Goal: Task Accomplishment & Management: Use online tool/utility

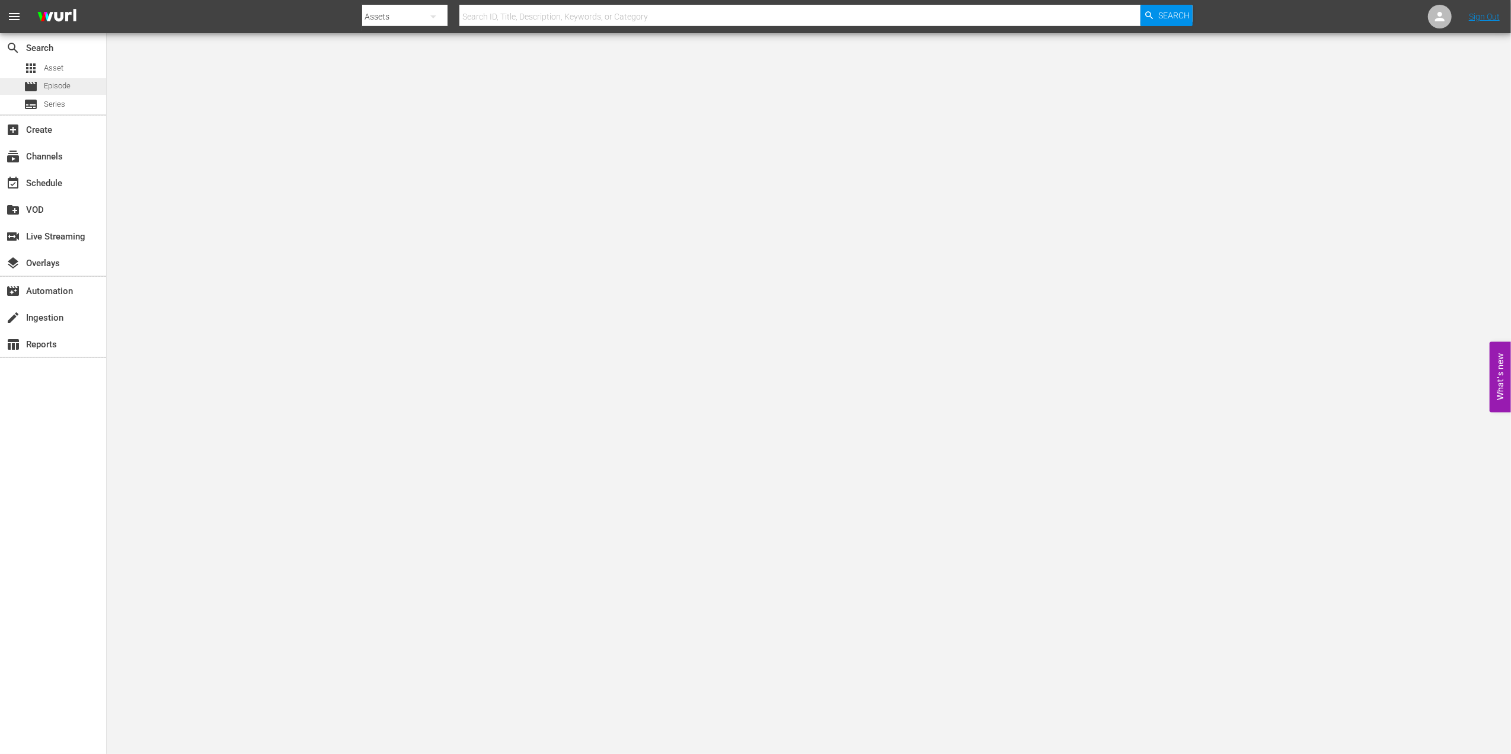
click at [70, 84] on span "Episode" at bounding box center [57, 86] width 27 height 12
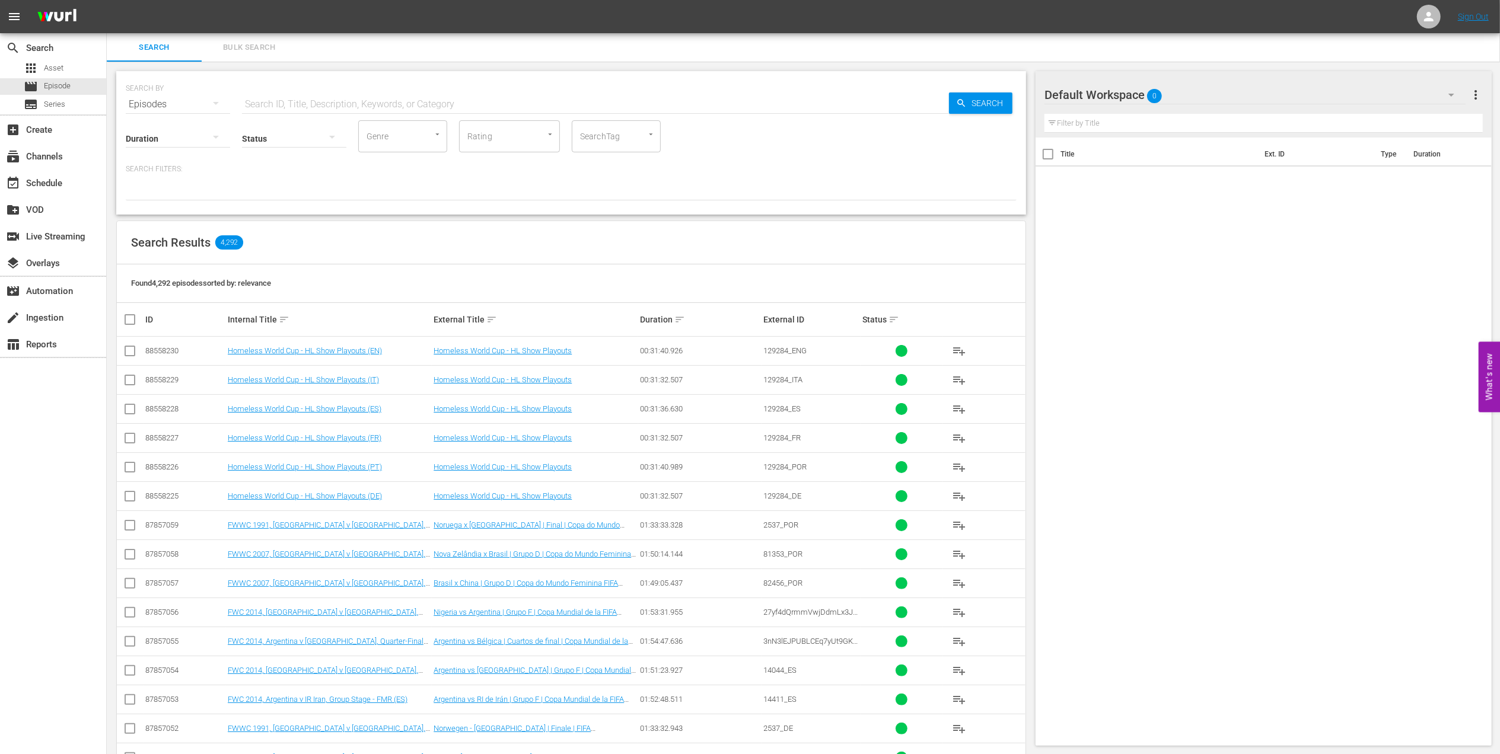
click at [333, 103] on input "text" at bounding box center [595, 104] width 707 height 28
paste input "129284"
type input "129284"
click at [983, 97] on span "Search" at bounding box center [990, 103] width 46 height 21
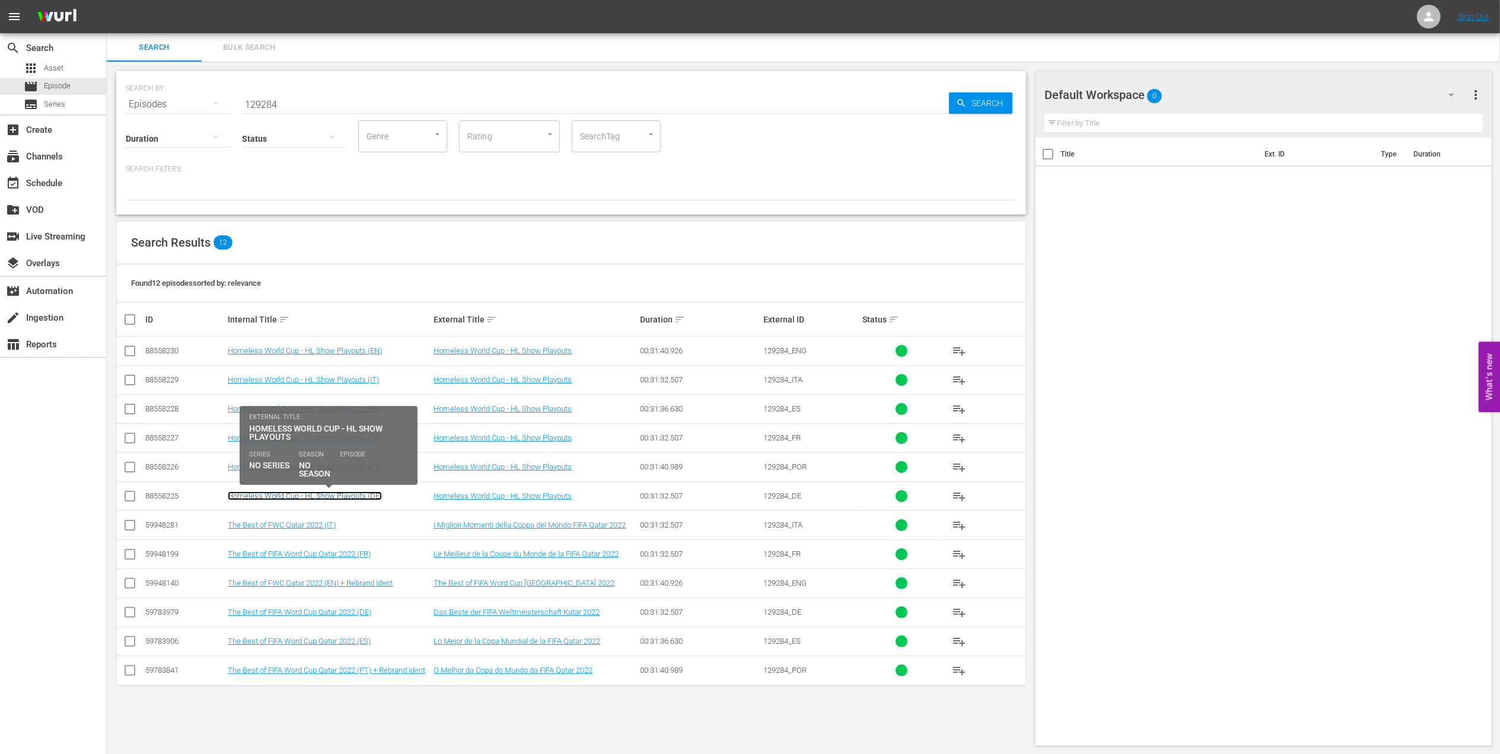
click at [351, 495] on link "Homeless World Cup - HL Show Playouts (DE)" at bounding box center [305, 496] width 154 height 9
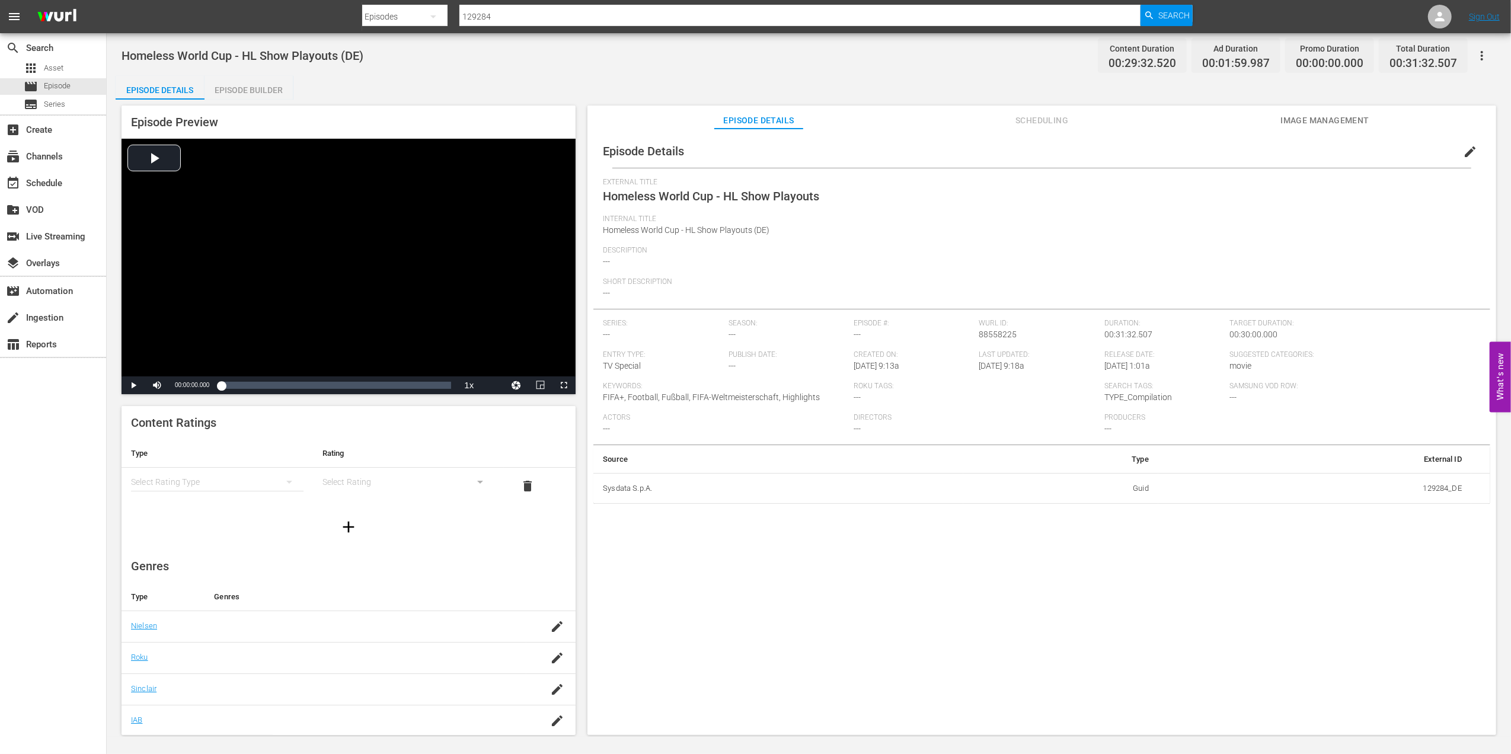
click at [1042, 124] on span "Scheduling" at bounding box center [1042, 120] width 89 height 15
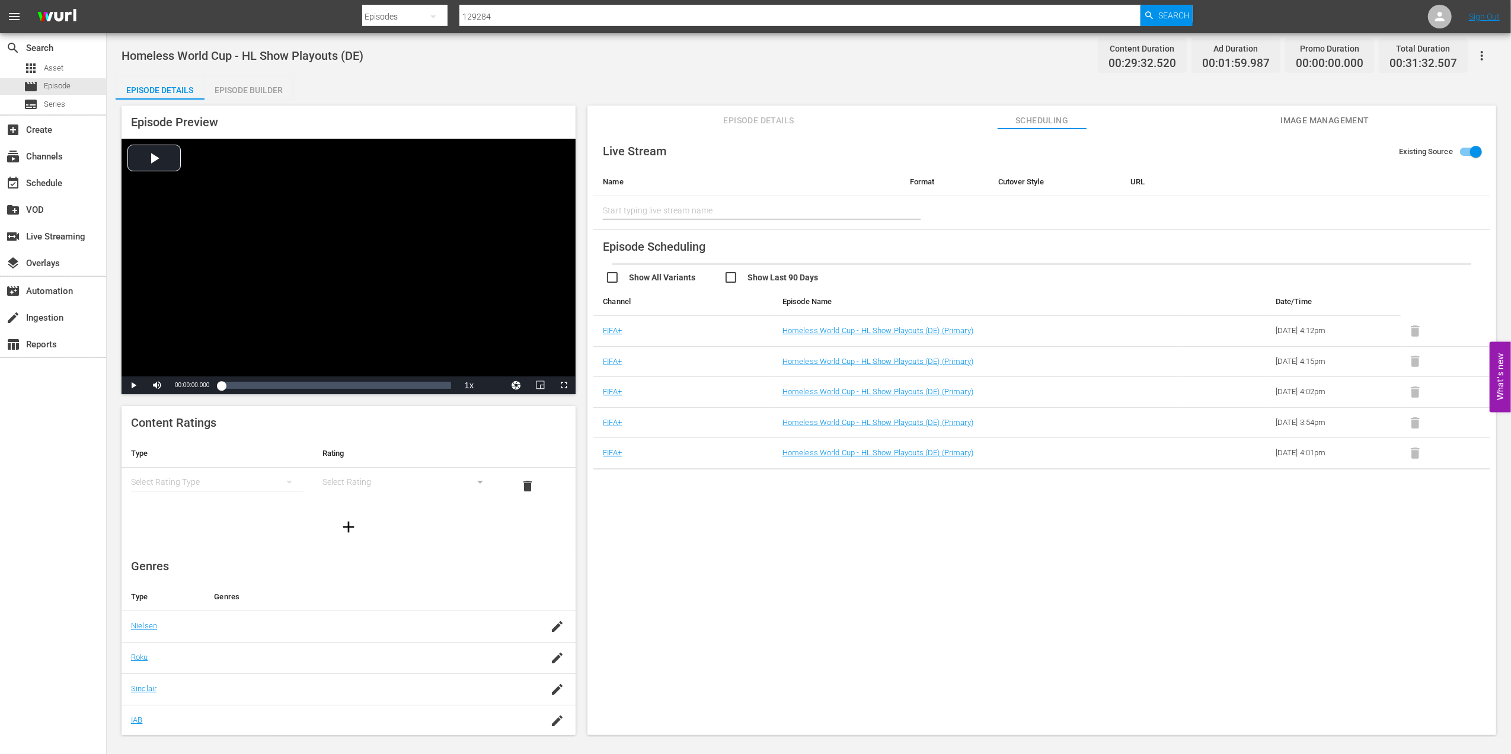
click at [1345, 122] on span "Image Management" at bounding box center [1325, 120] width 89 height 15
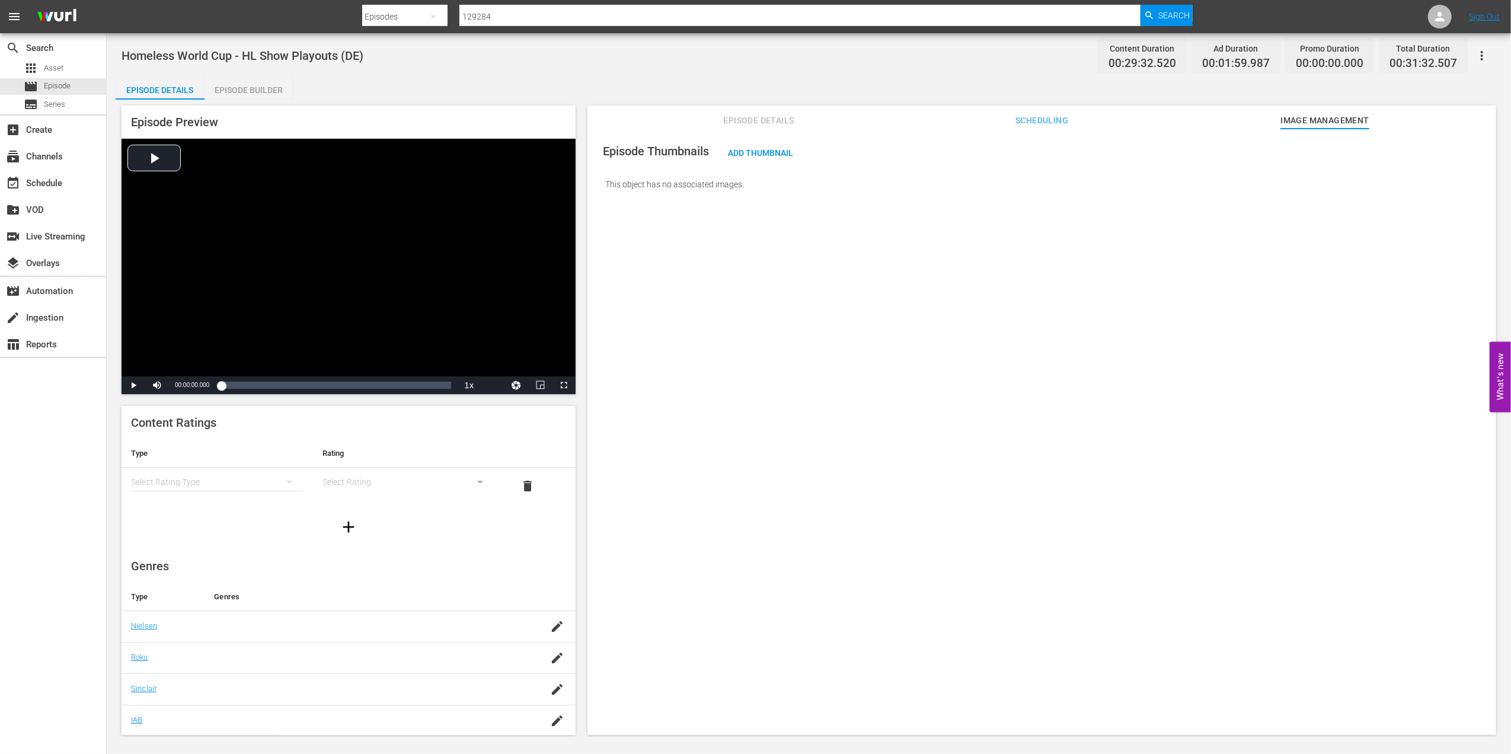
click at [1047, 123] on span "Scheduling" at bounding box center [1042, 120] width 89 height 15
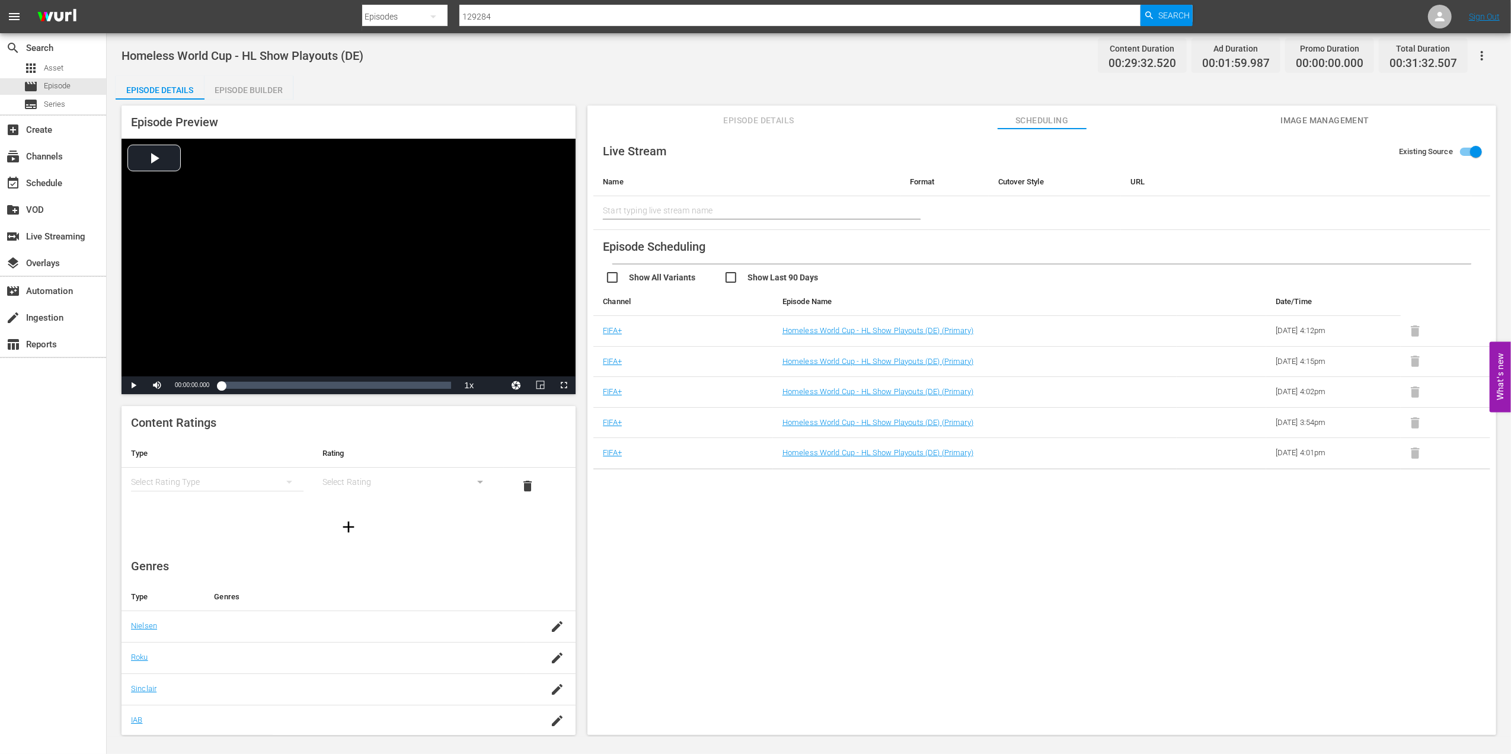
click at [764, 123] on span "Episode Details" at bounding box center [759, 120] width 89 height 15
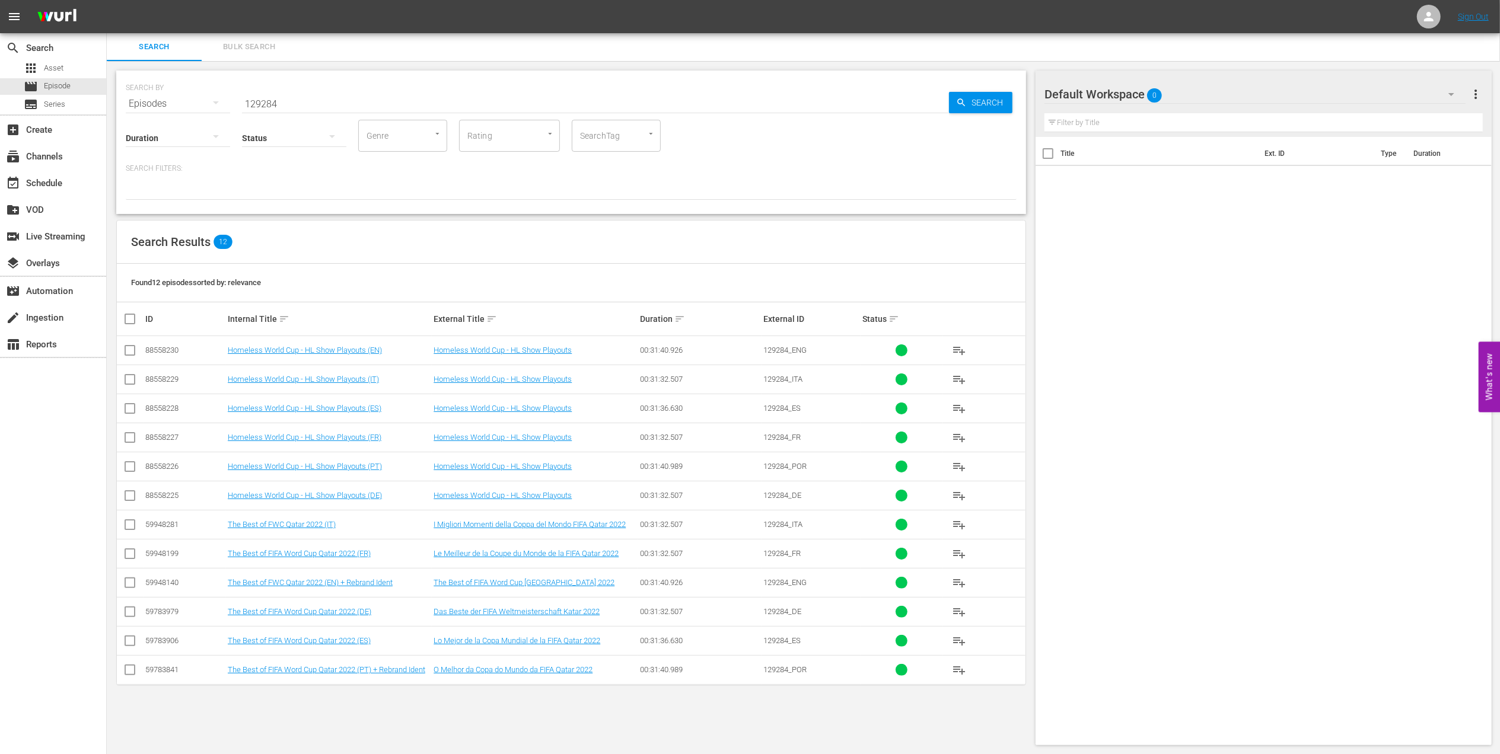
scroll to position [1, 0]
click at [88, 160] on div "subscriptions Channels" at bounding box center [53, 155] width 106 height 24
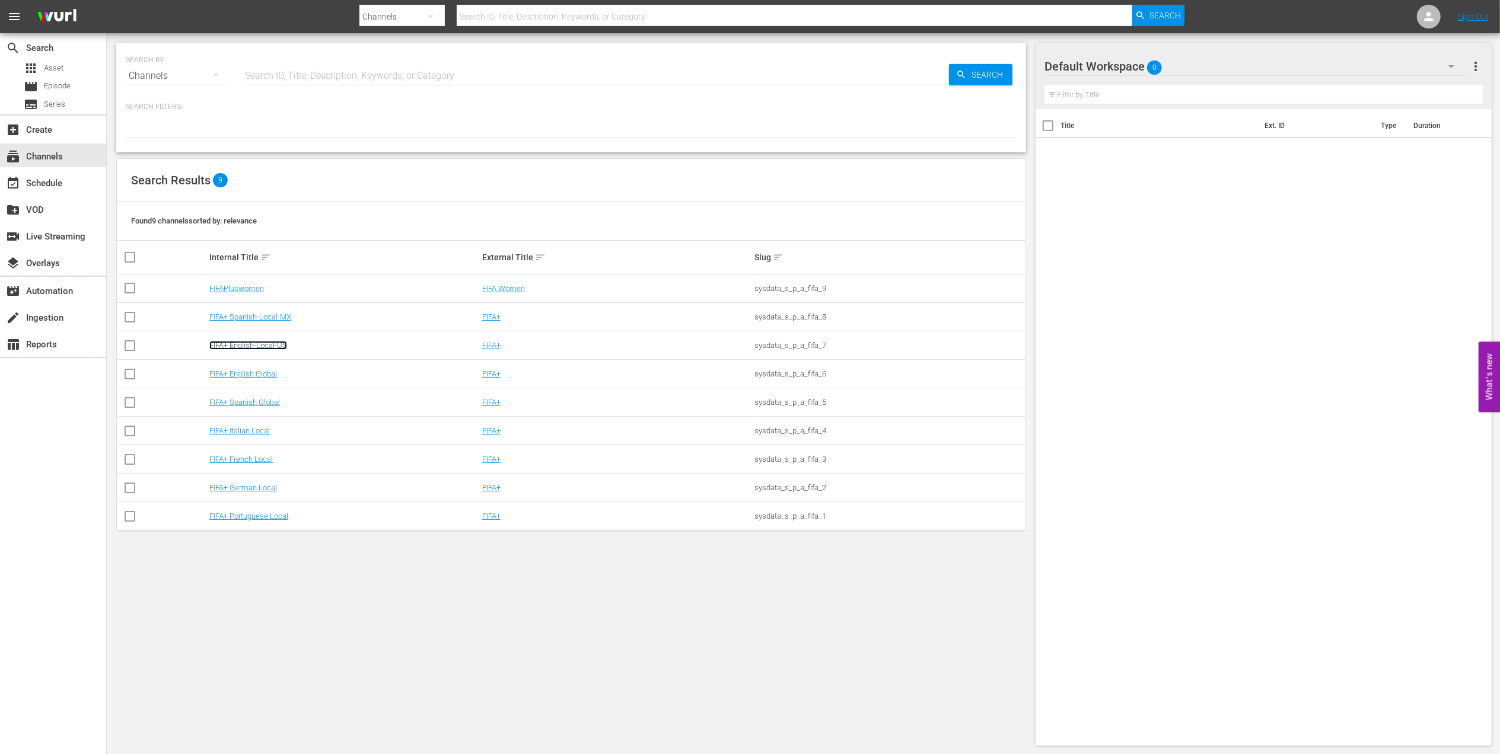
click at [276, 346] on link "FIFA+ English-Local-US" at bounding box center [248, 345] width 78 height 9
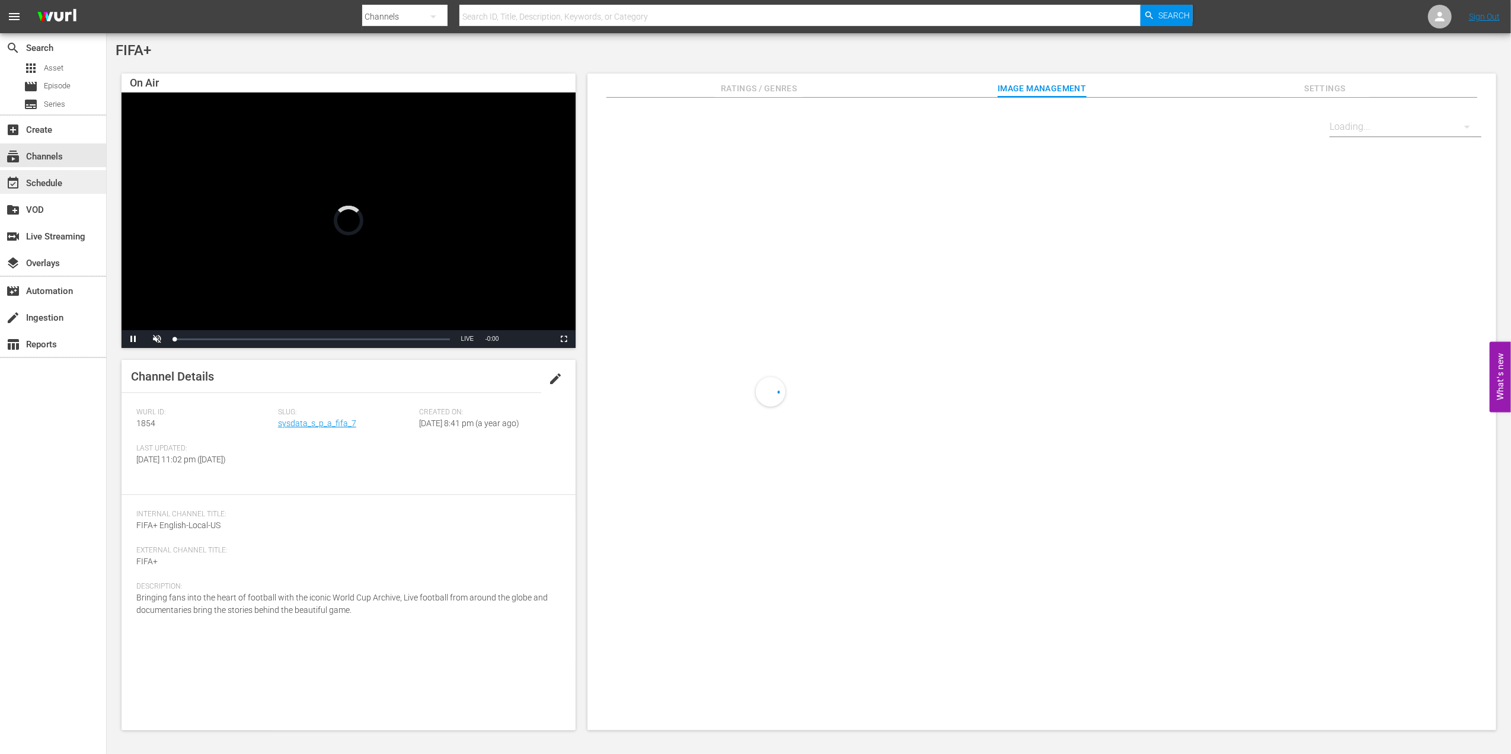
click at [65, 178] on div "event_available Schedule" at bounding box center [33, 181] width 66 height 11
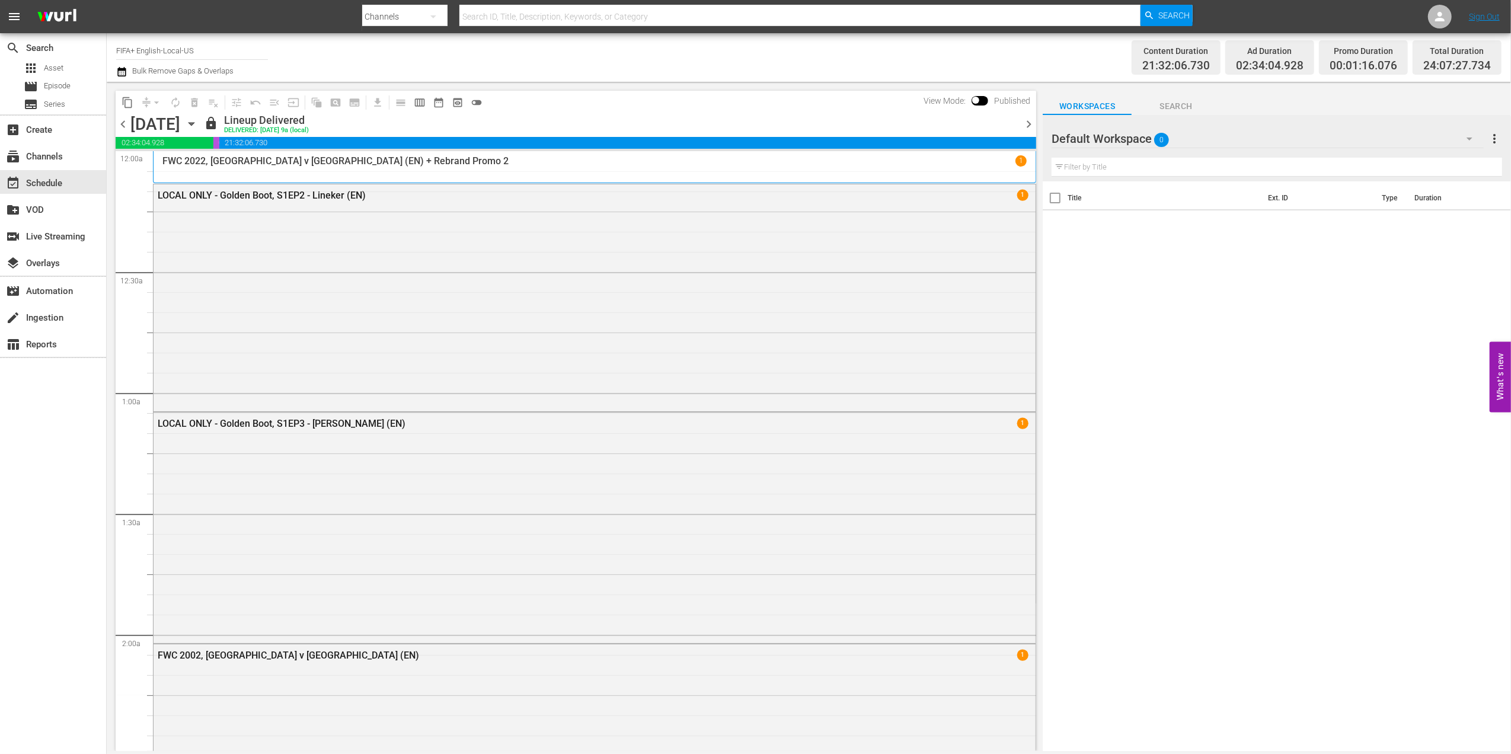
click at [1031, 119] on span "chevron_right" at bounding box center [1029, 124] width 15 height 15
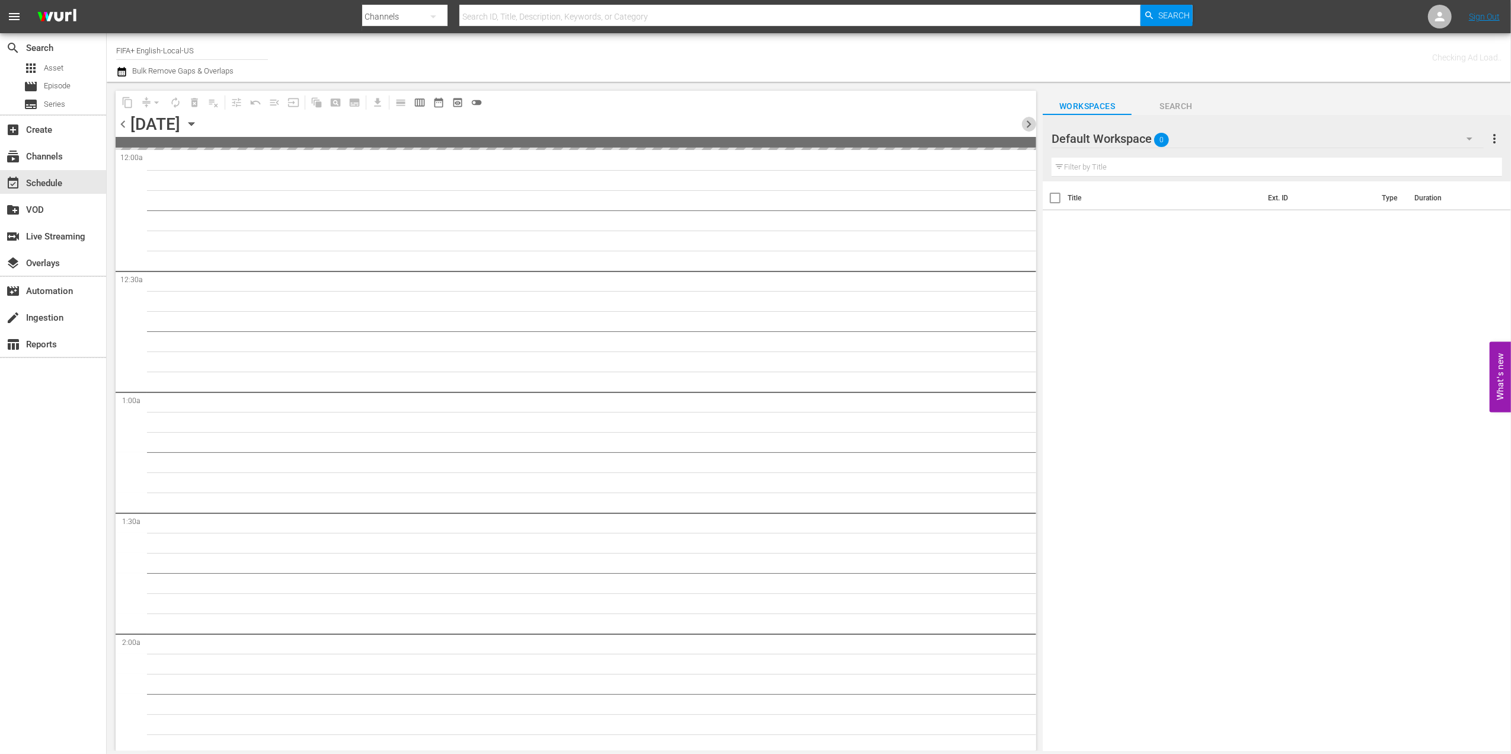
click at [1031, 119] on span "chevron_right" at bounding box center [1029, 124] width 15 height 15
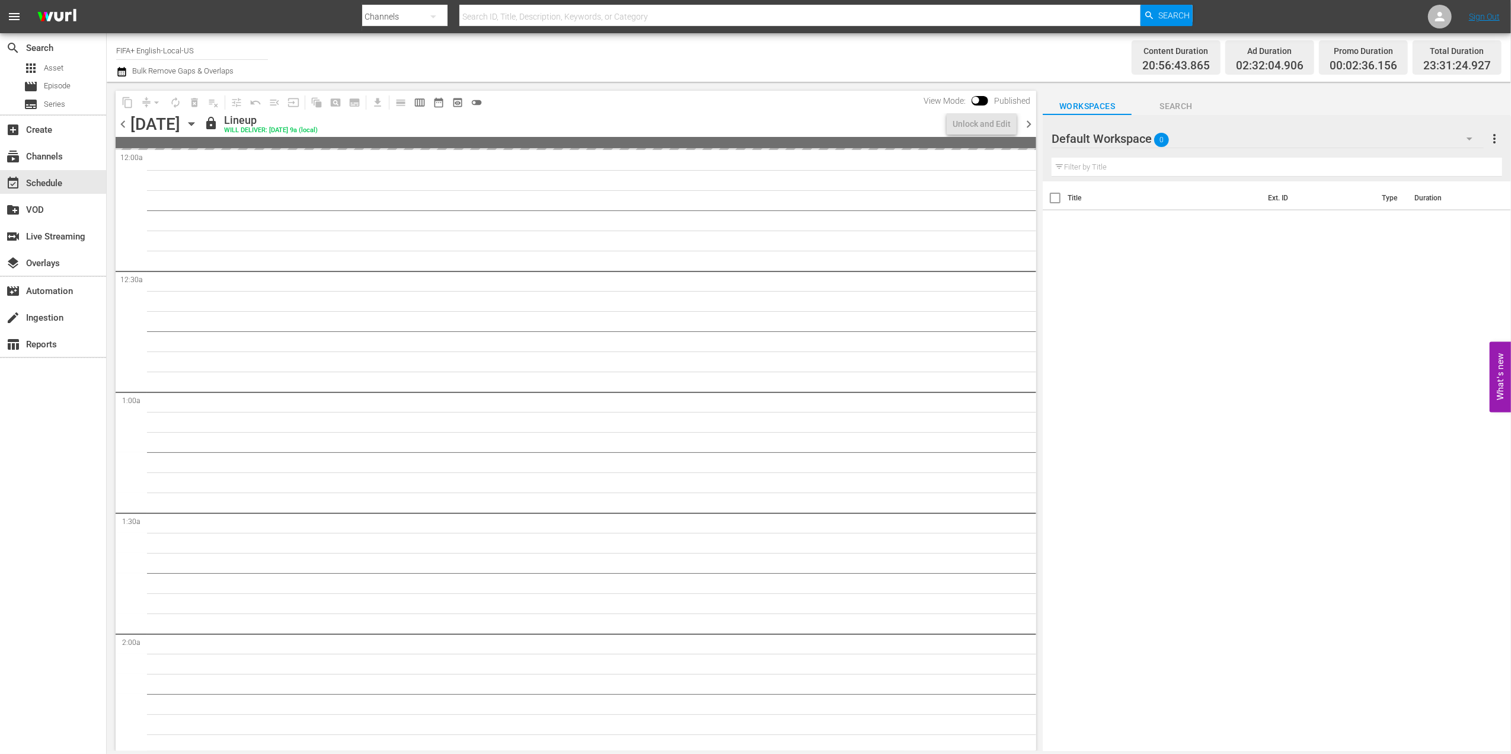
click at [1031, 119] on span "chevron_right" at bounding box center [1029, 124] width 15 height 15
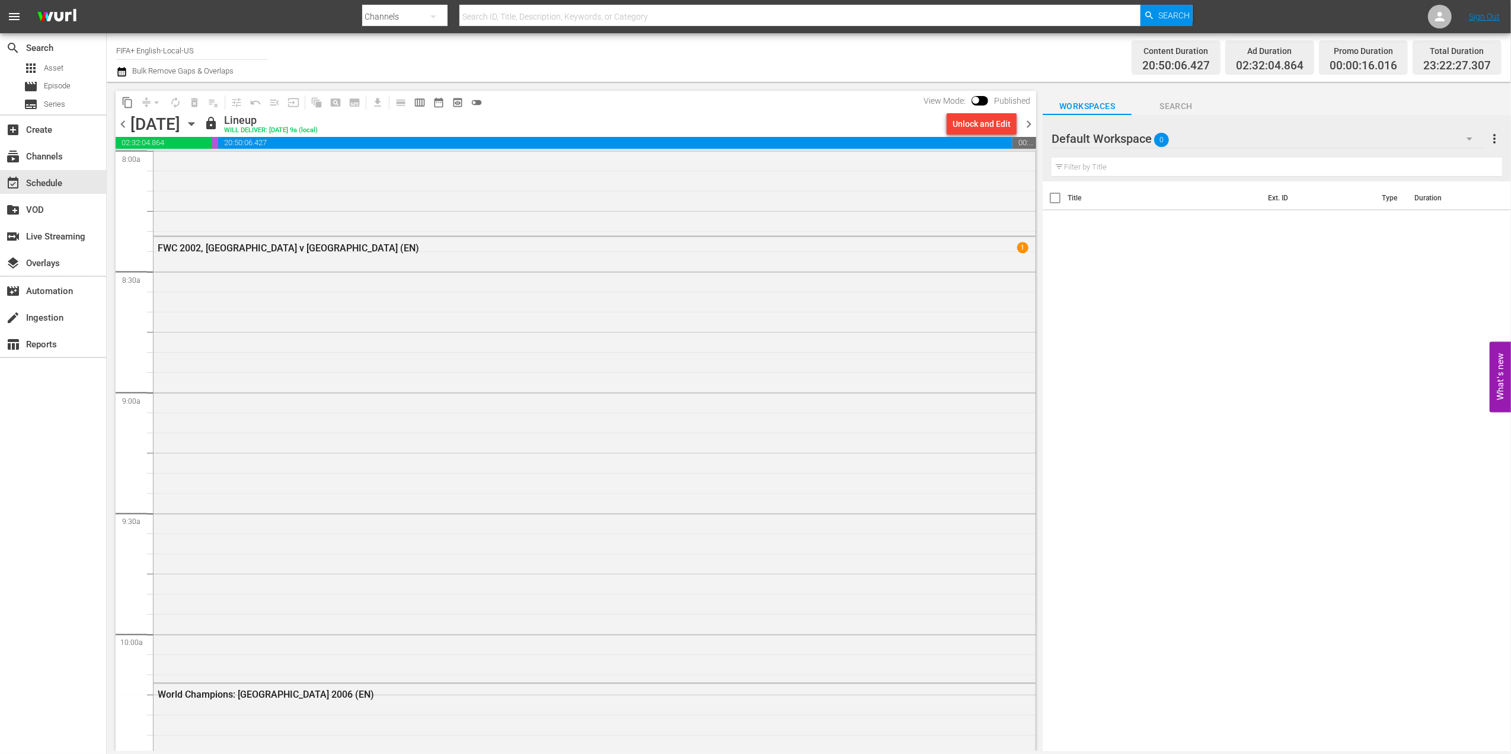
scroll to position [1967, 0]
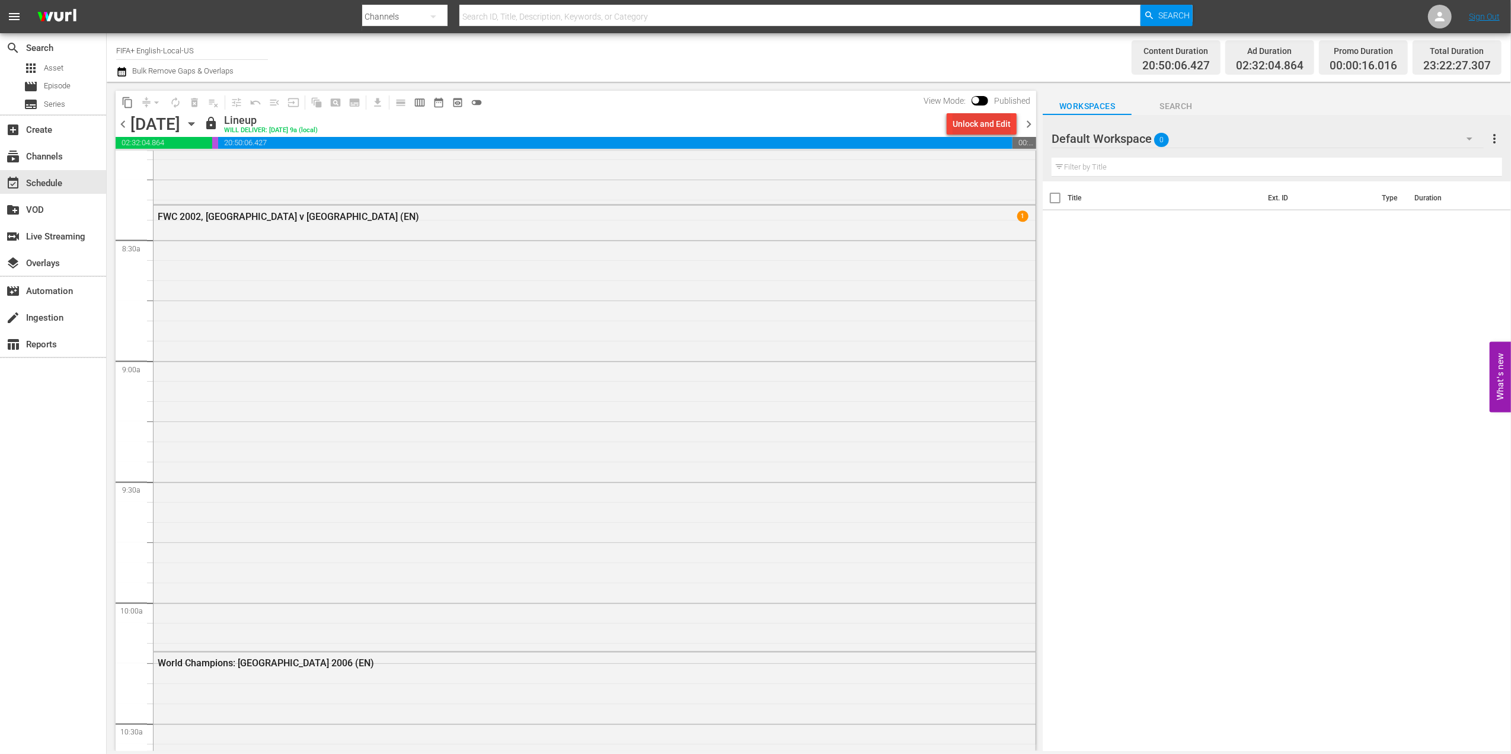
click at [997, 122] on div "Unlock and Edit" at bounding box center [982, 123] width 58 height 21
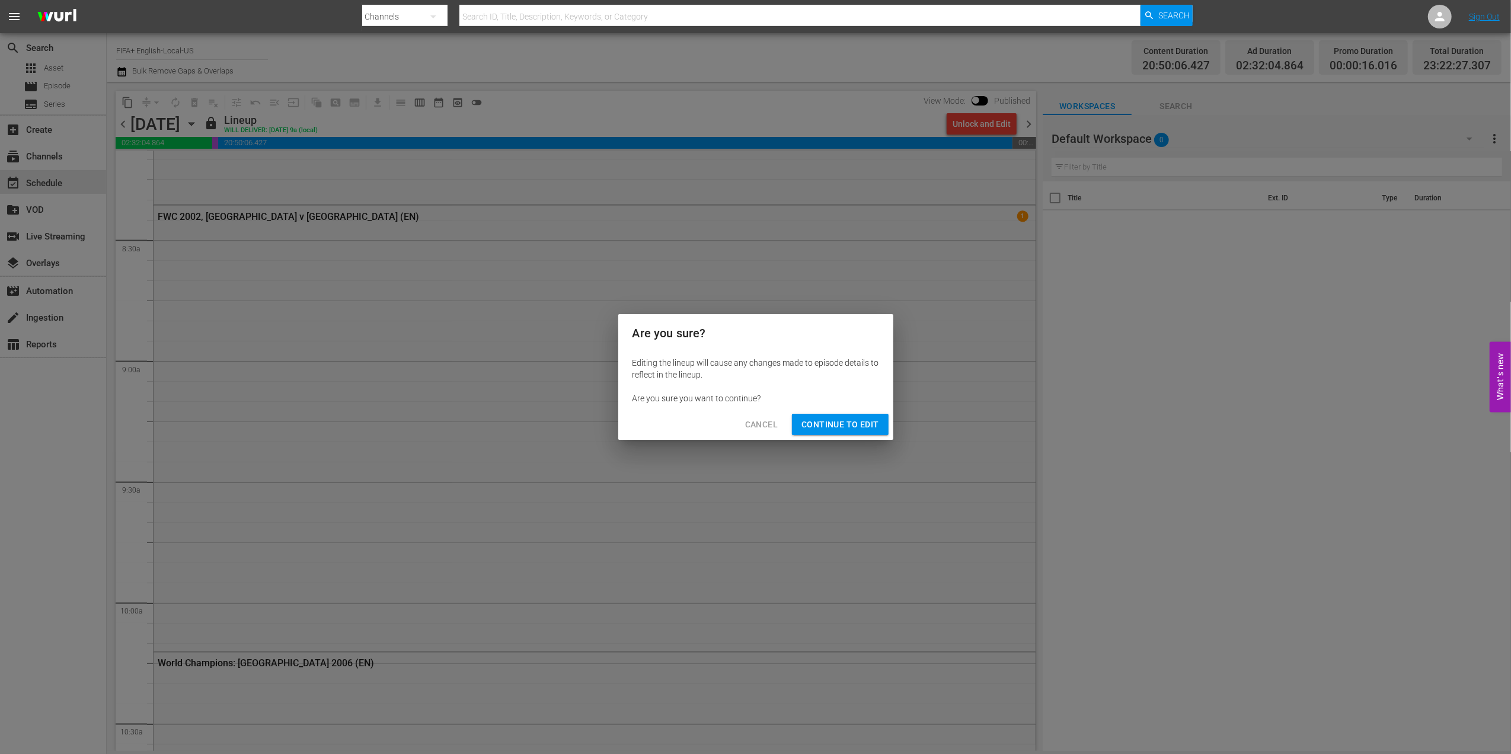
click at [831, 426] on span "Continue to Edit" at bounding box center [840, 424] width 77 height 15
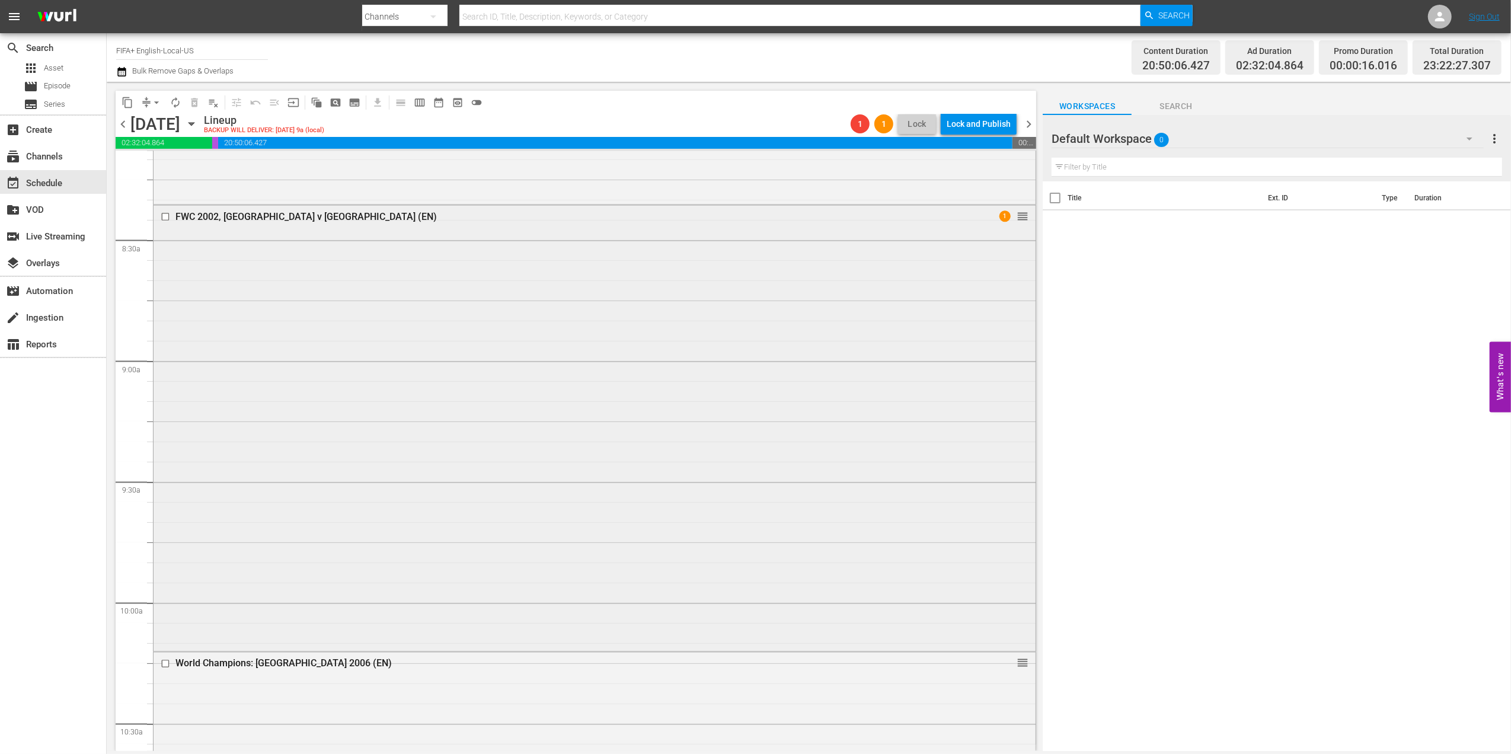
scroll to position [1948, 0]
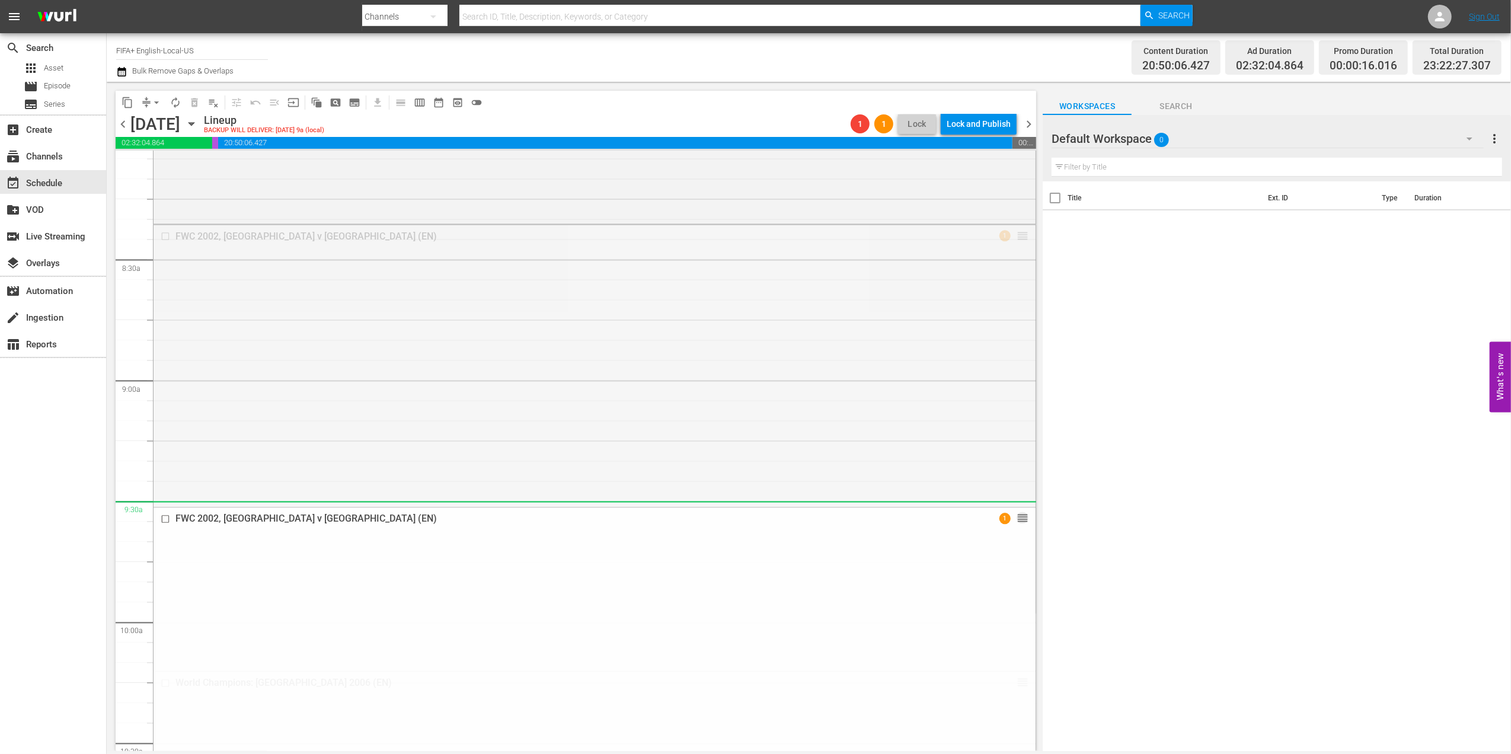
drag, startPoint x: 1013, startPoint y: 238, endPoint x: 1003, endPoint y: 502, distance: 263.4
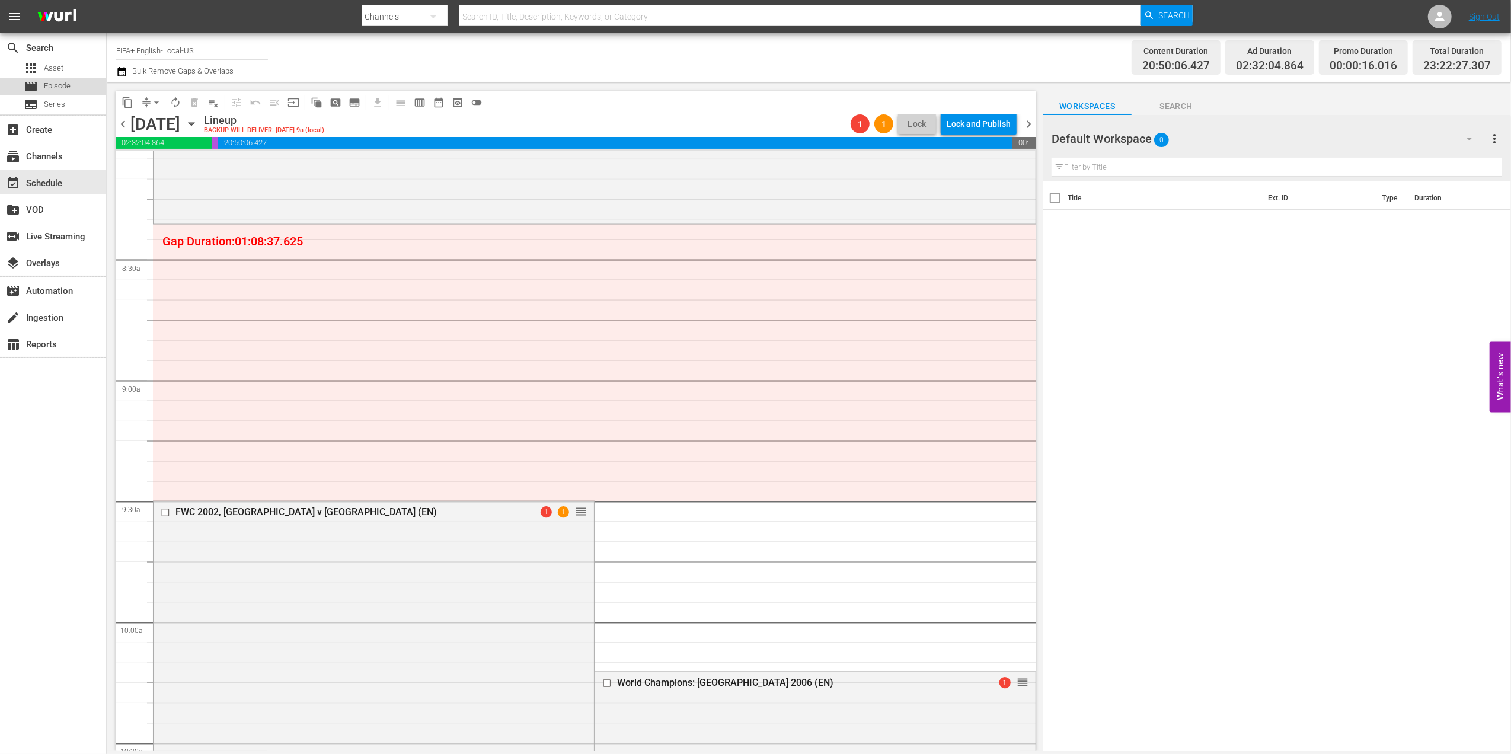
click at [39, 84] on div "movie Episode" at bounding box center [47, 86] width 47 height 17
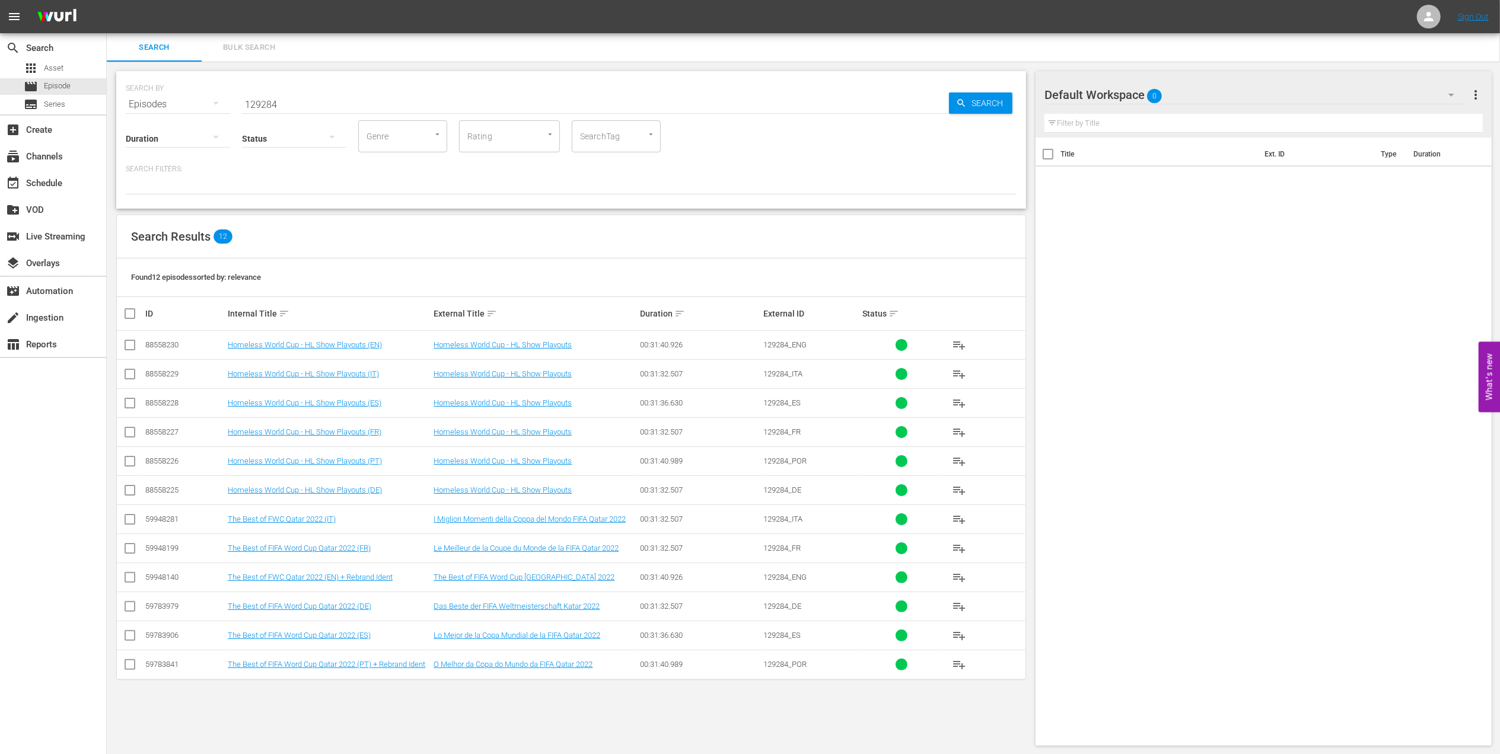
click at [363, 103] on input "129284" at bounding box center [595, 104] width 707 height 28
click at [130, 349] on input "checkbox" at bounding box center [130, 347] width 14 height 14
checkbox input "true"
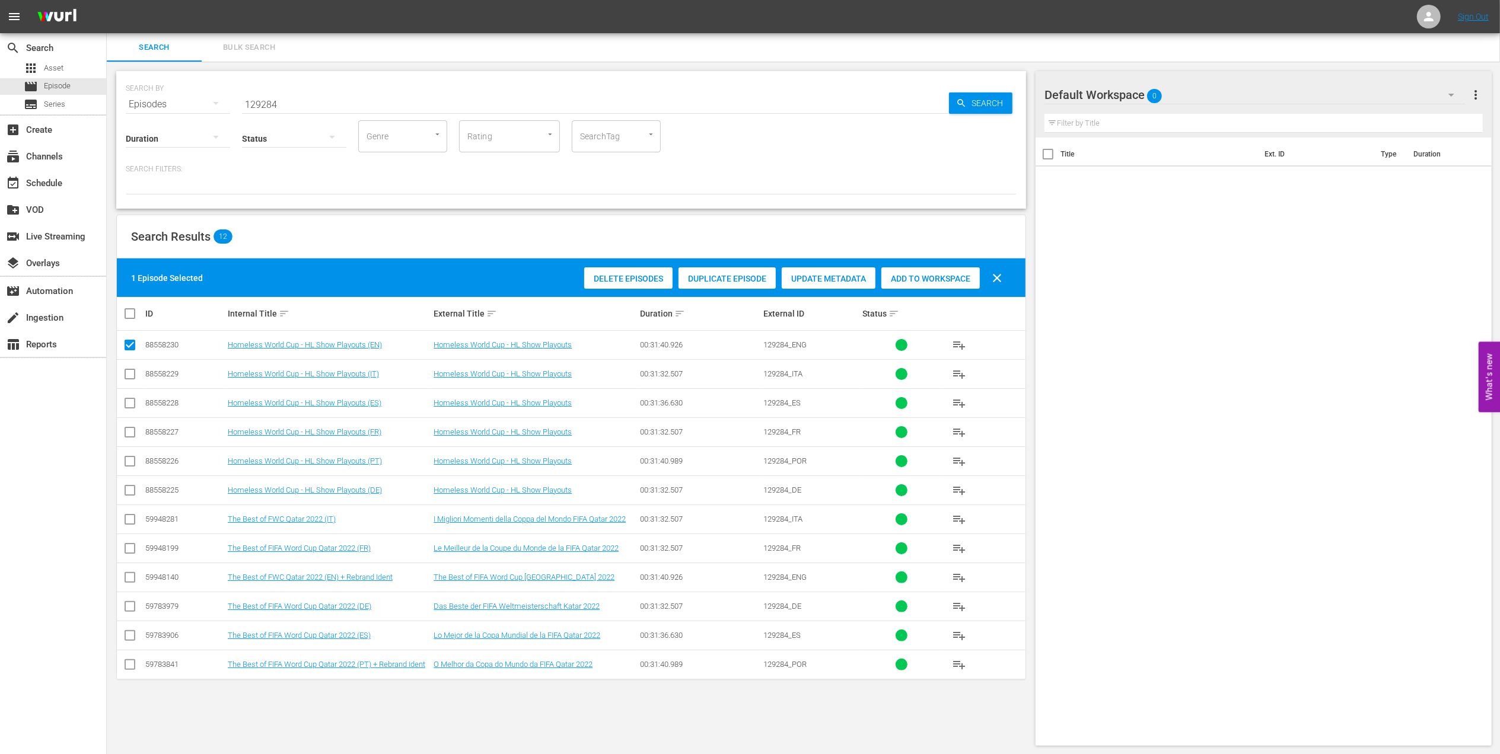
click at [125, 464] on input "checkbox" at bounding box center [130, 464] width 14 height 14
checkbox input "true"
click at [937, 278] on span "Add to Workspace" at bounding box center [930, 278] width 98 height 9
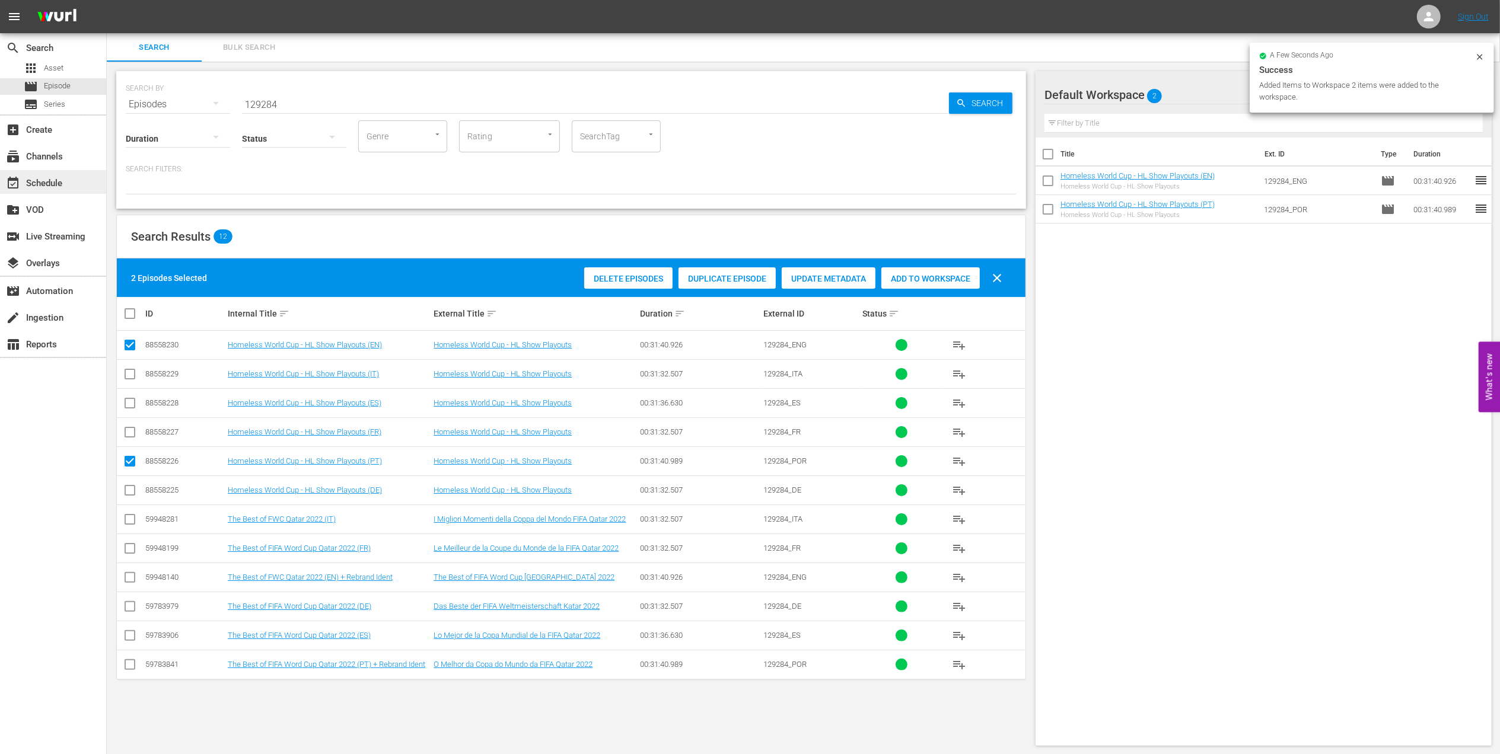
click at [50, 185] on div "event_available Schedule" at bounding box center [33, 181] width 66 height 11
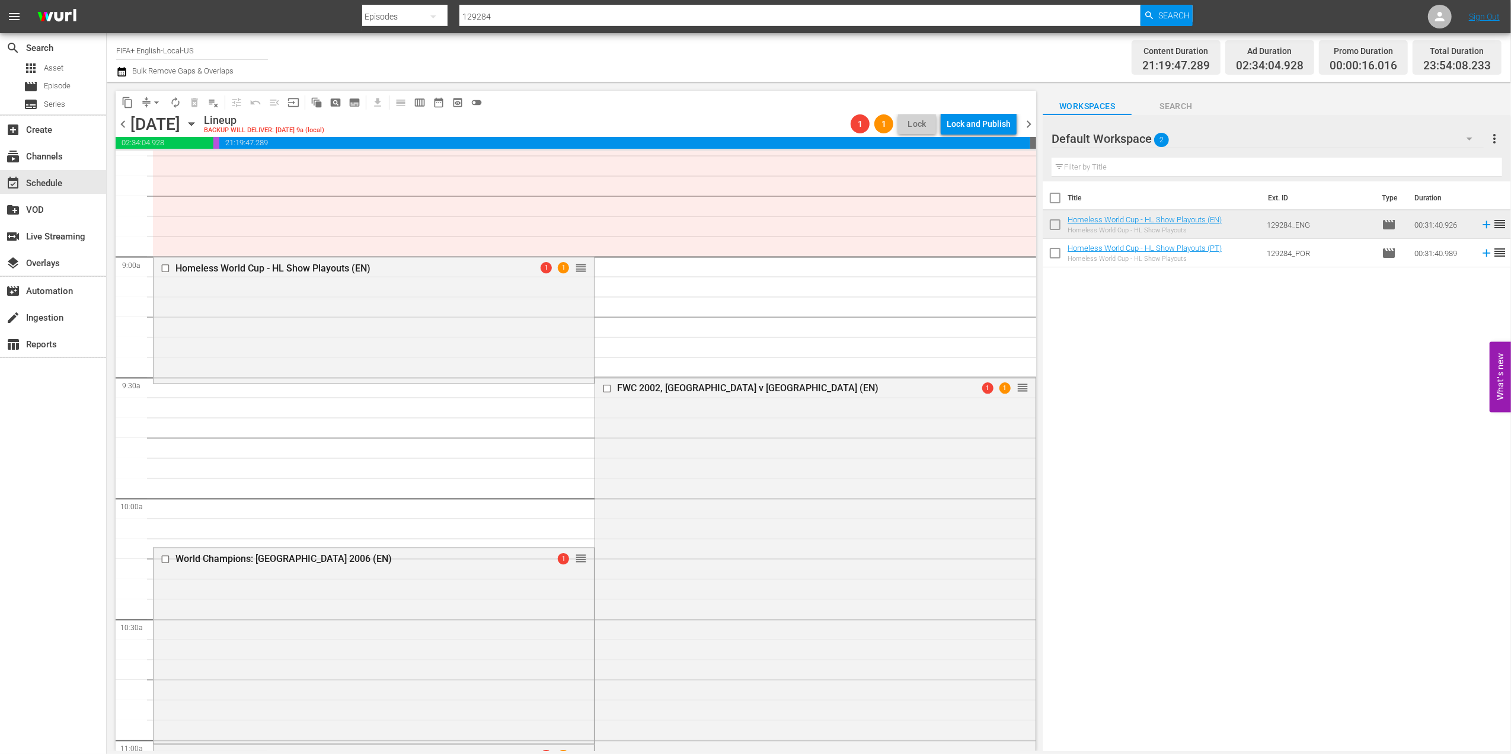
scroll to position [1986, 0]
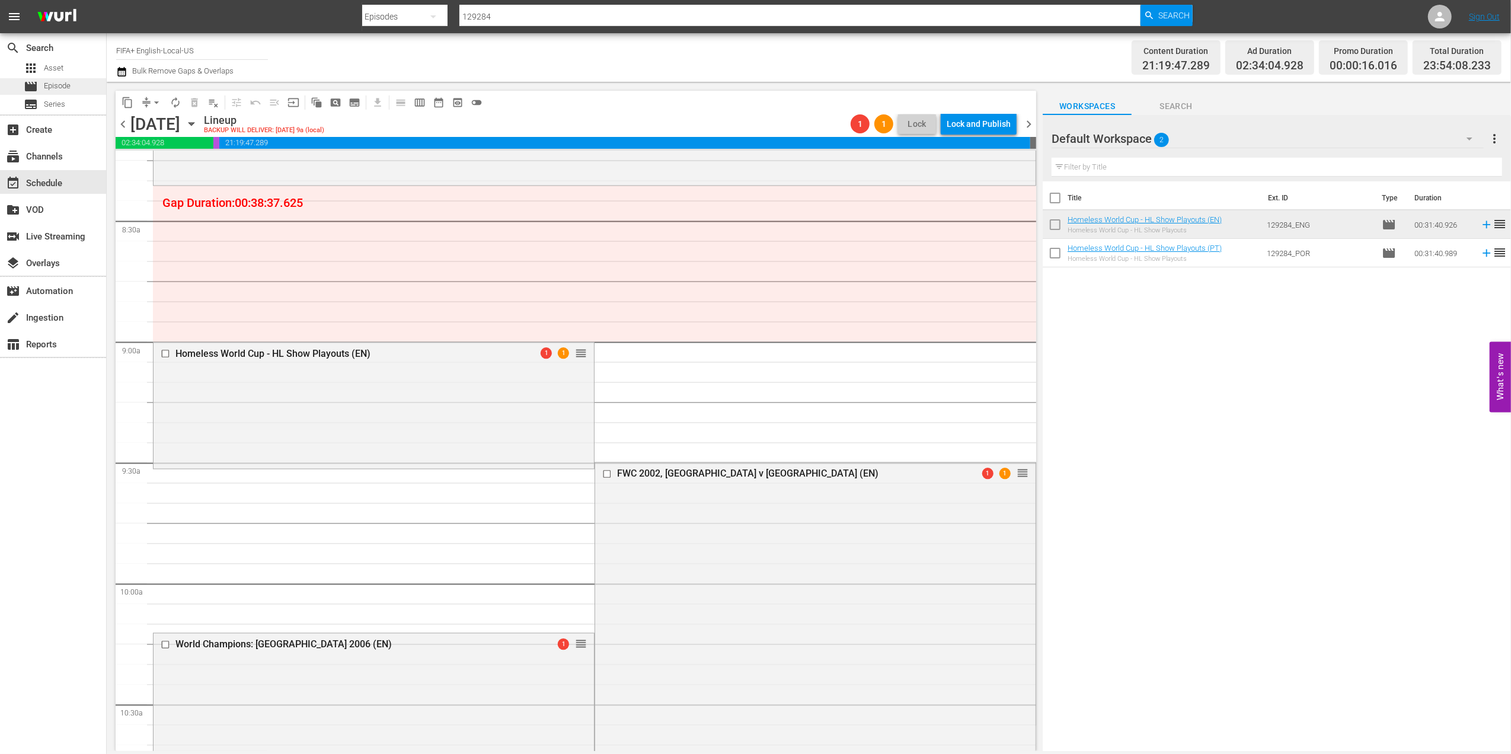
click at [62, 88] on span "Episode" at bounding box center [57, 86] width 27 height 12
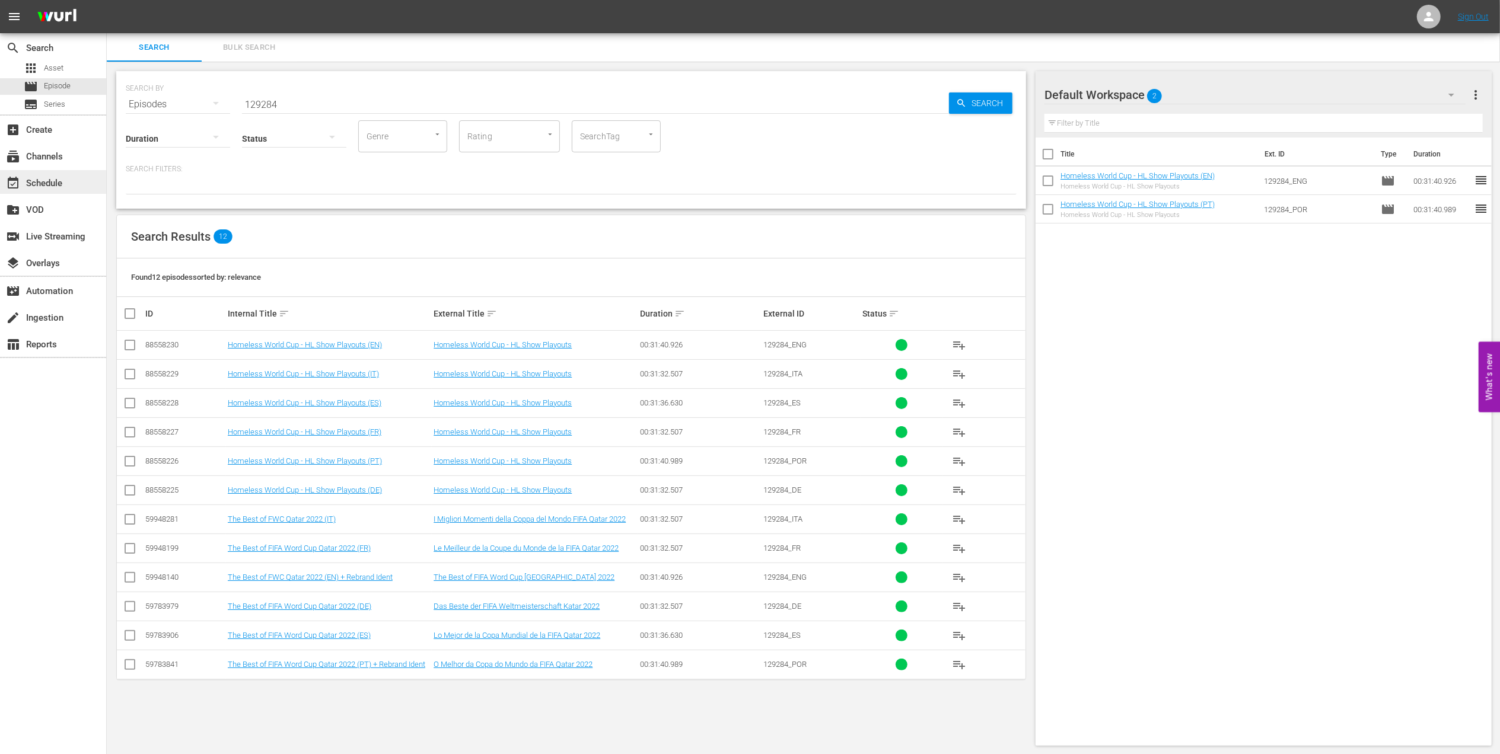
click at [43, 181] on div "event_available Schedule" at bounding box center [33, 181] width 66 height 11
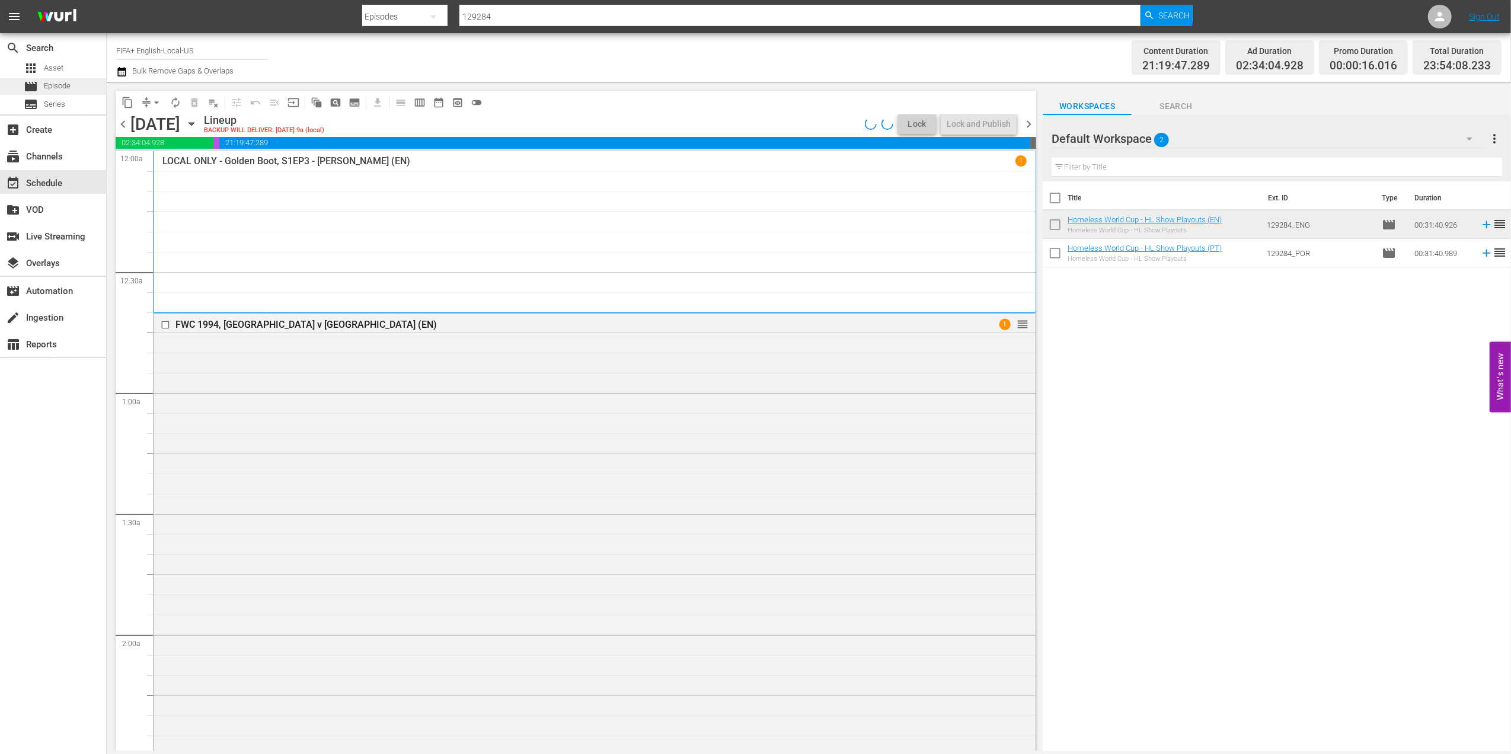
click at [59, 88] on span "Episode" at bounding box center [57, 86] width 27 height 12
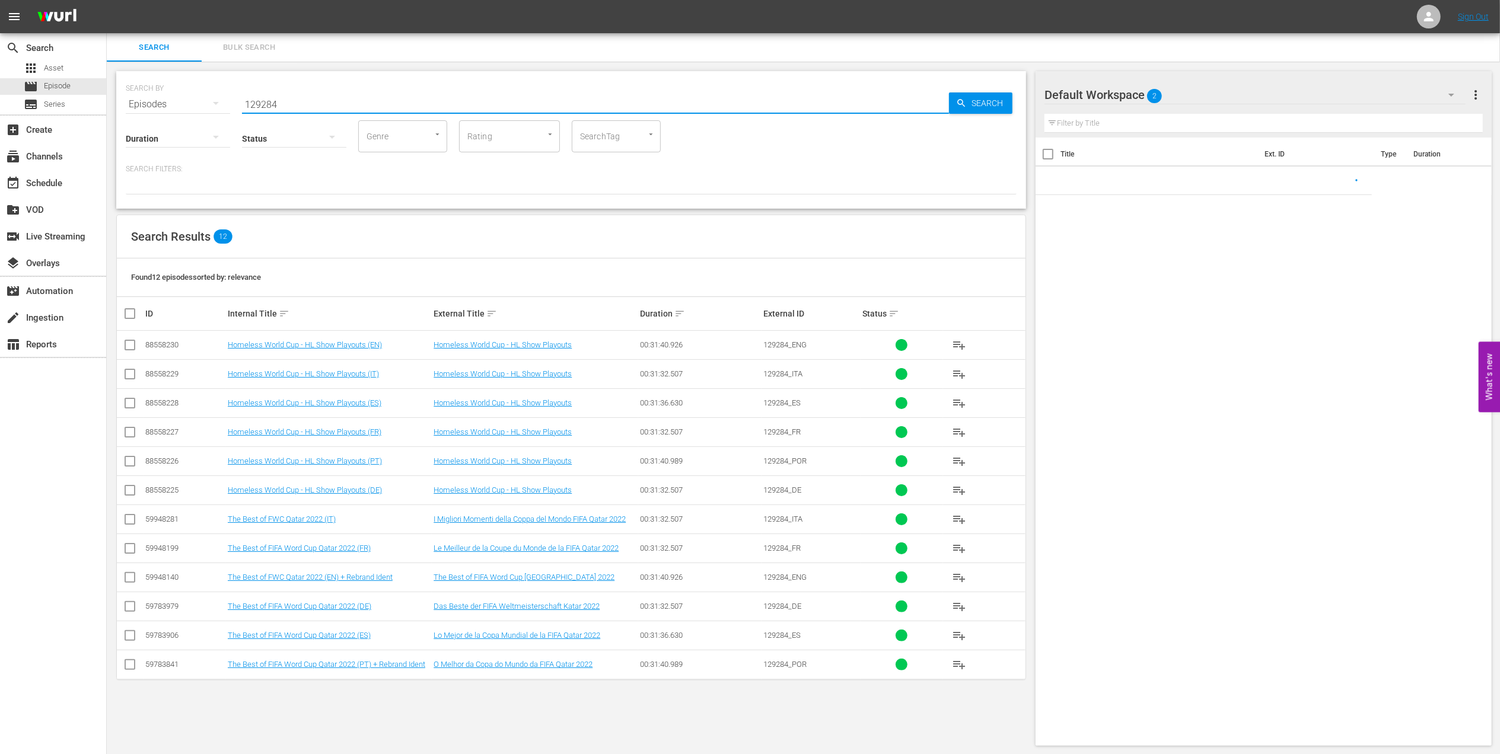
drag, startPoint x: 353, startPoint y: 108, endPoint x: 164, endPoint y: 105, distance: 189.2
click at [160, 105] on div "SEARCH BY Search By Episodes Search ID, Title, Description, Keywords, or Catego…" at bounding box center [571, 97] width 891 height 43
paste input "The Best of FIFA Women's World Cup 2023"
type input "The Best of FIFA Women's World Cup 2023 en"
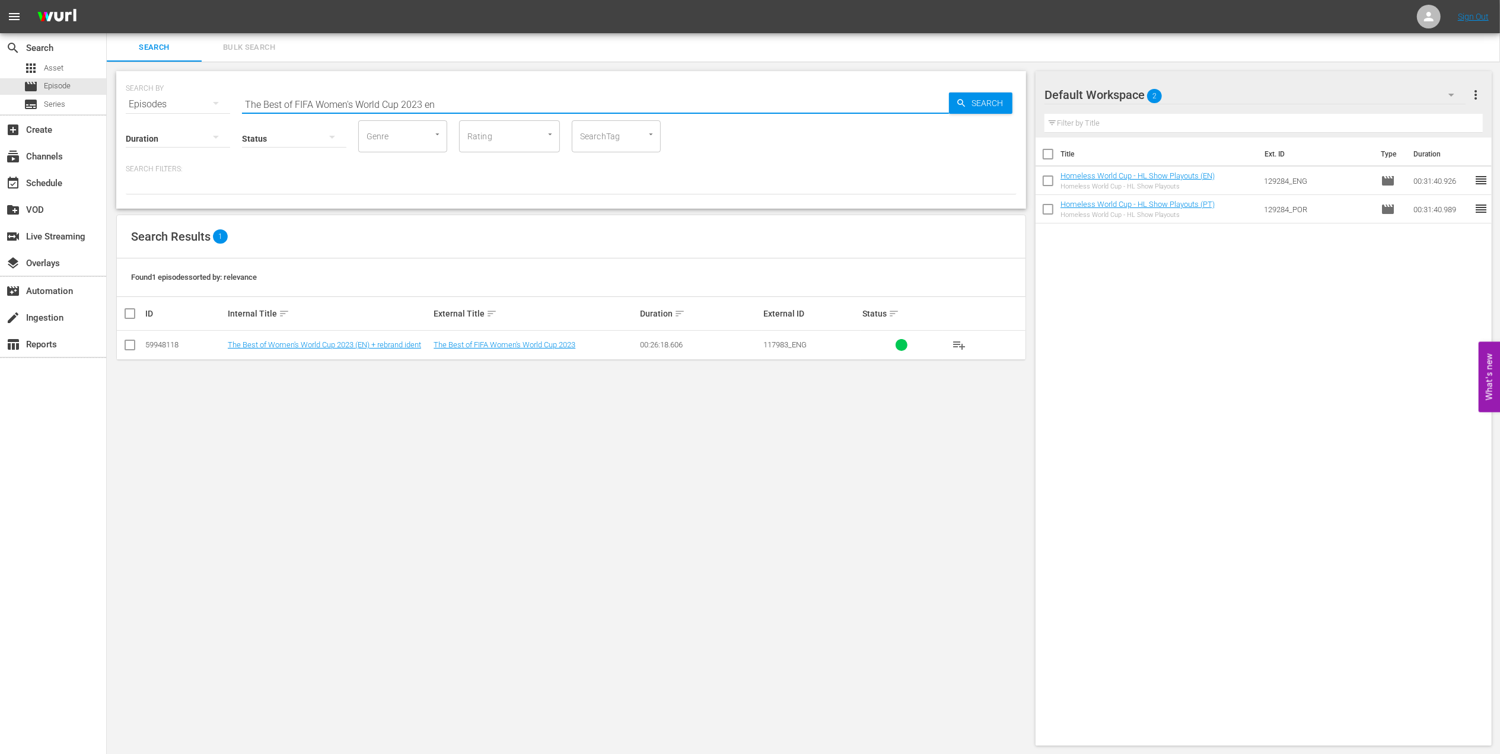
drag, startPoint x: 446, startPoint y: 98, endPoint x: 193, endPoint y: 100, distance: 252.6
click at [193, 100] on div "SEARCH BY Search By Episodes Search ID, Title, Description, Keywords, or Catego…" at bounding box center [571, 97] width 891 height 43
click at [218, 134] on icon "button" at bounding box center [216, 137] width 14 height 14
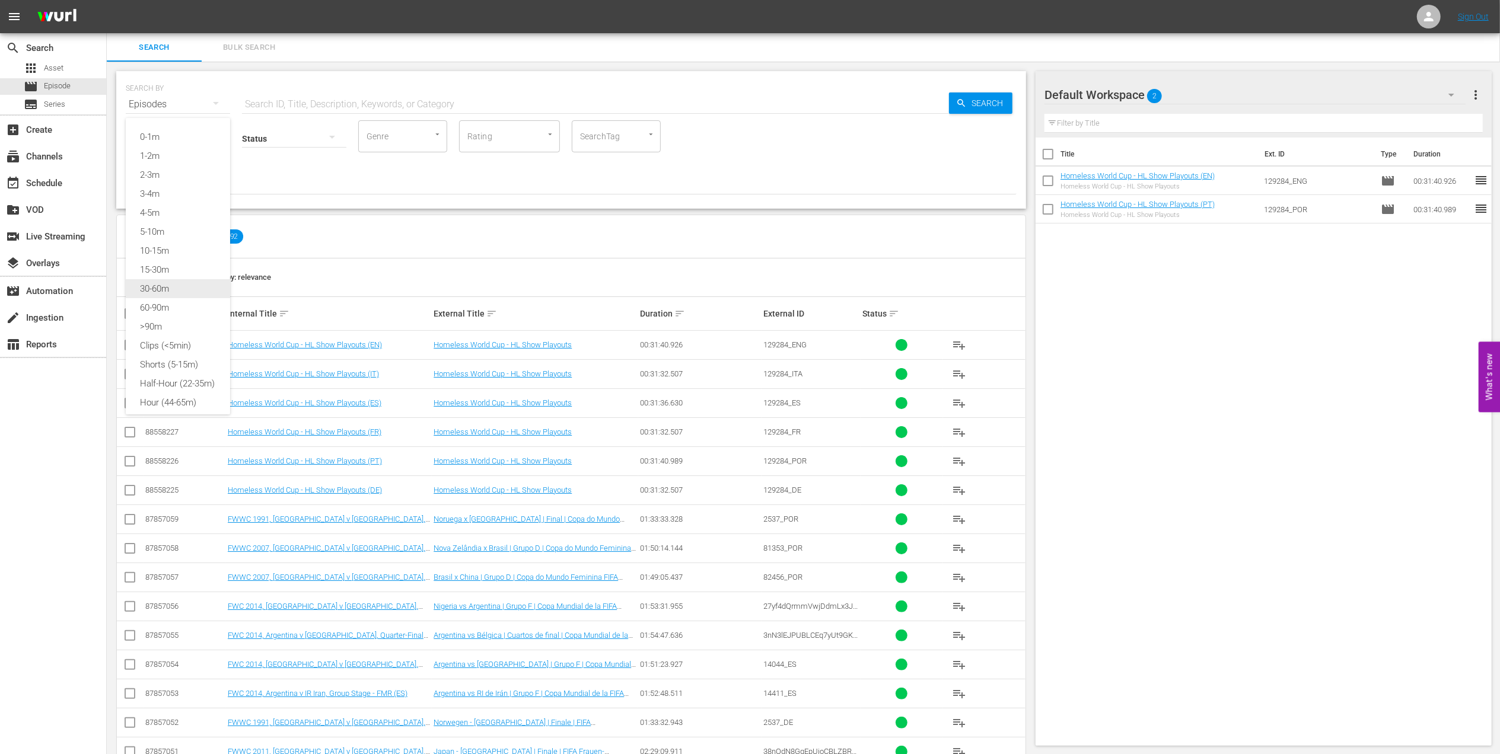
click at [187, 285] on div "30-60m" at bounding box center [178, 288] width 104 height 19
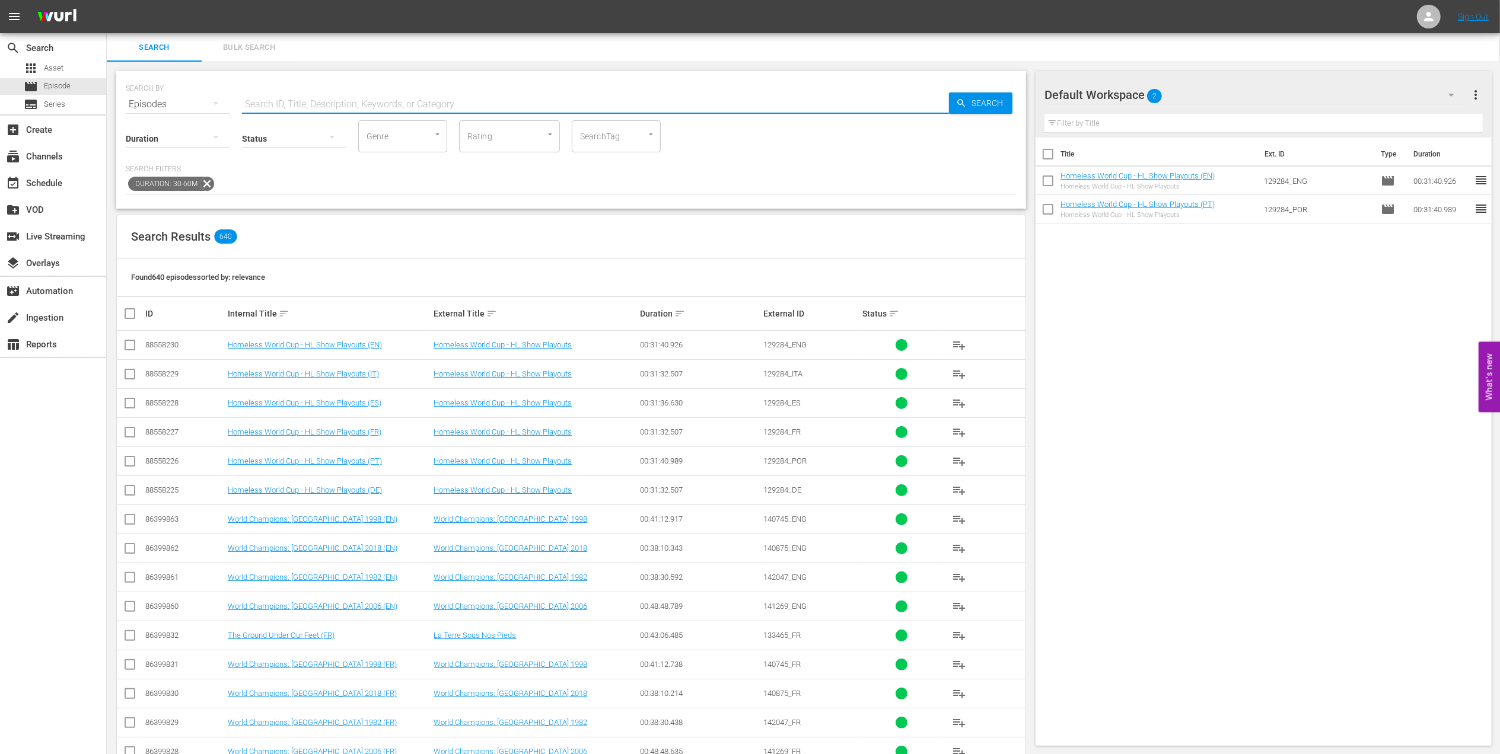
click at [297, 106] on input "text" at bounding box center [595, 104] width 707 height 28
type input "en"
click at [134, 406] on input "checkbox" at bounding box center [130, 405] width 14 height 14
checkbox input "true"
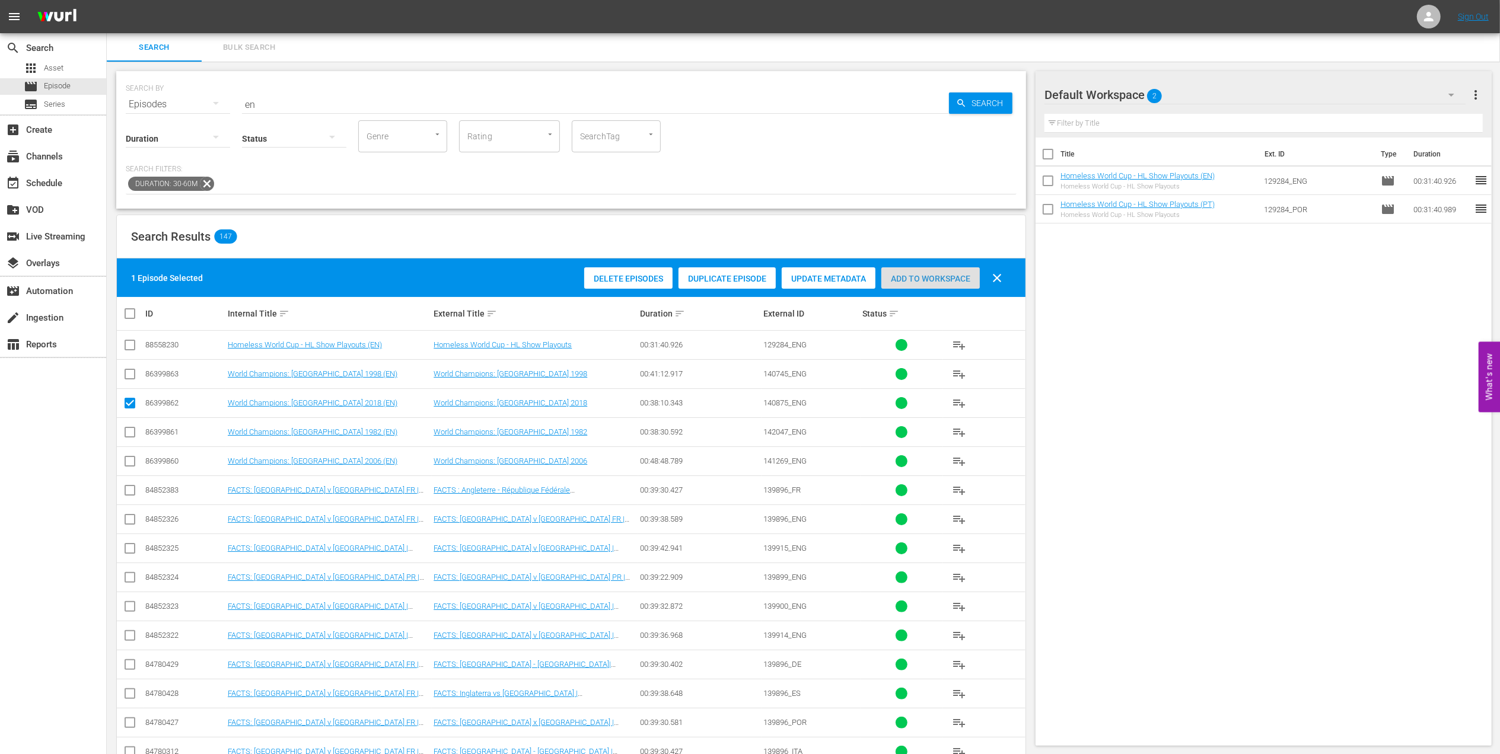
click at [902, 278] on span "Add to Workspace" at bounding box center [930, 278] width 98 height 9
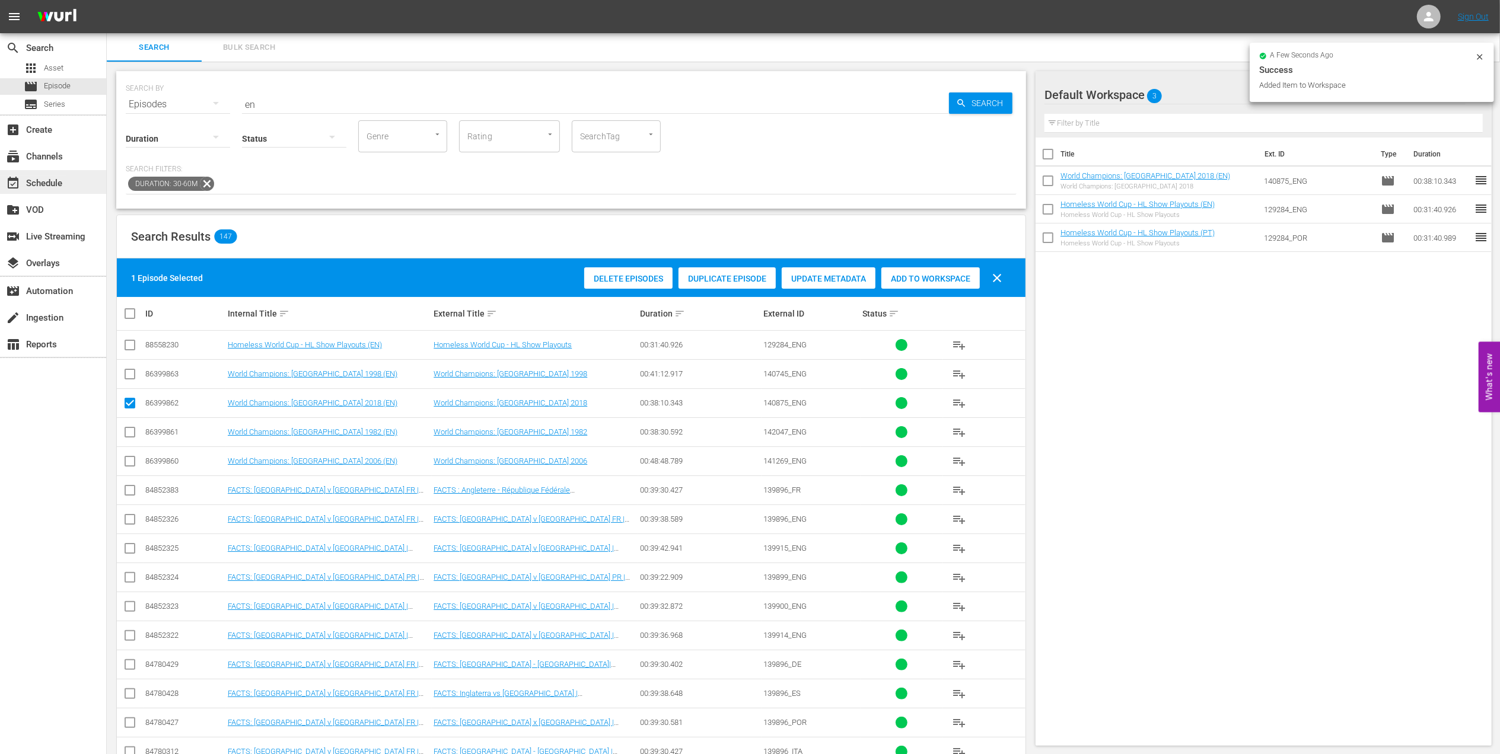
click at [51, 180] on div "event_available Schedule" at bounding box center [33, 181] width 66 height 11
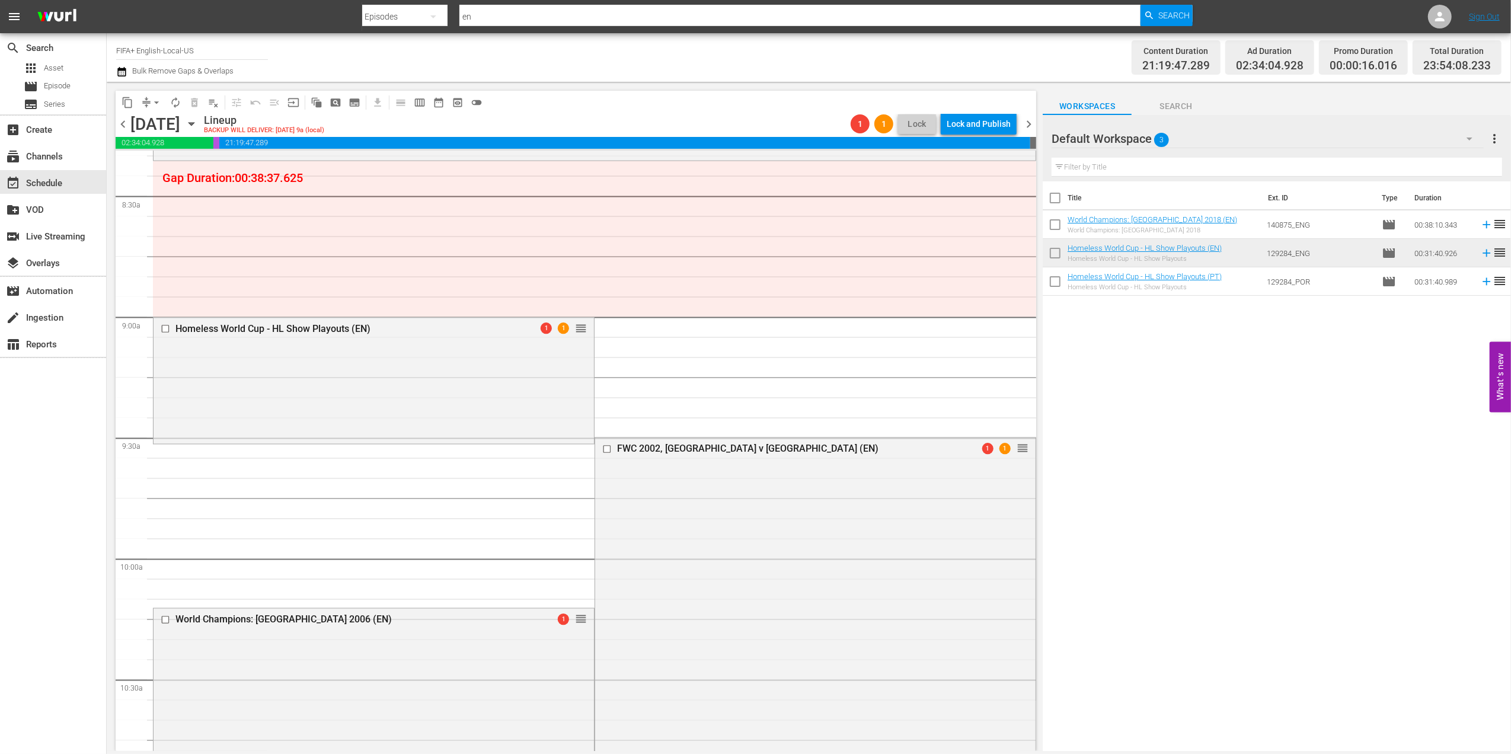
scroll to position [1927, 0]
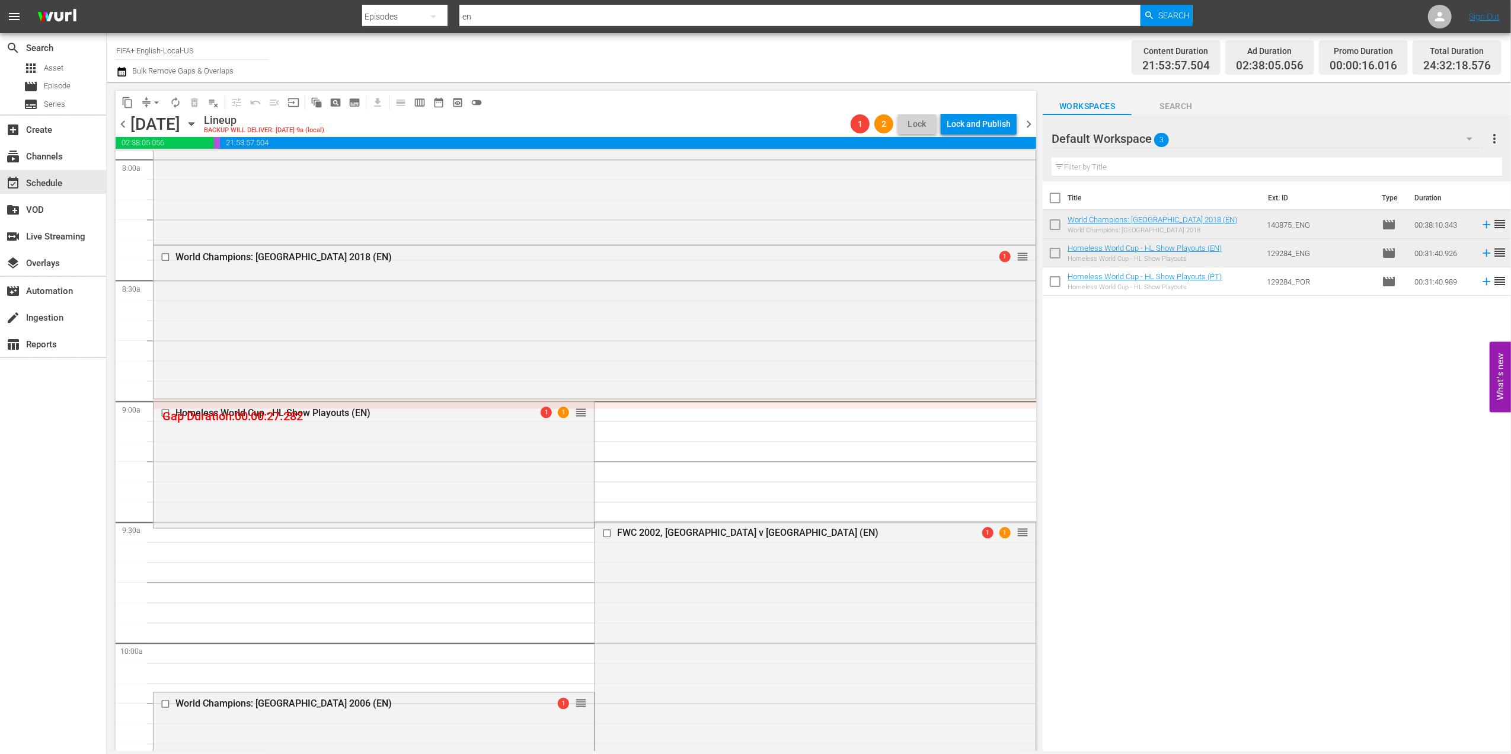
drag, startPoint x: 492, startPoint y: 427, endPoint x: 497, endPoint y: 397, distance: 30.6
drag, startPoint x: 497, startPoint y: 397, endPoint x: 624, endPoint y: 420, distance: 129.6
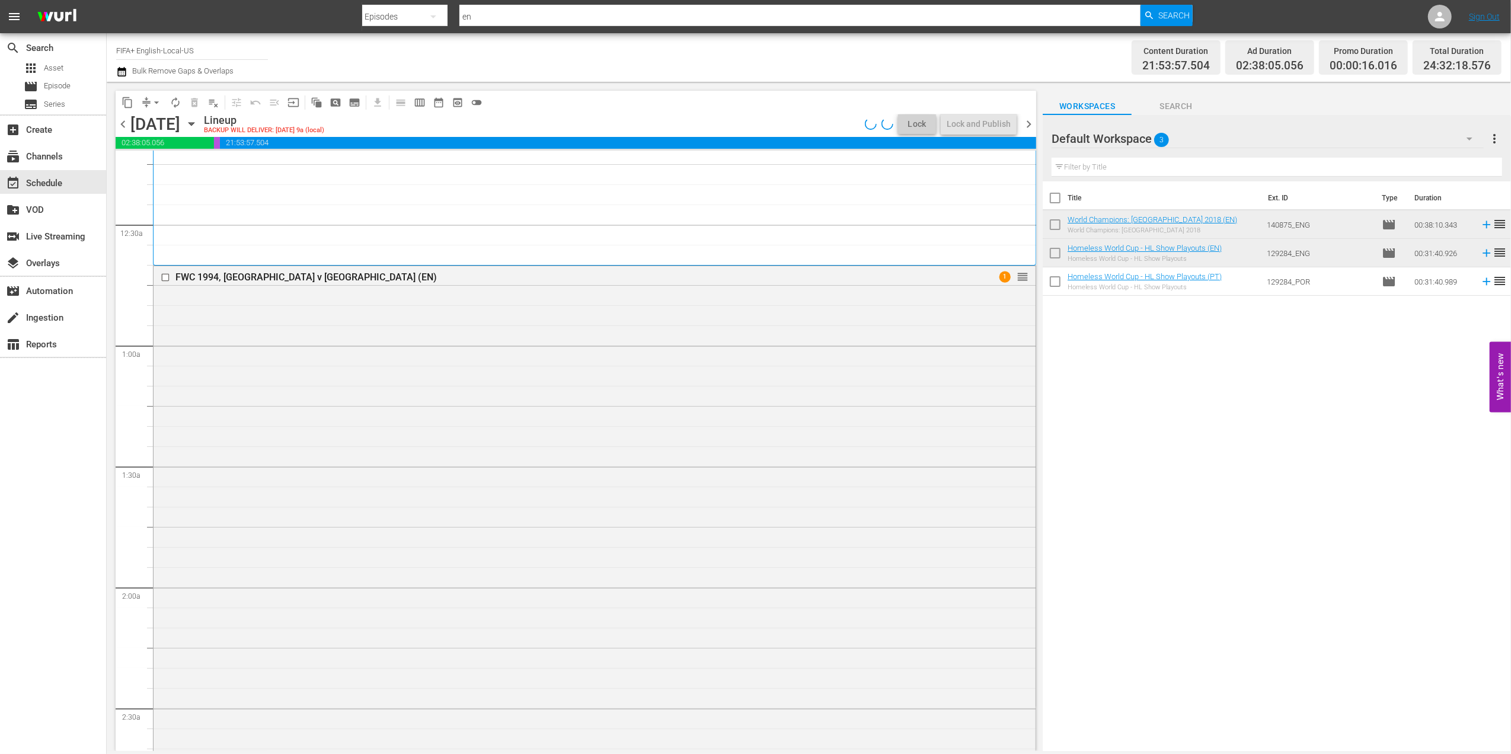
scroll to position [0, 0]
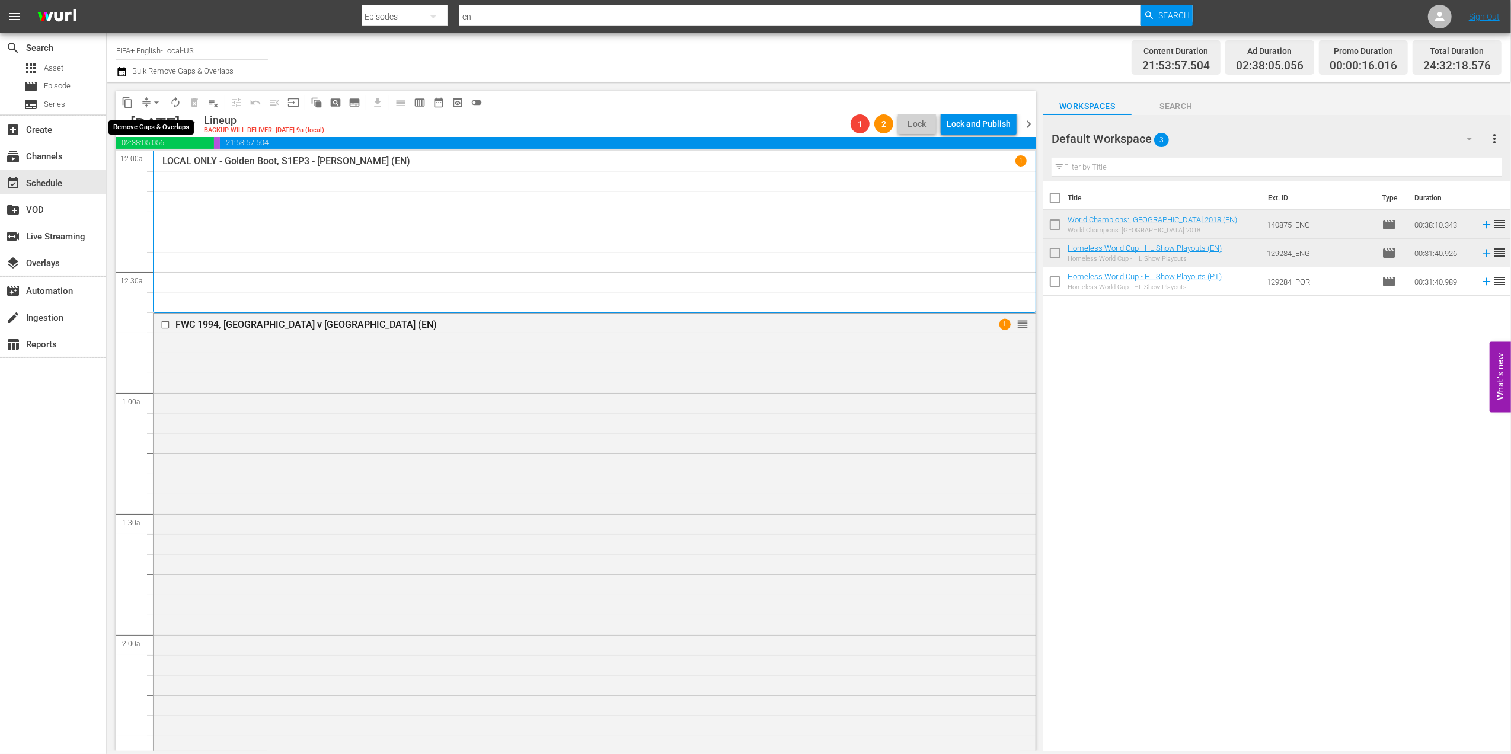
click at [154, 102] on span "arrow_drop_down" at bounding box center [157, 103] width 12 height 12
click at [159, 167] on li "Align to End of Previous Day" at bounding box center [157, 166] width 125 height 20
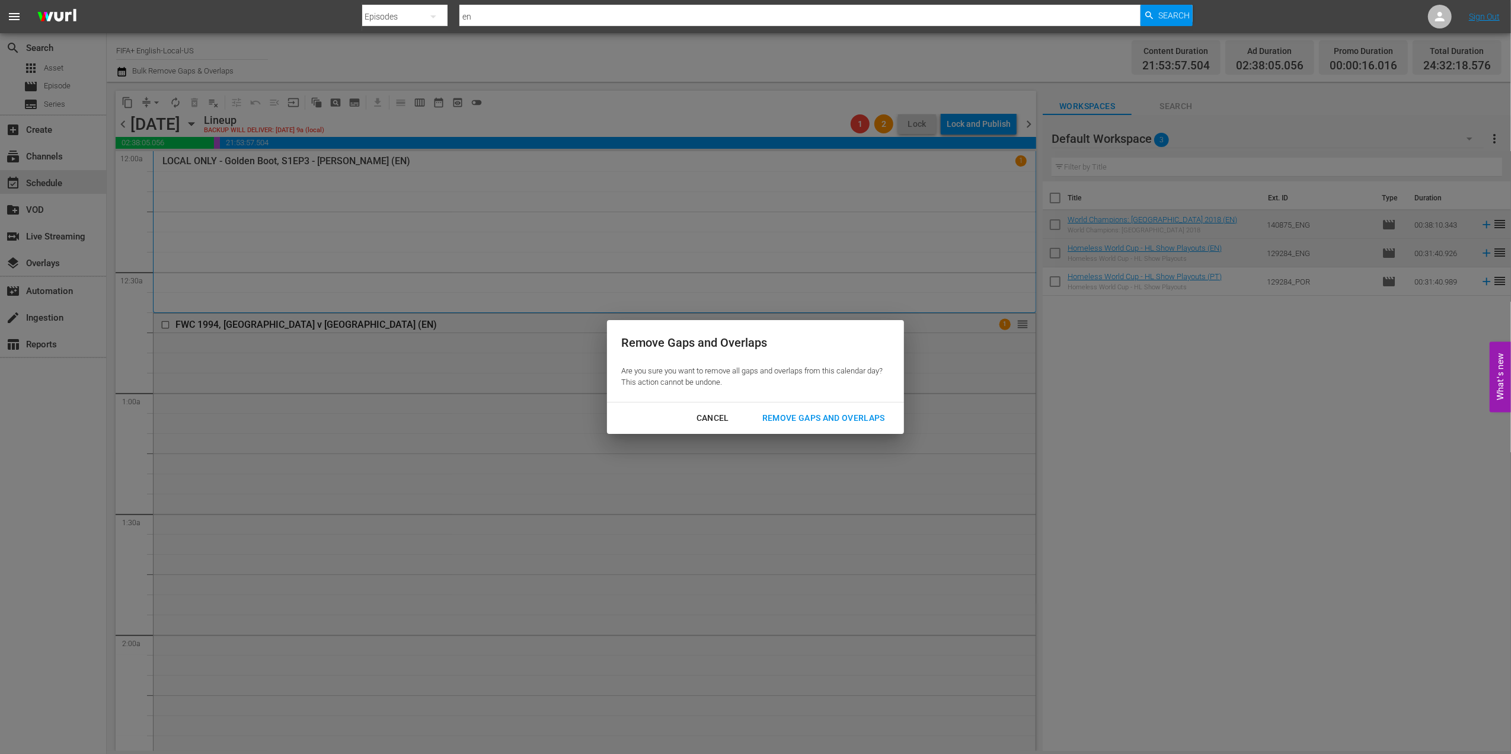
click at [838, 416] on div "Remove Gaps and Overlaps" at bounding box center [824, 418] width 142 height 15
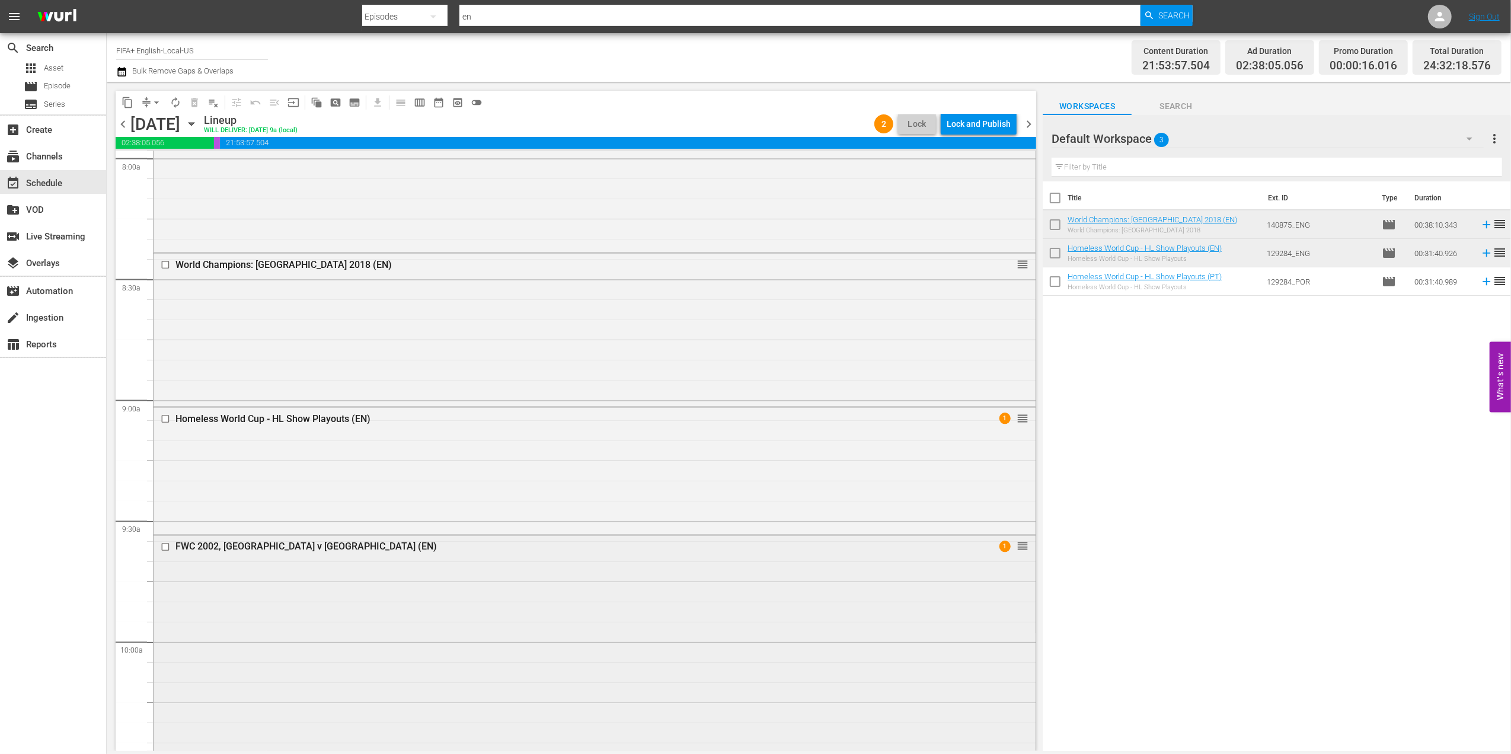
scroll to position [1915, 0]
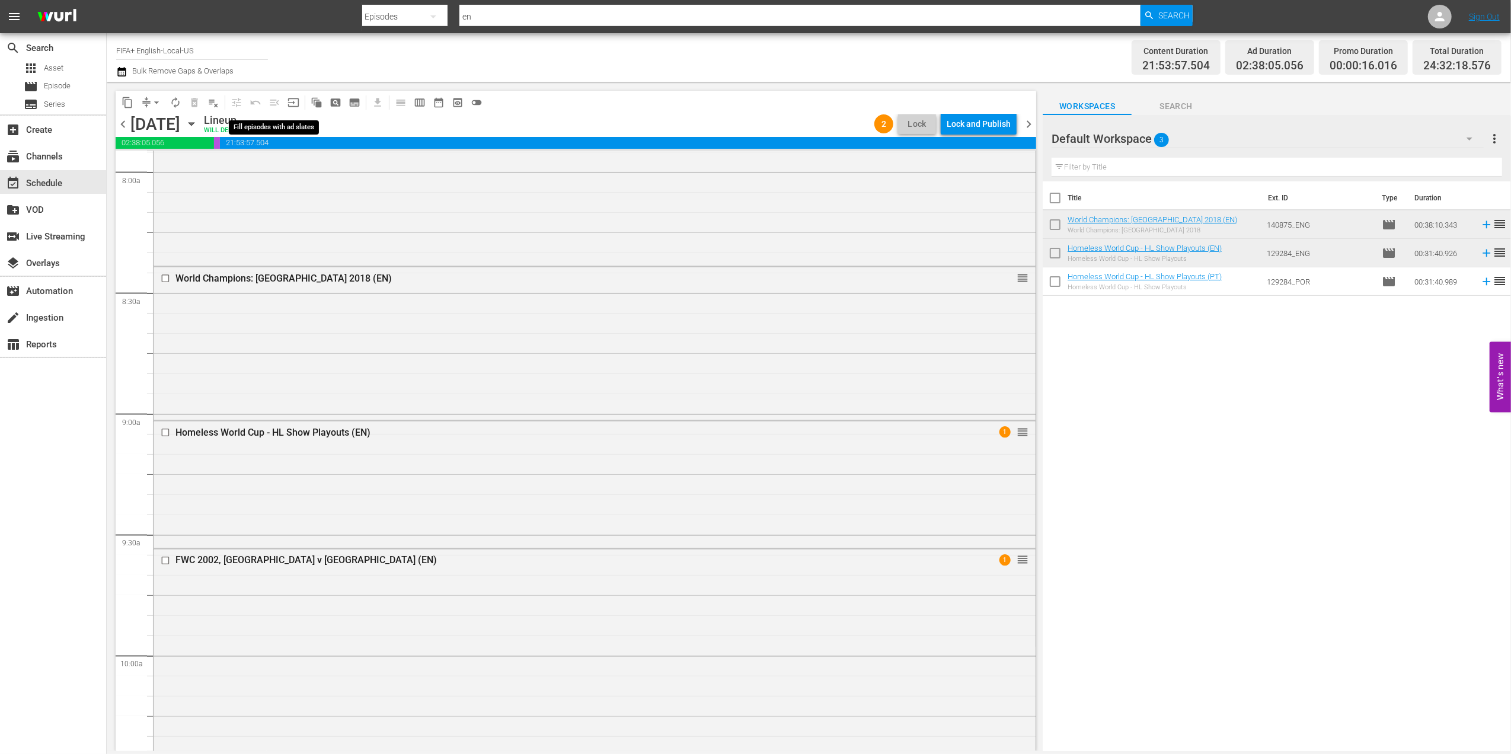
click at [273, 105] on span "menu_open" at bounding box center [274, 102] width 19 height 19
click at [273, 107] on span "menu_open" at bounding box center [274, 102] width 19 height 19
click at [273, 104] on span "menu_open" at bounding box center [274, 102] width 19 height 19
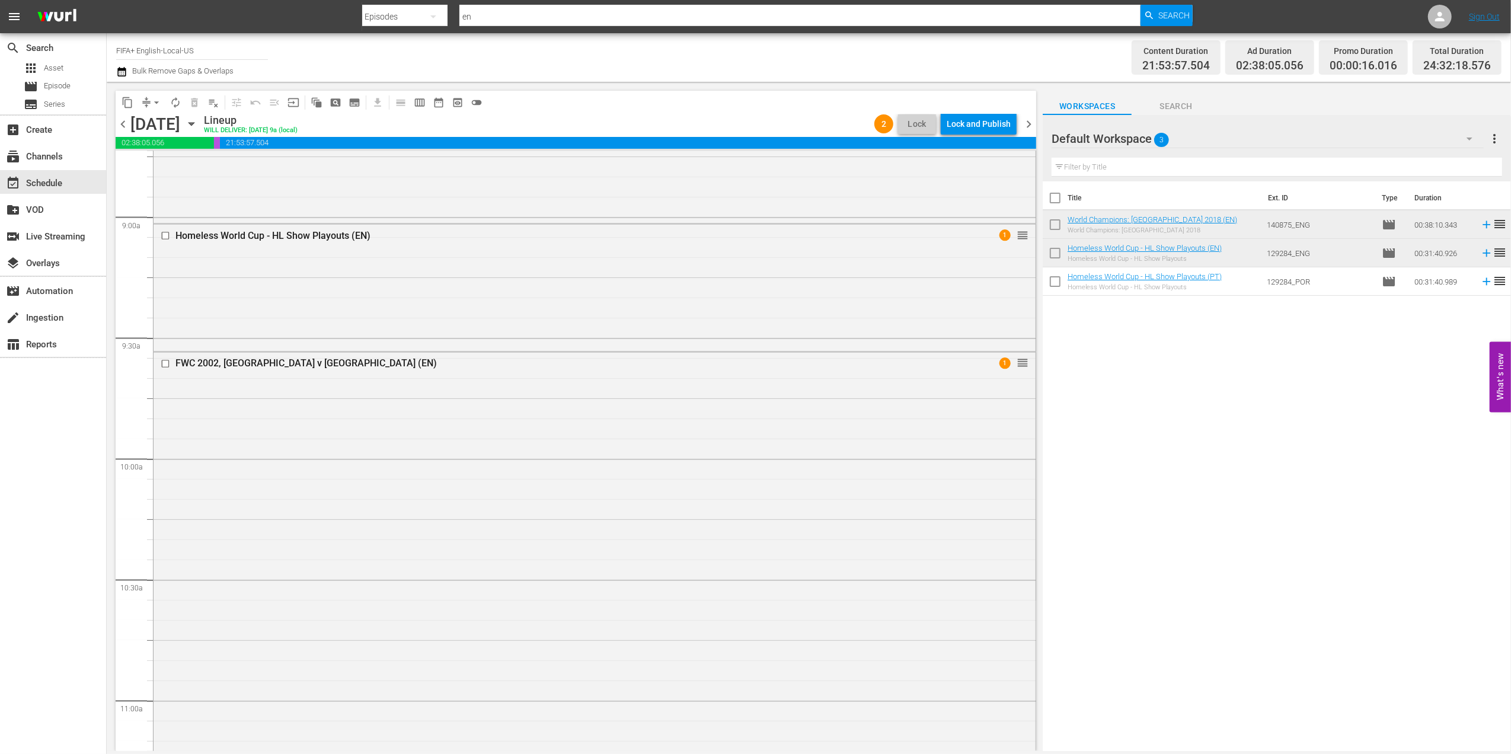
scroll to position [2094, 0]
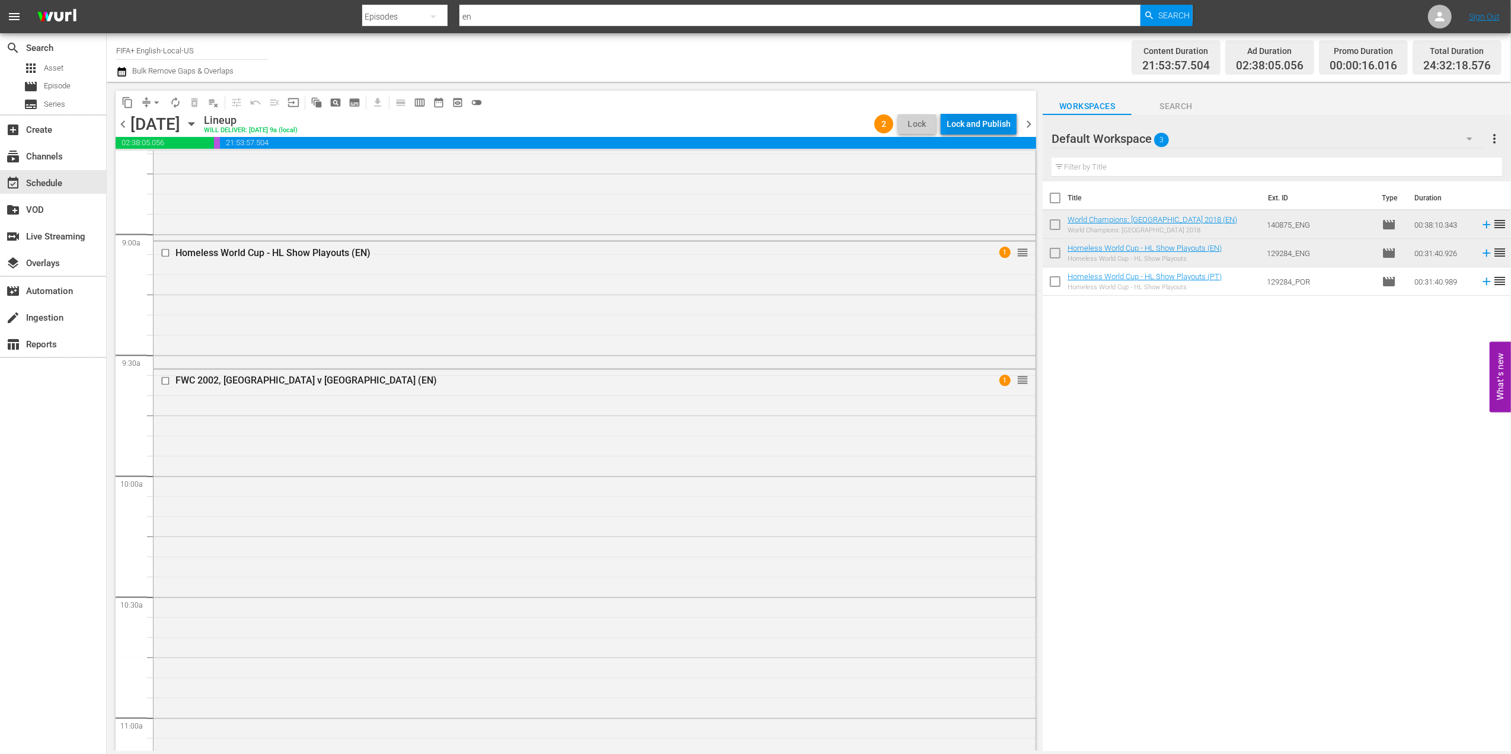
click at [983, 121] on div "Lock and Publish" at bounding box center [979, 123] width 64 height 21
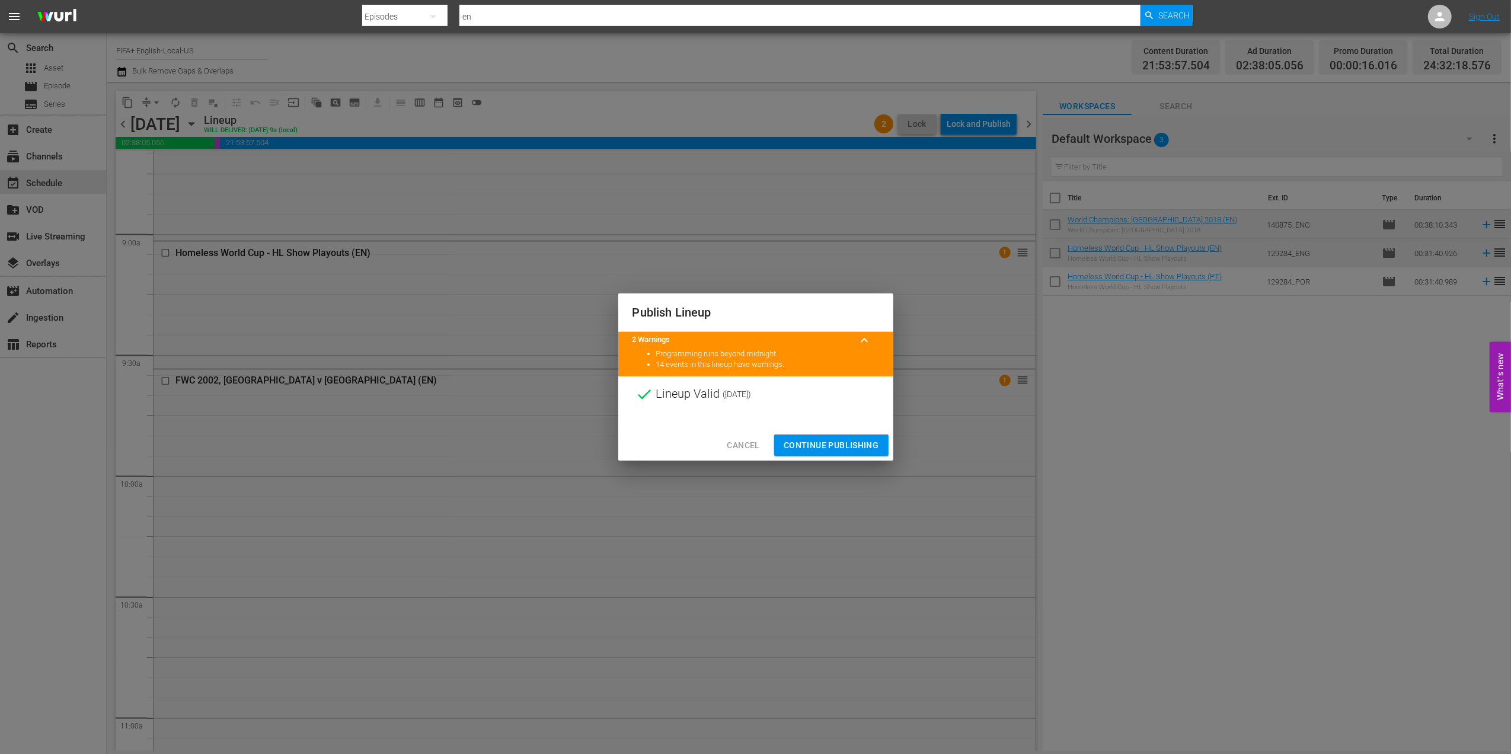
click at [838, 444] on span "Continue Publishing" at bounding box center [831, 445] width 95 height 15
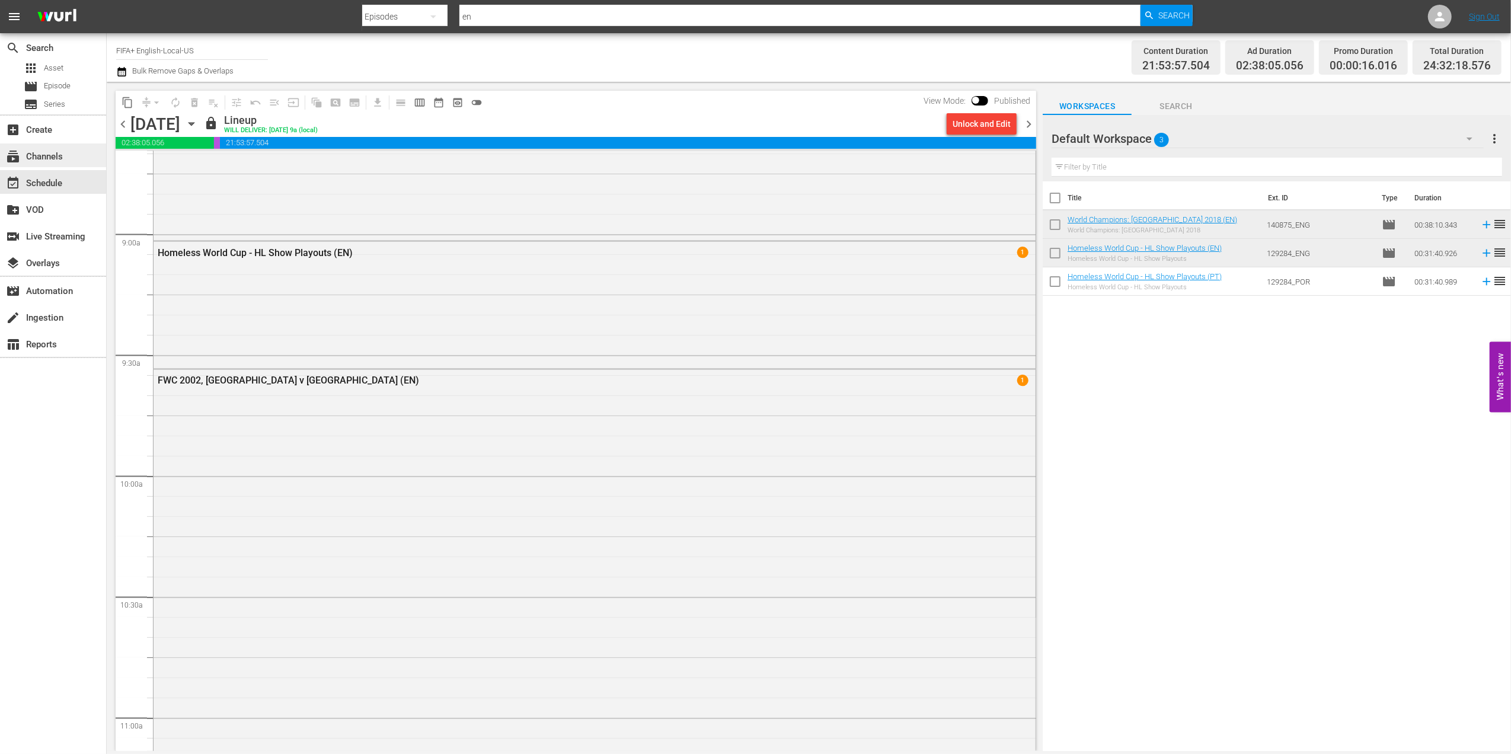
click at [50, 148] on div "subscriptions Channels" at bounding box center [53, 155] width 106 height 24
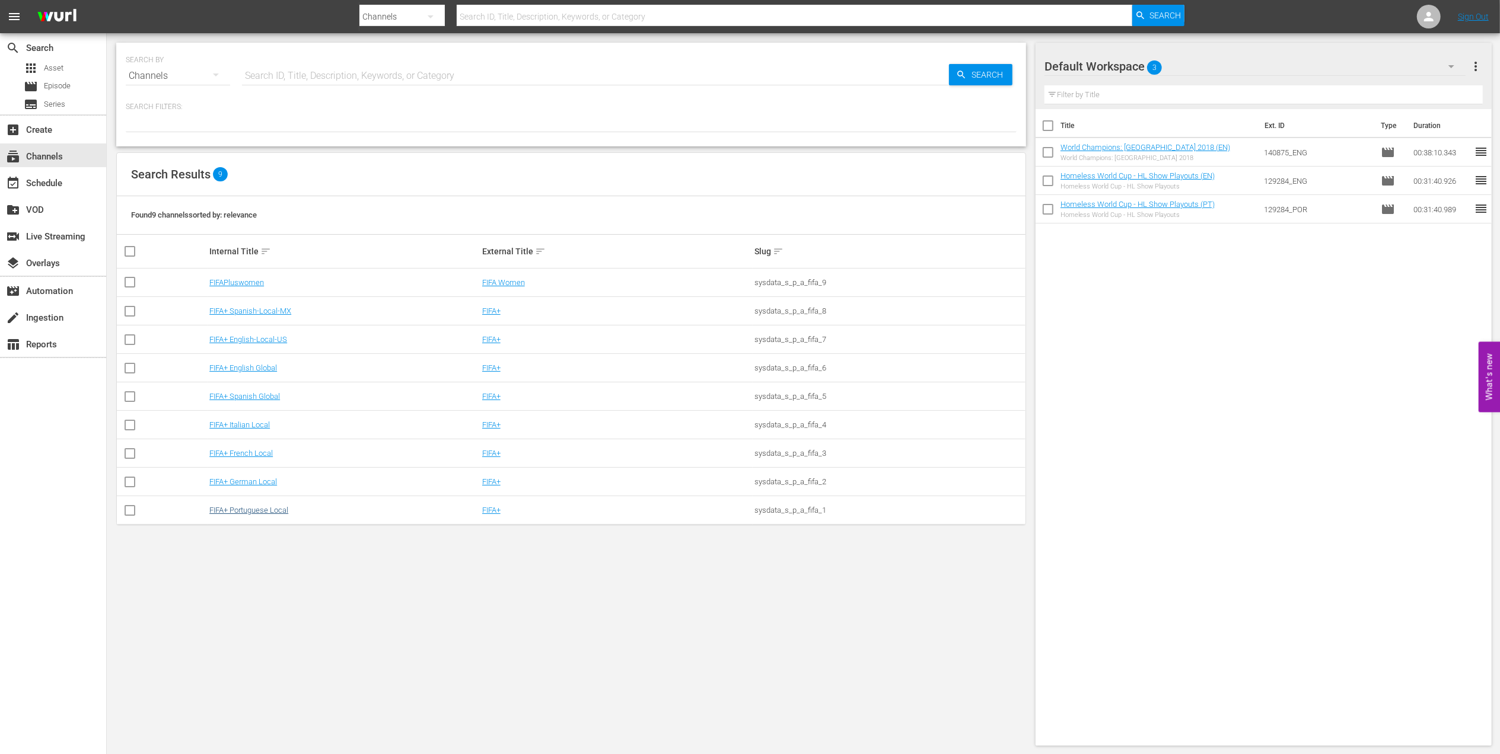
click at [236, 505] on td "FIFA+ Portuguese Local" at bounding box center [344, 510] width 273 height 28
click at [236, 508] on link "FIFA+ Portuguese Local" at bounding box center [248, 510] width 79 height 9
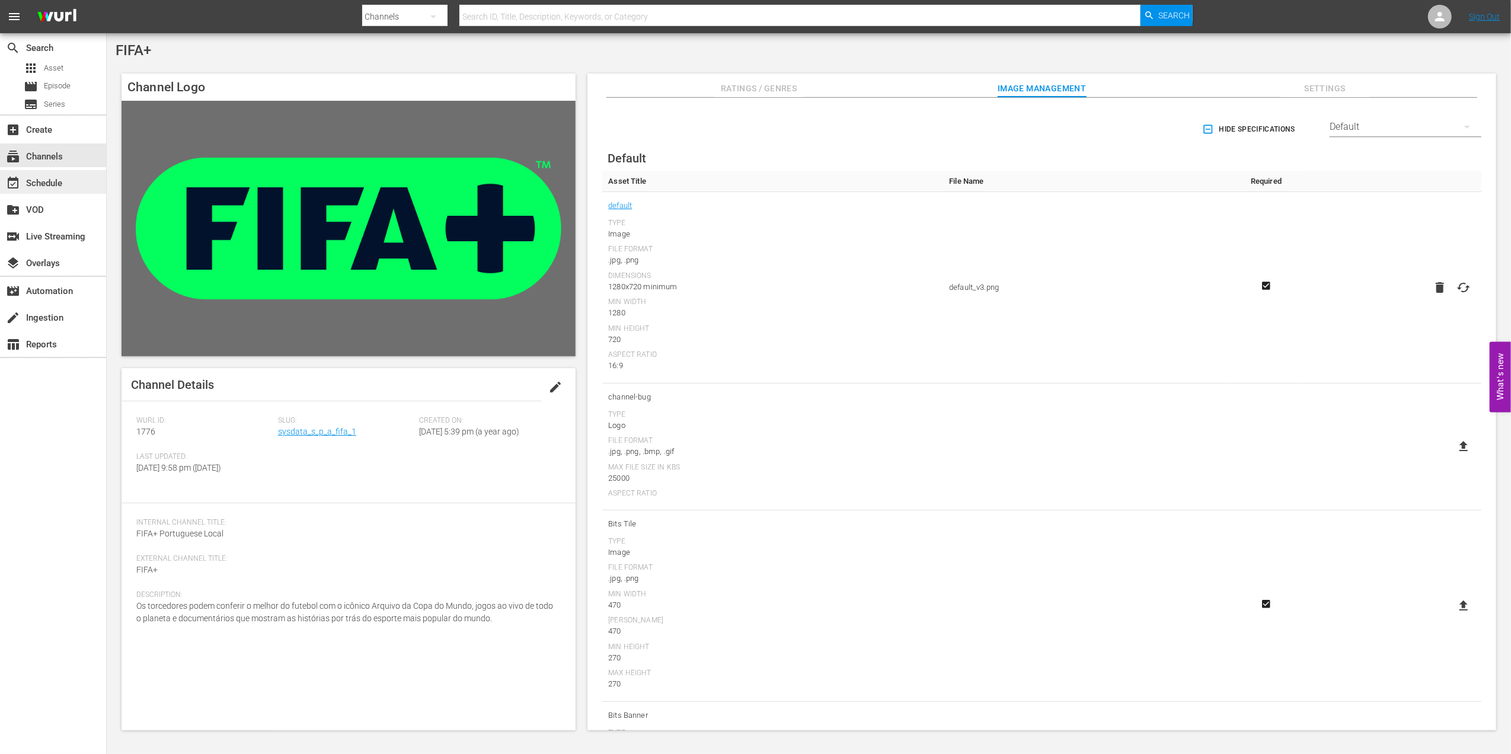
click at [69, 187] on div "event_available Schedule" at bounding box center [53, 182] width 106 height 24
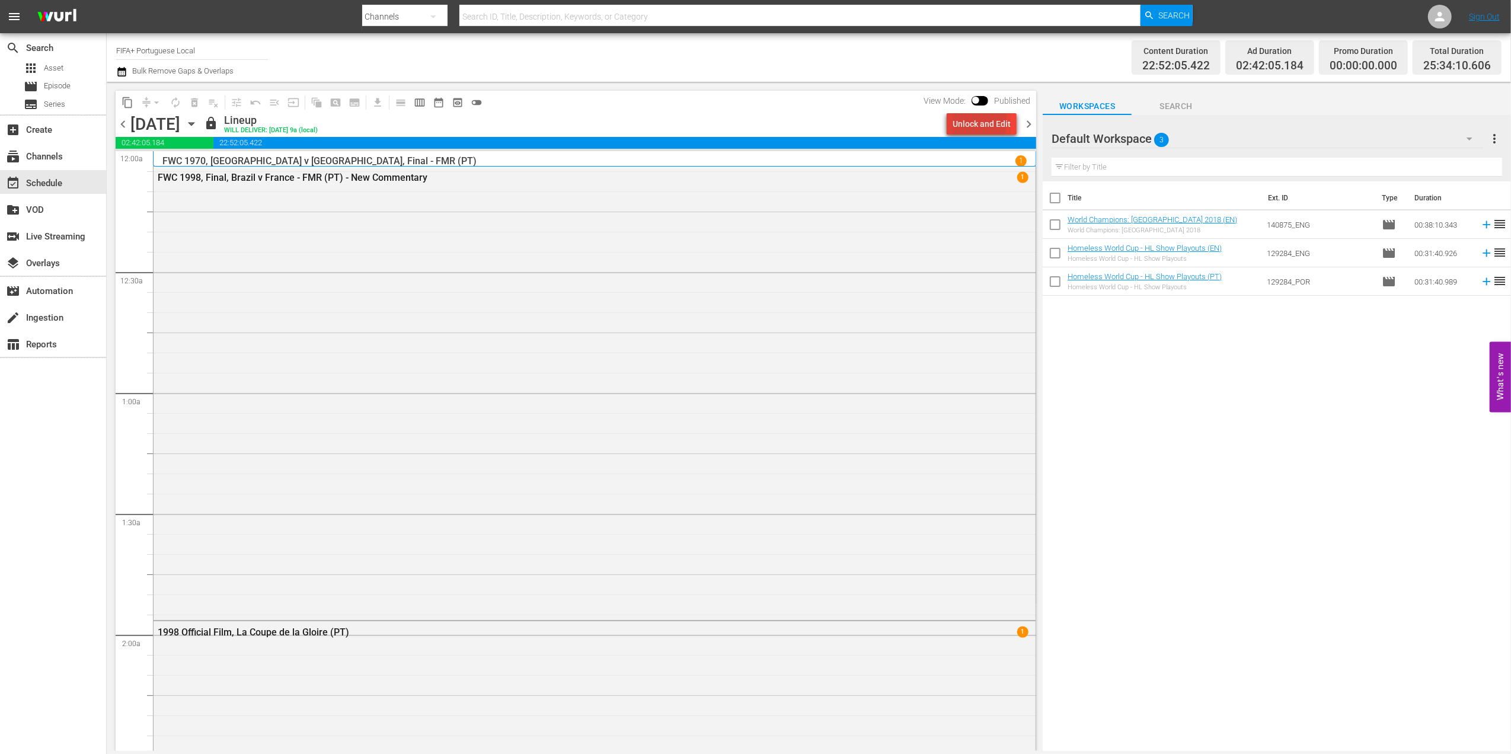
click at [971, 122] on div "Unlock and Edit" at bounding box center [982, 123] width 58 height 21
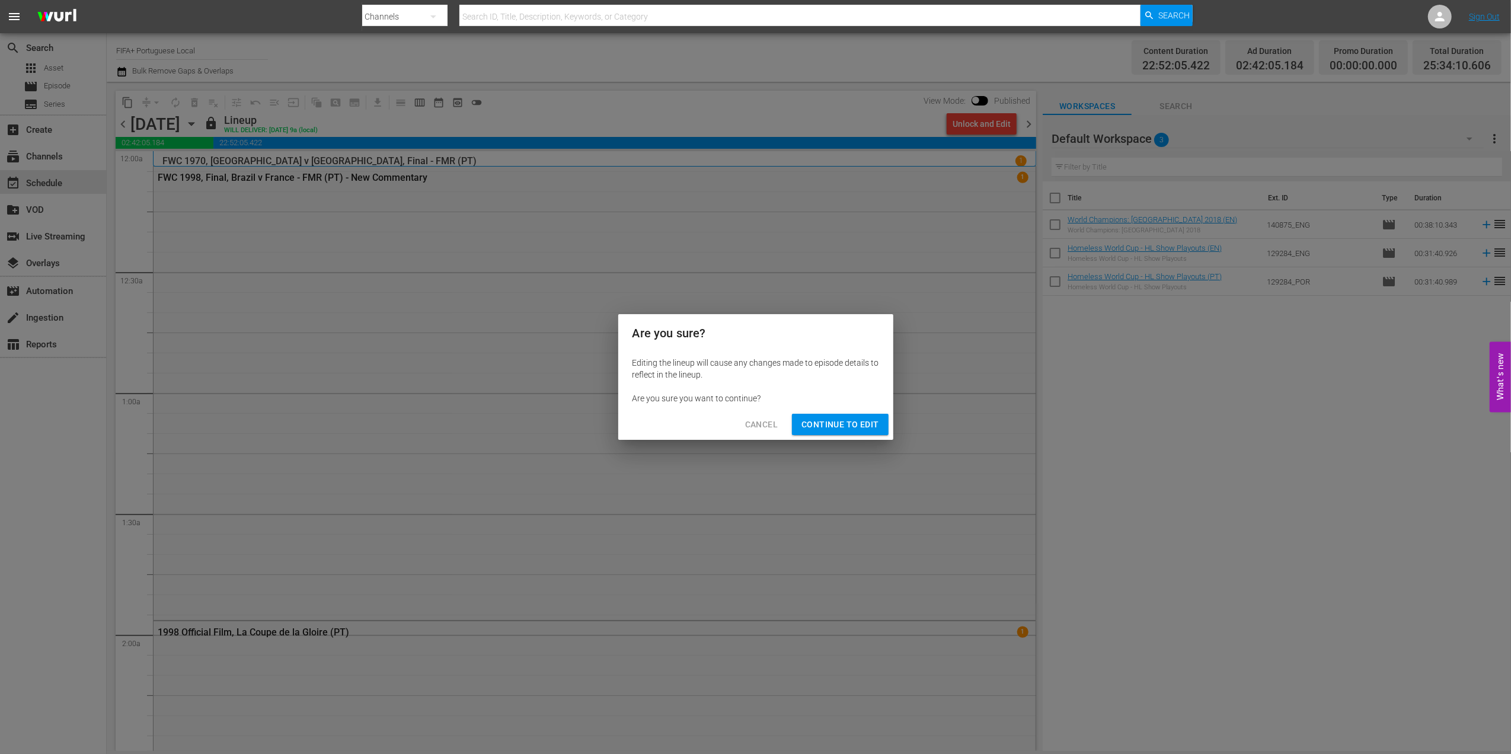
click at [828, 420] on span "Continue to Edit" at bounding box center [840, 424] width 77 height 15
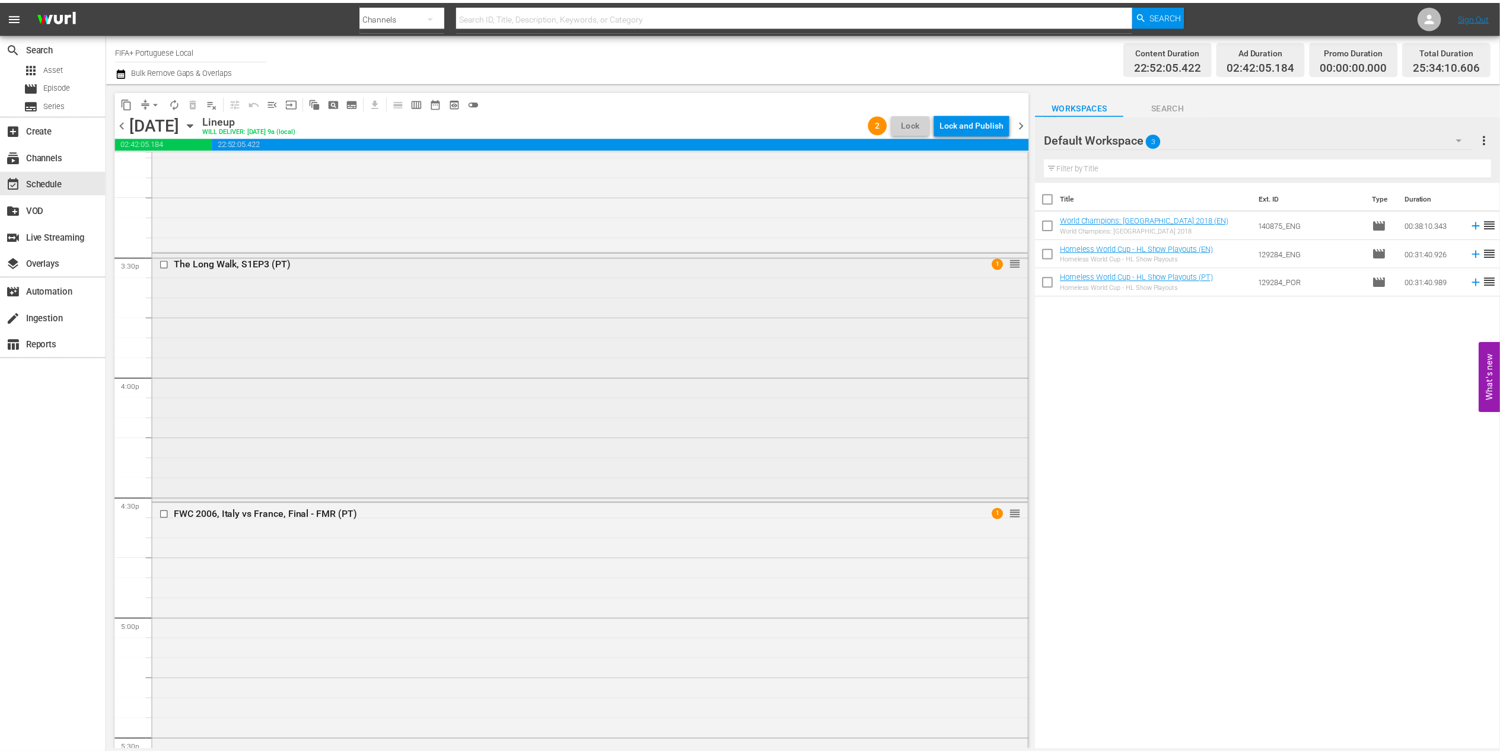
scroll to position [3682, 0]
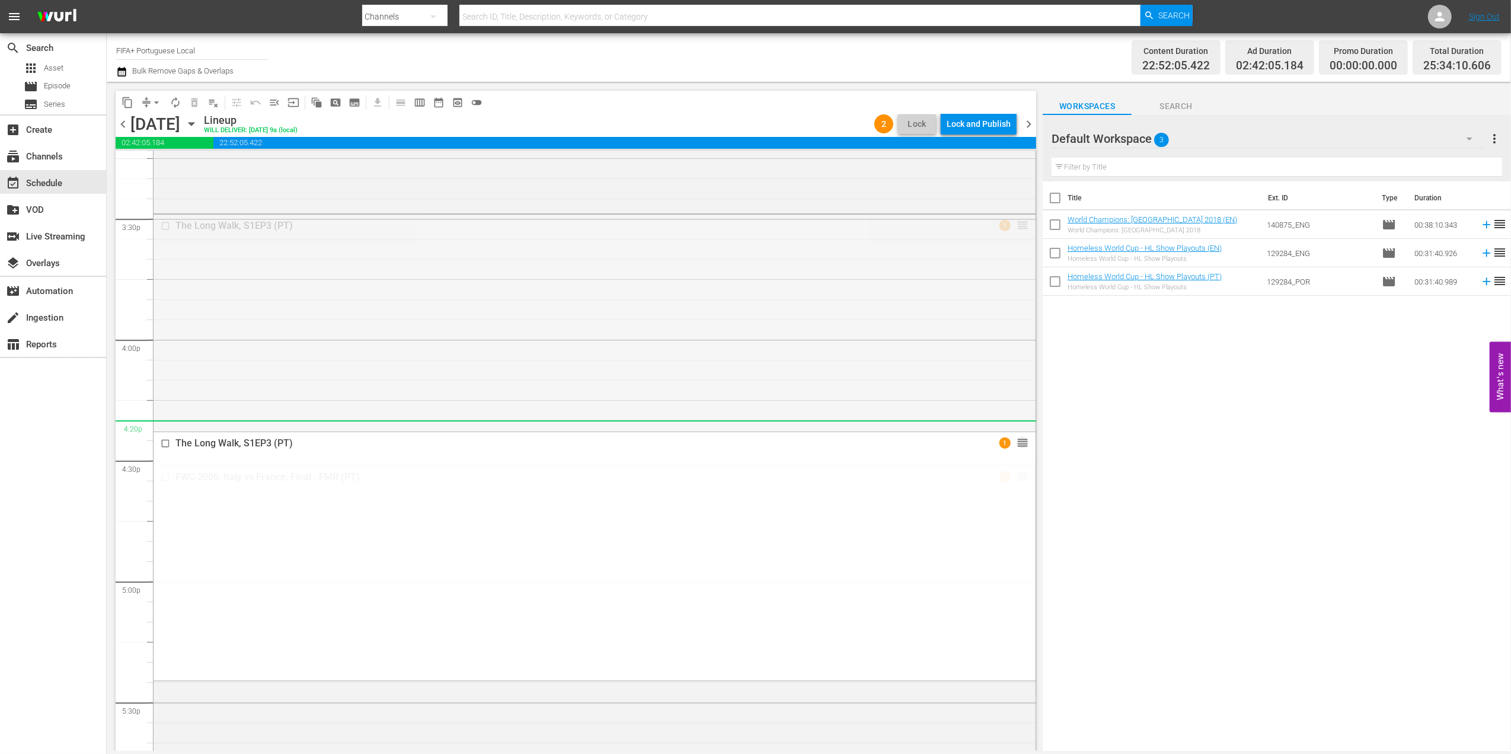
drag, startPoint x: 1010, startPoint y: 223, endPoint x: 999, endPoint y: 435, distance: 212.6
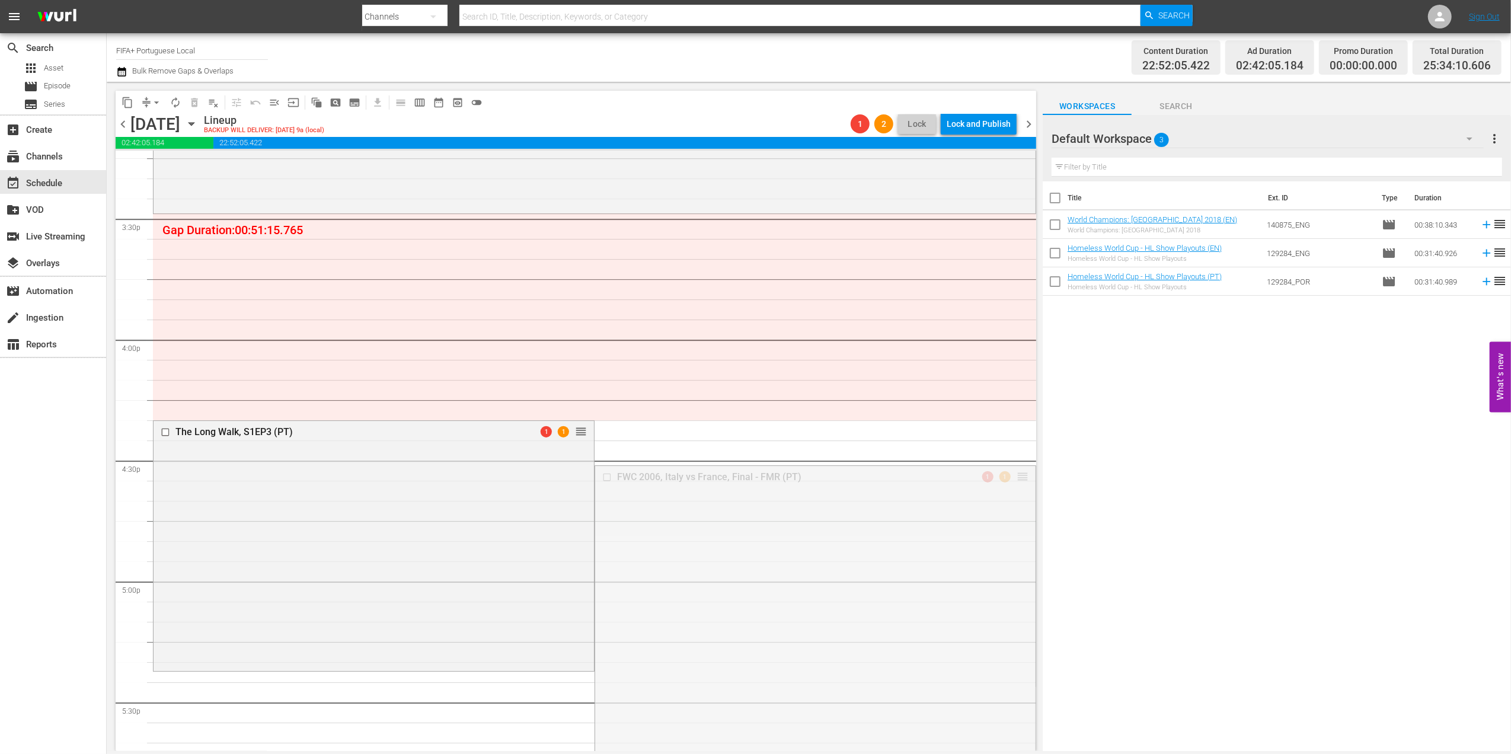
drag, startPoint x: 1007, startPoint y: 473, endPoint x: 1002, endPoint y: 524, distance: 51.2
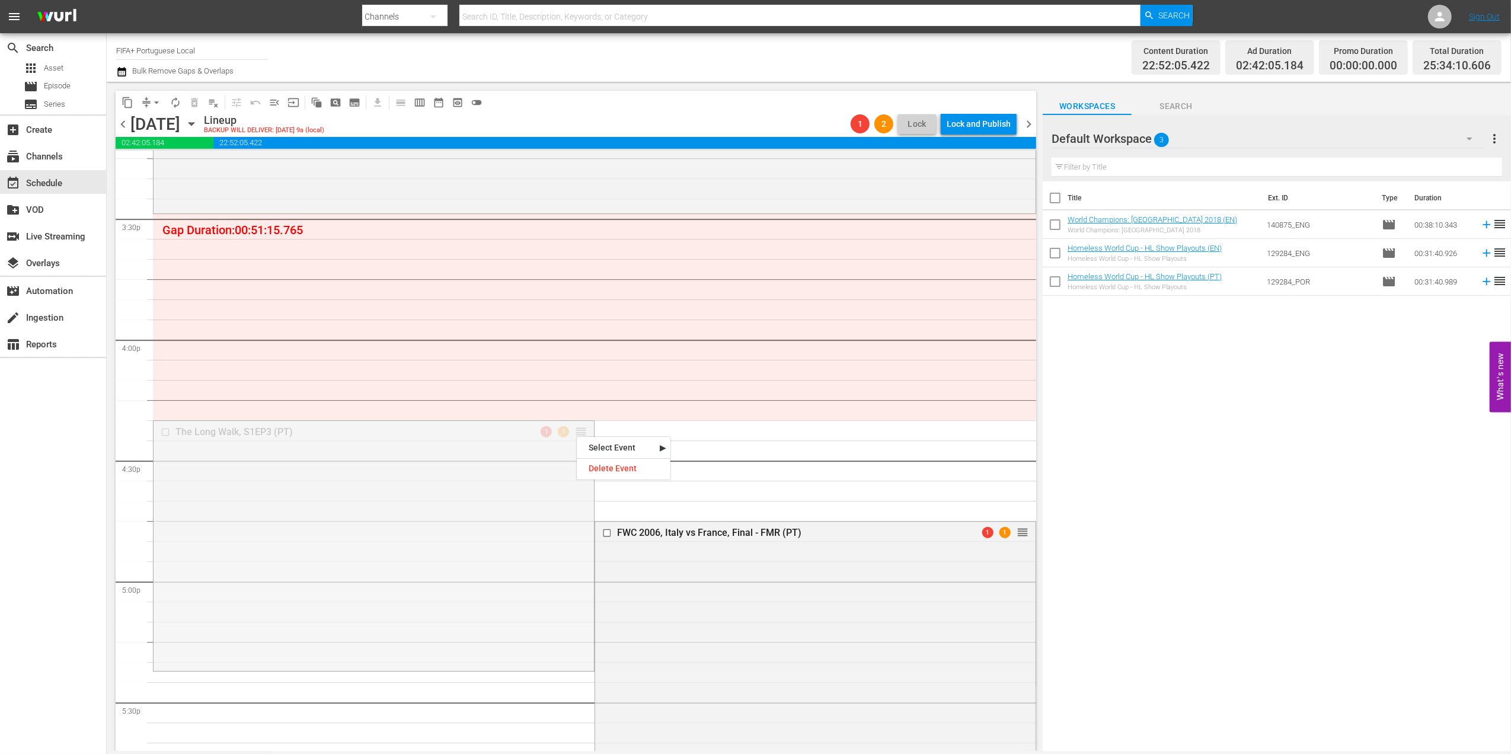
drag, startPoint x: 576, startPoint y: 444, endPoint x: 572, endPoint y: 464, distance: 20.7
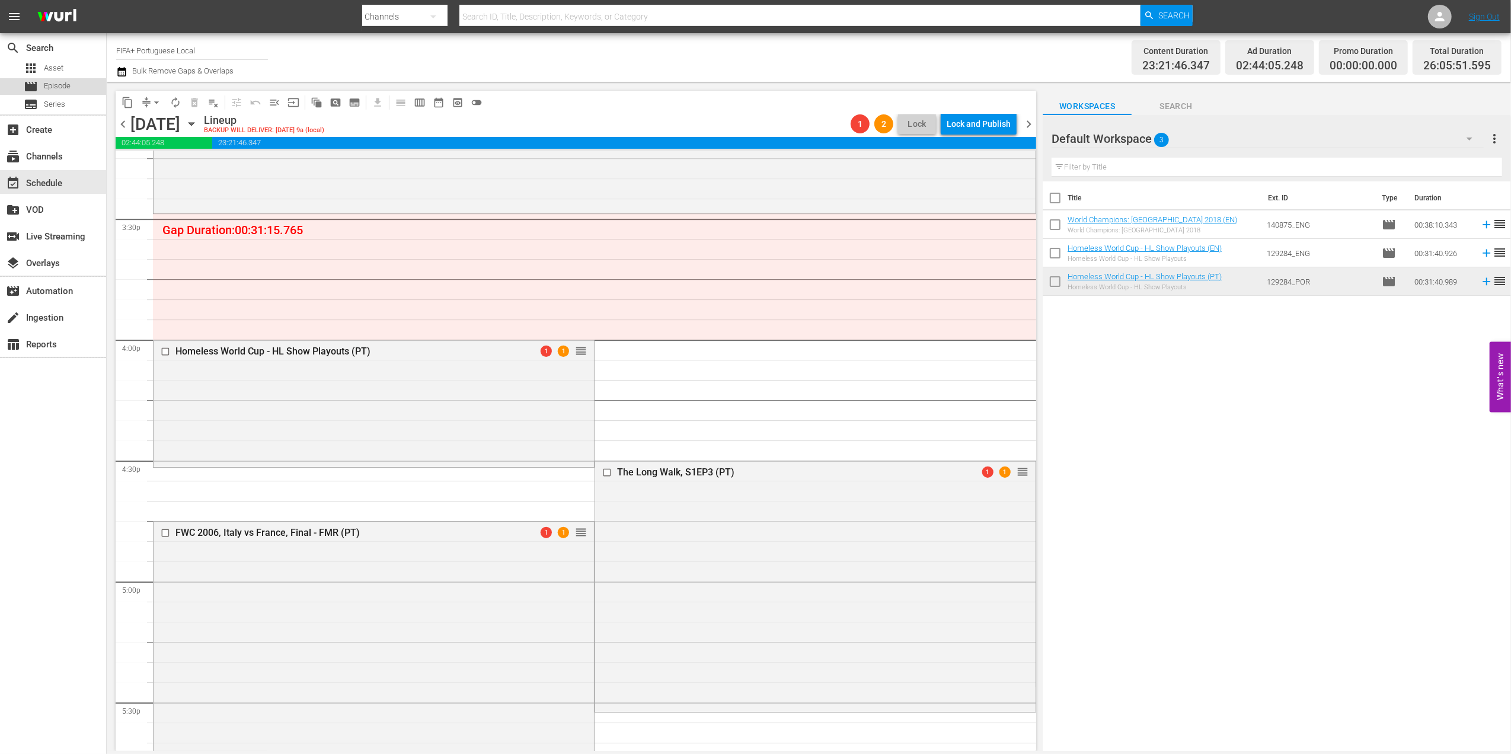
click at [65, 86] on span "Episode" at bounding box center [57, 86] width 27 height 12
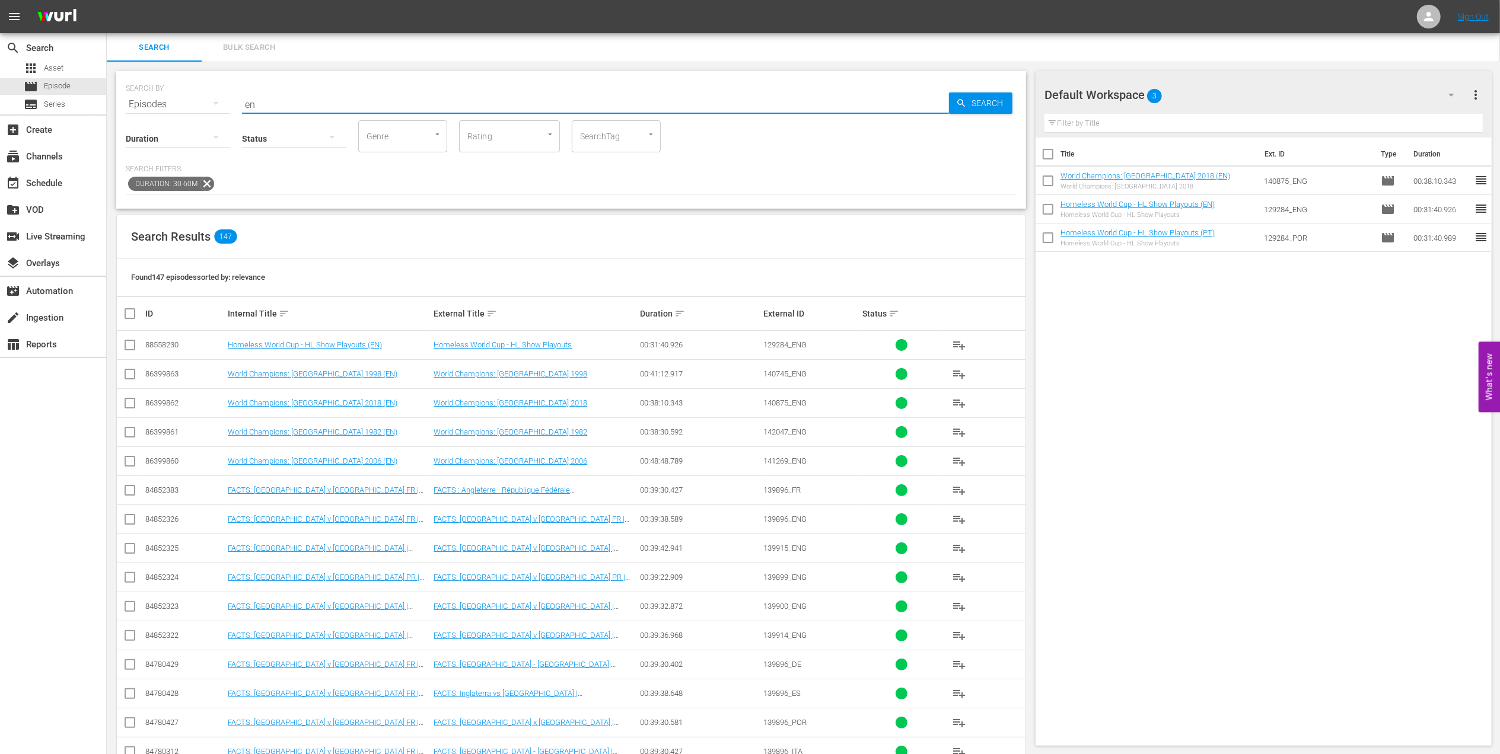
drag, startPoint x: 280, startPoint y: 97, endPoint x: 212, endPoint y: 98, distance: 68.2
click at [212, 97] on div "SEARCH BY Search By Episodes Search ID, Title, Description, Keywords, or Catego…" at bounding box center [571, 97] width 891 height 43
type input "pt"
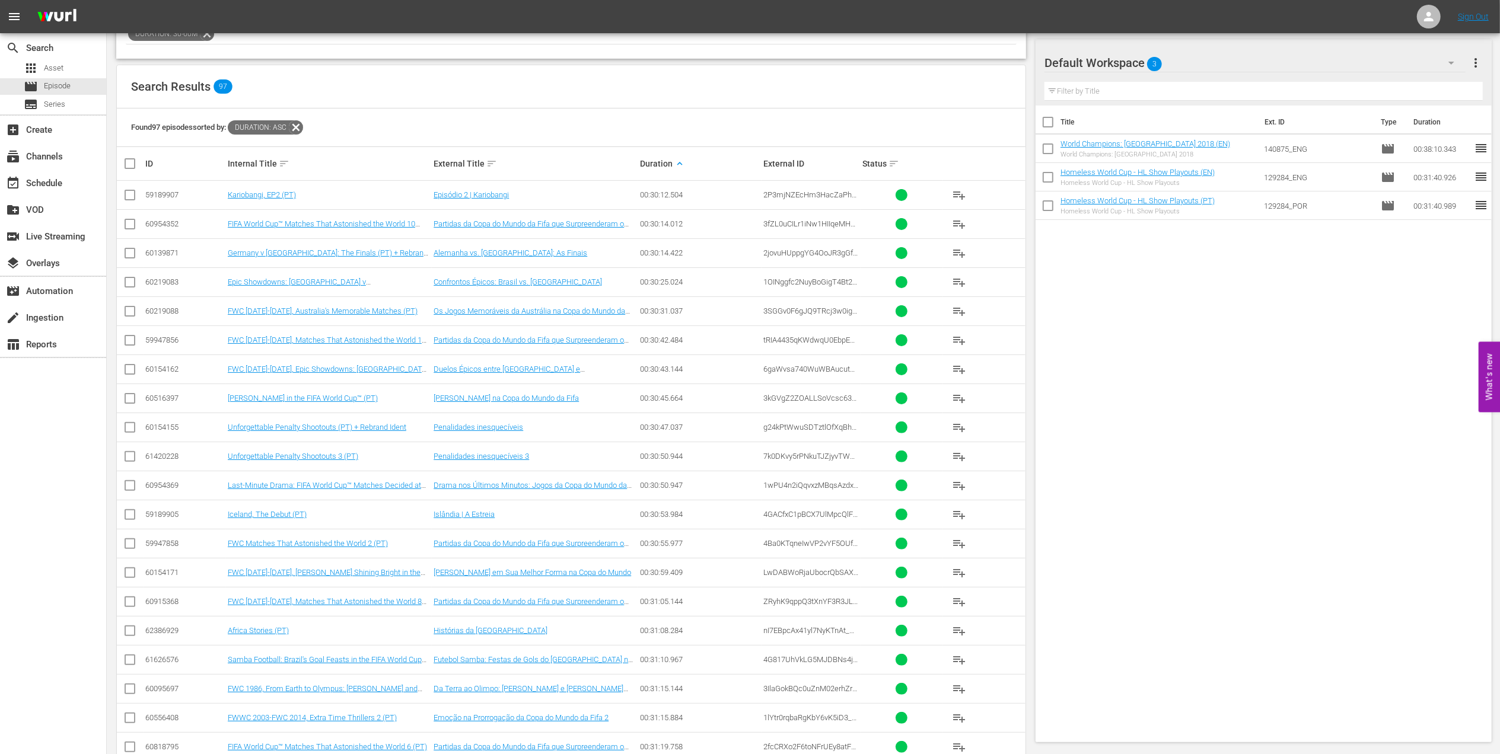
scroll to position [212, 0]
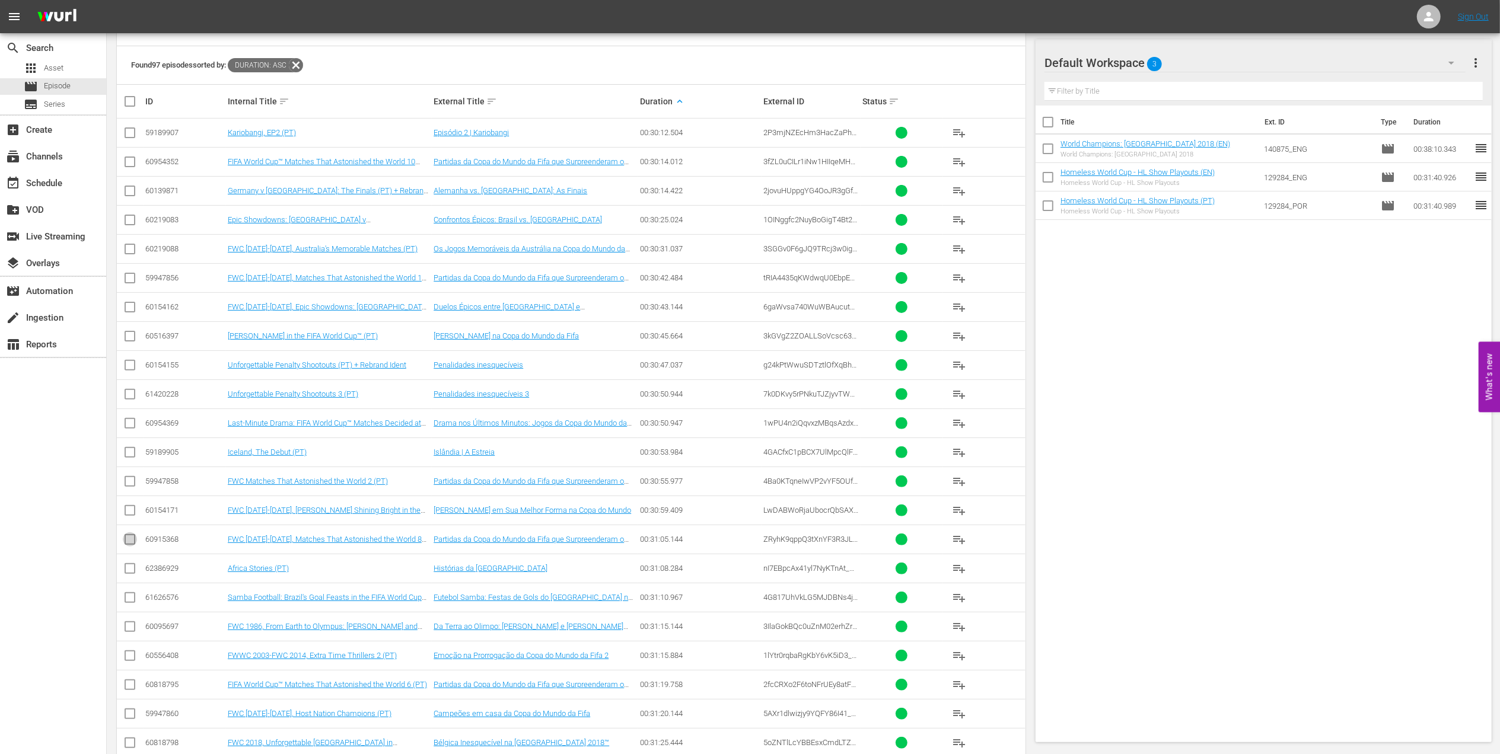
click at [128, 541] on input "checkbox" at bounding box center [130, 542] width 14 height 14
checkbox input "true"
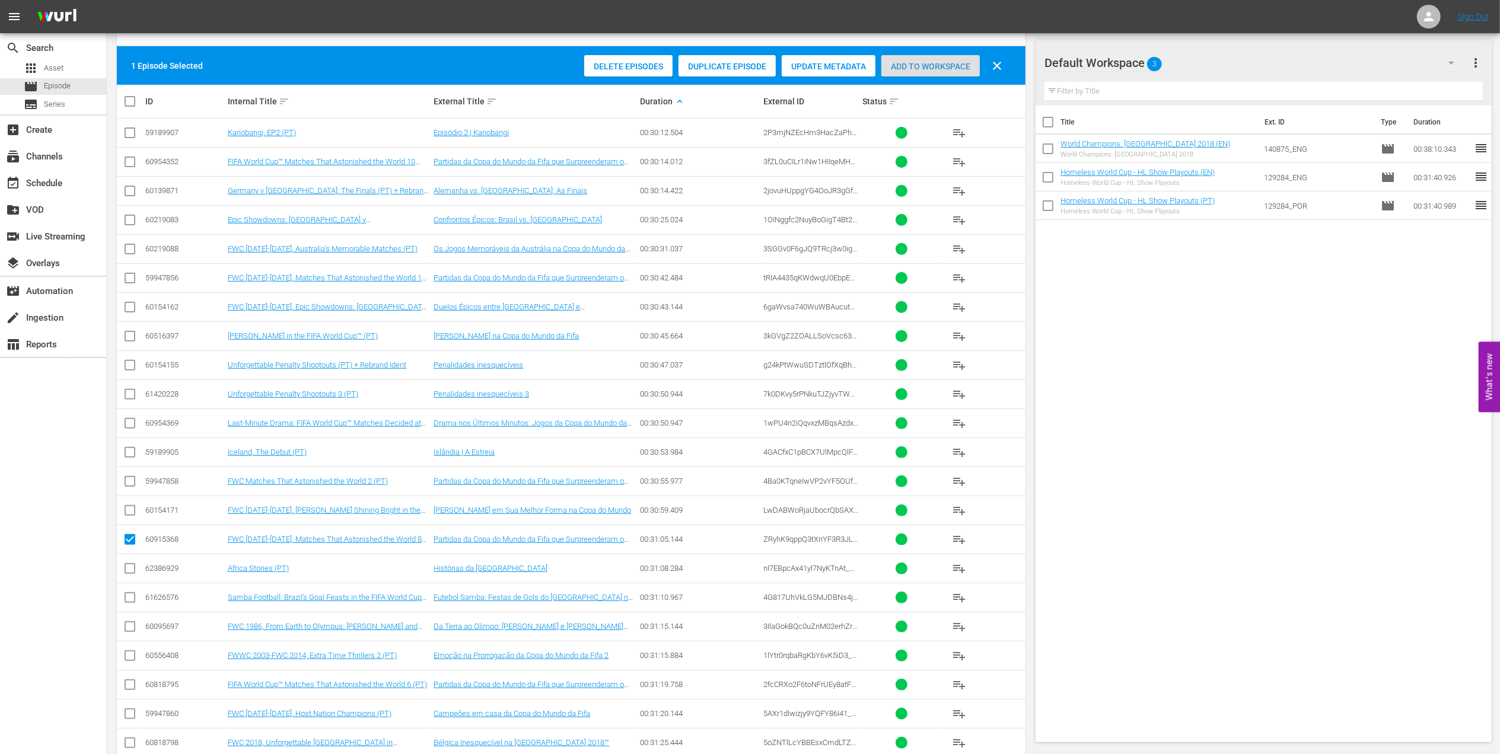
drag, startPoint x: 927, startPoint y: 62, endPoint x: 908, endPoint y: 74, distance: 22.4
click at [927, 62] on span "Add to Workspace" at bounding box center [930, 66] width 98 height 9
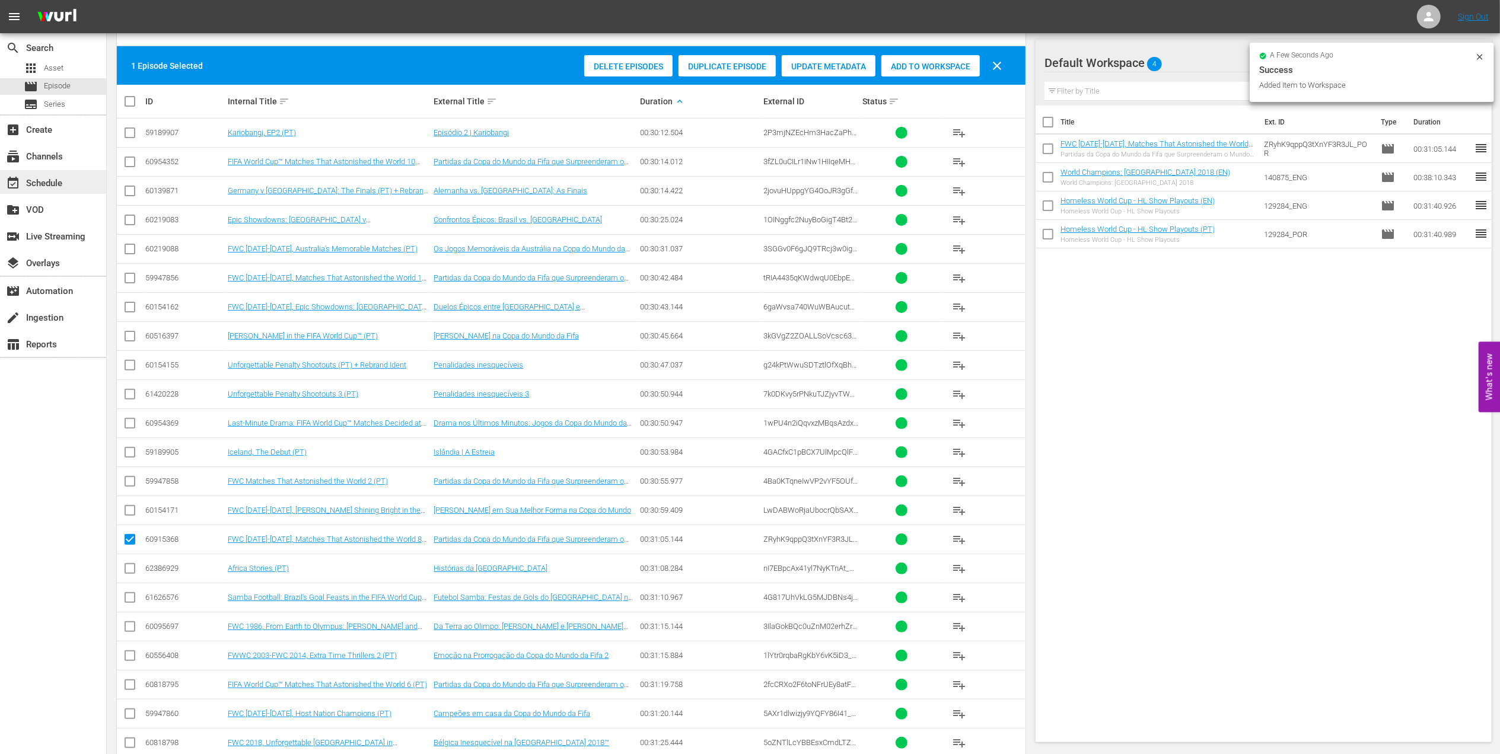
click at [46, 174] on div "event_available Schedule" at bounding box center [53, 182] width 106 height 24
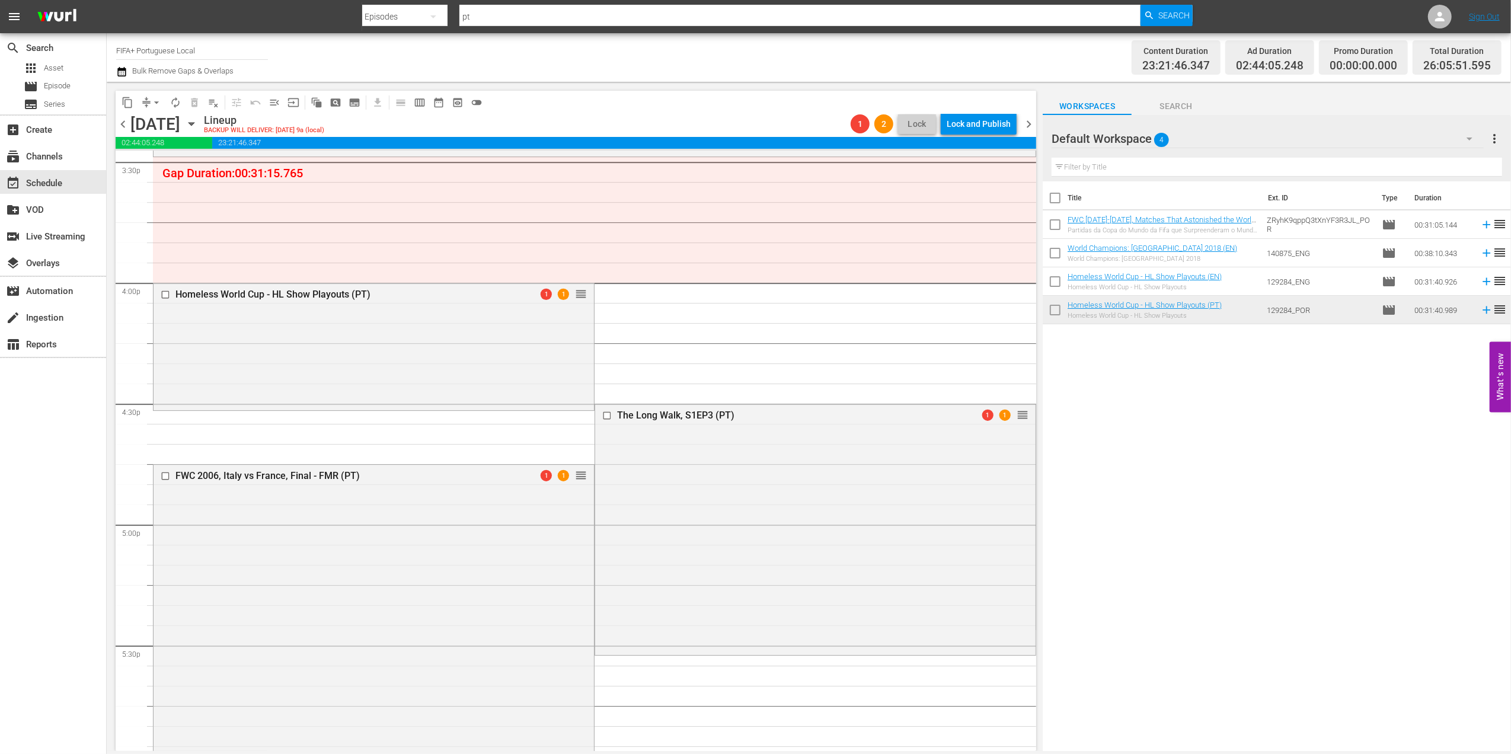
scroll to position [3663, 0]
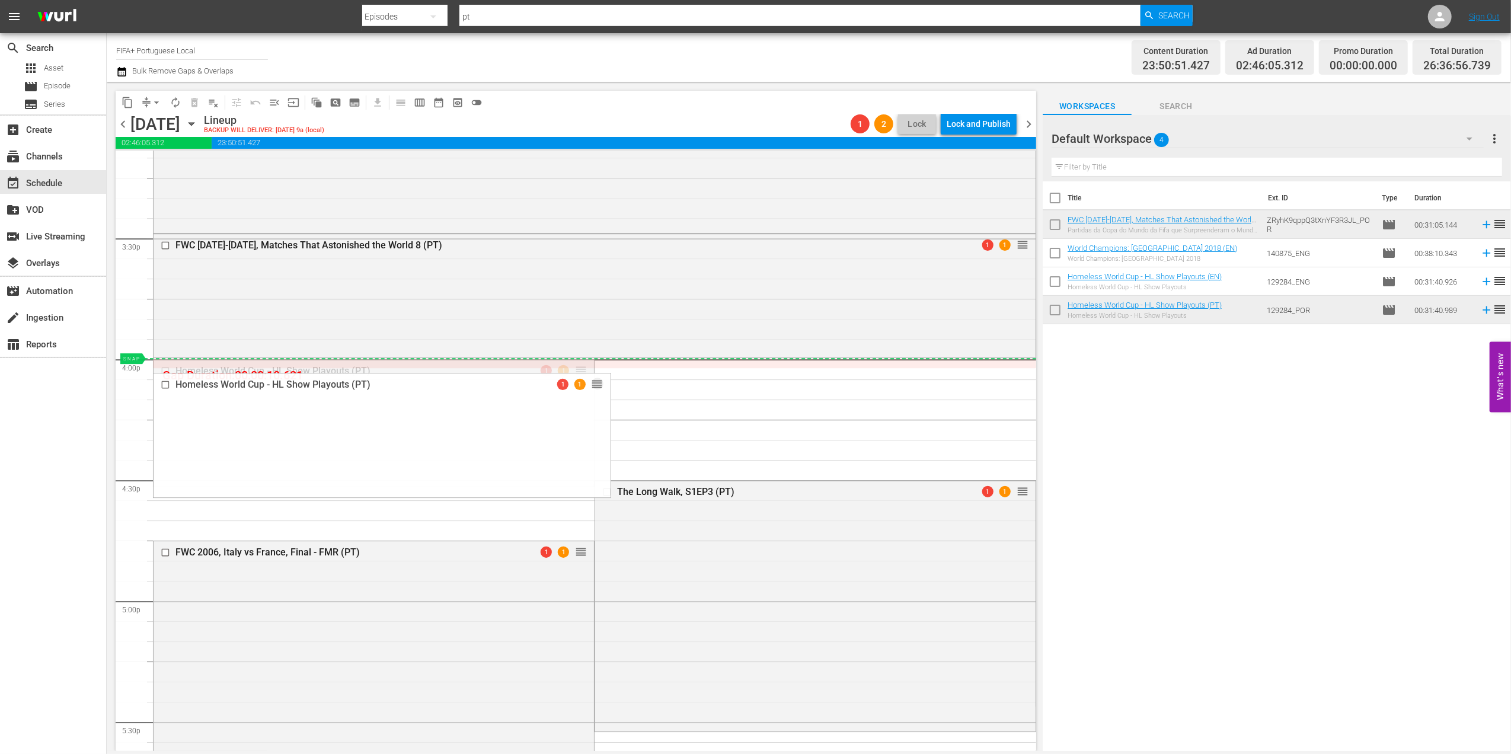
drag, startPoint x: 577, startPoint y: 364, endPoint x: 577, endPoint y: 372, distance: 8.3
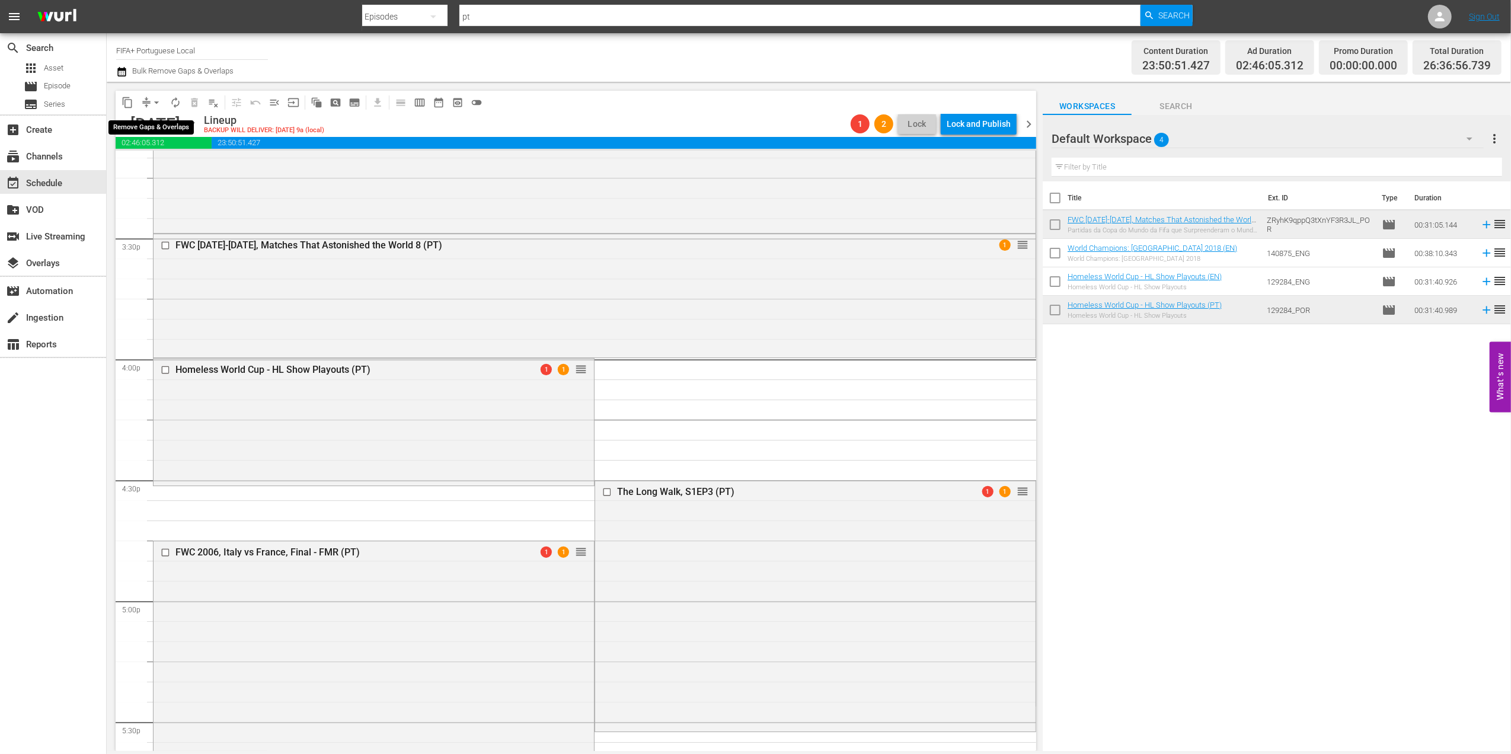
click at [155, 101] on span "arrow_drop_down" at bounding box center [157, 103] width 12 height 12
click at [197, 167] on li "Align to End of Previous Day" at bounding box center [157, 166] width 125 height 20
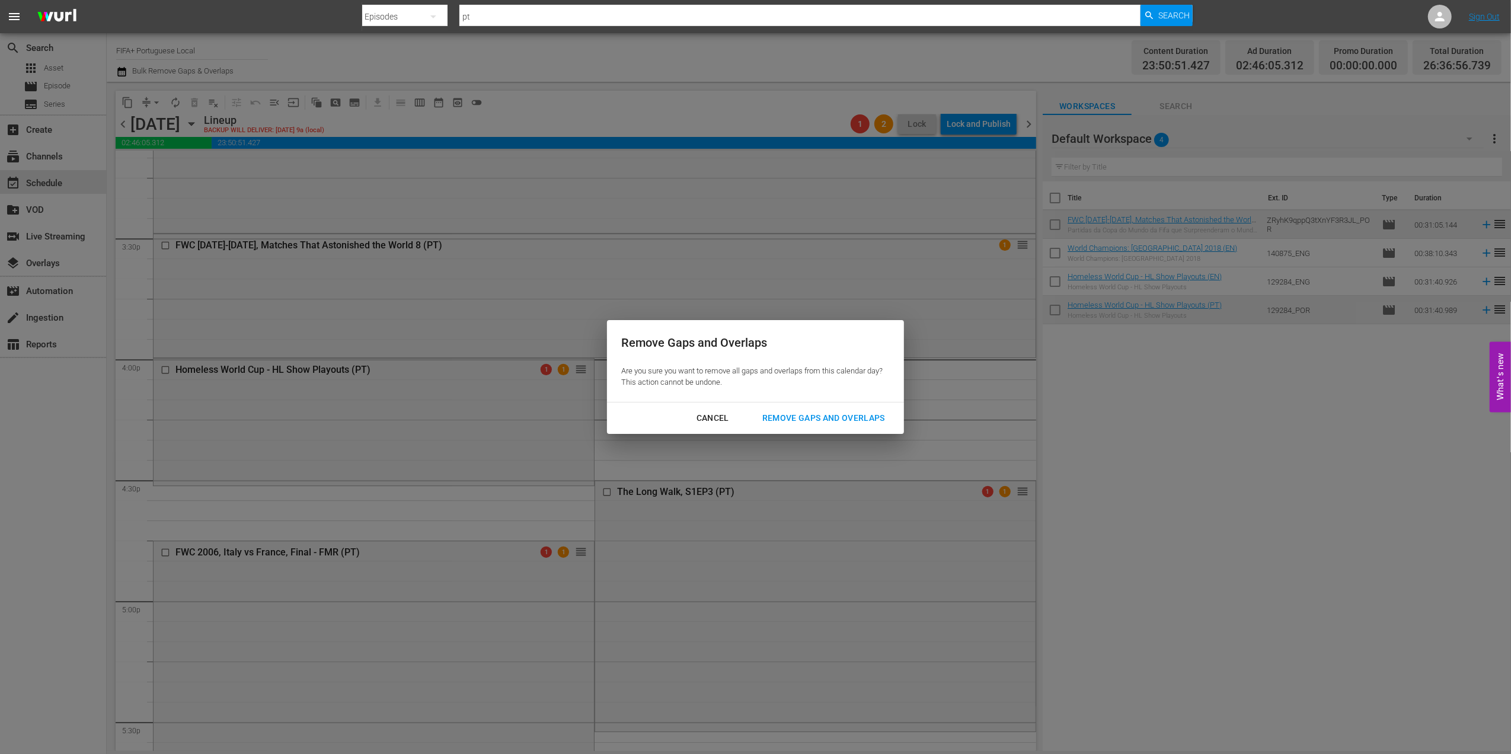
click at [805, 420] on div "Remove Gaps and Overlaps" at bounding box center [824, 418] width 142 height 15
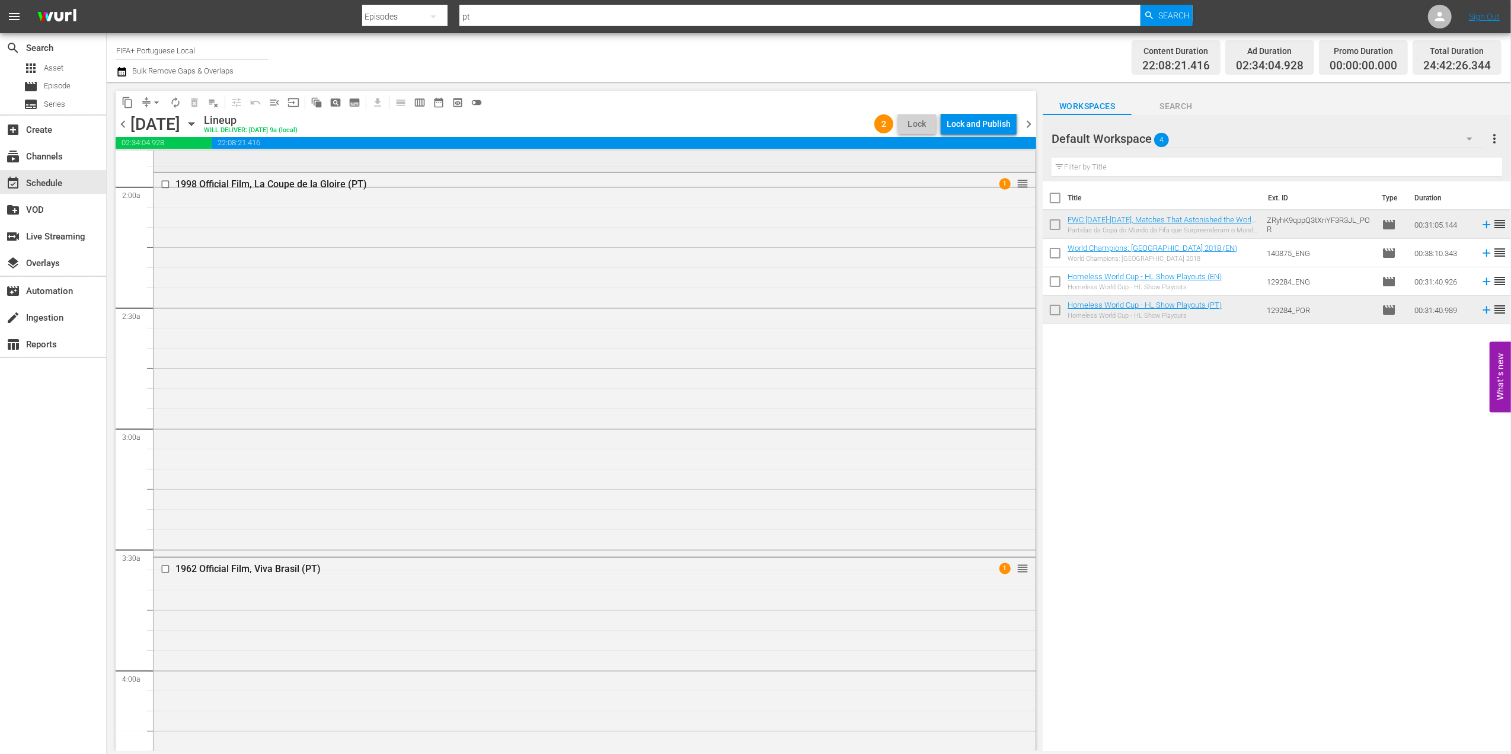
scroll to position [0, 0]
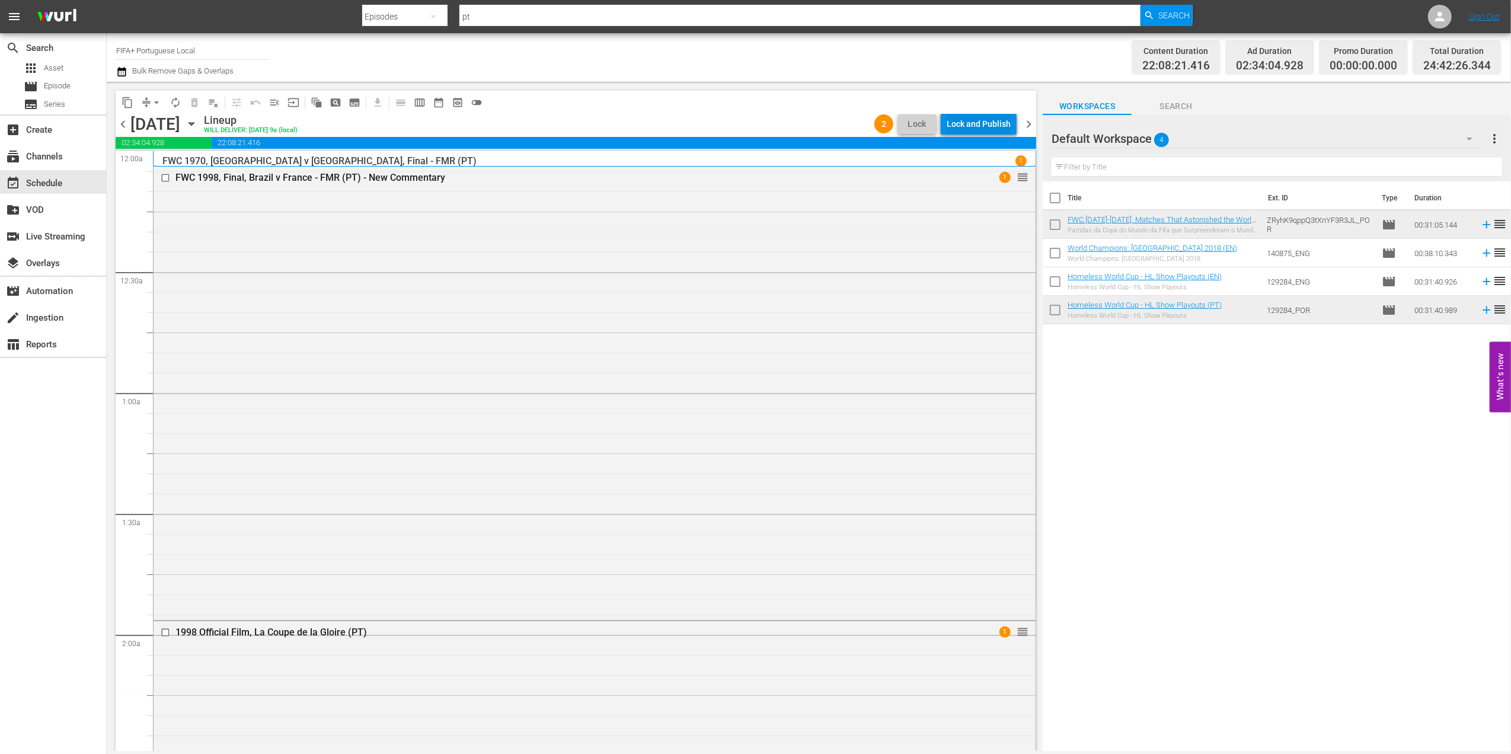
click at [974, 124] on div "Lock and Publish" at bounding box center [979, 123] width 64 height 21
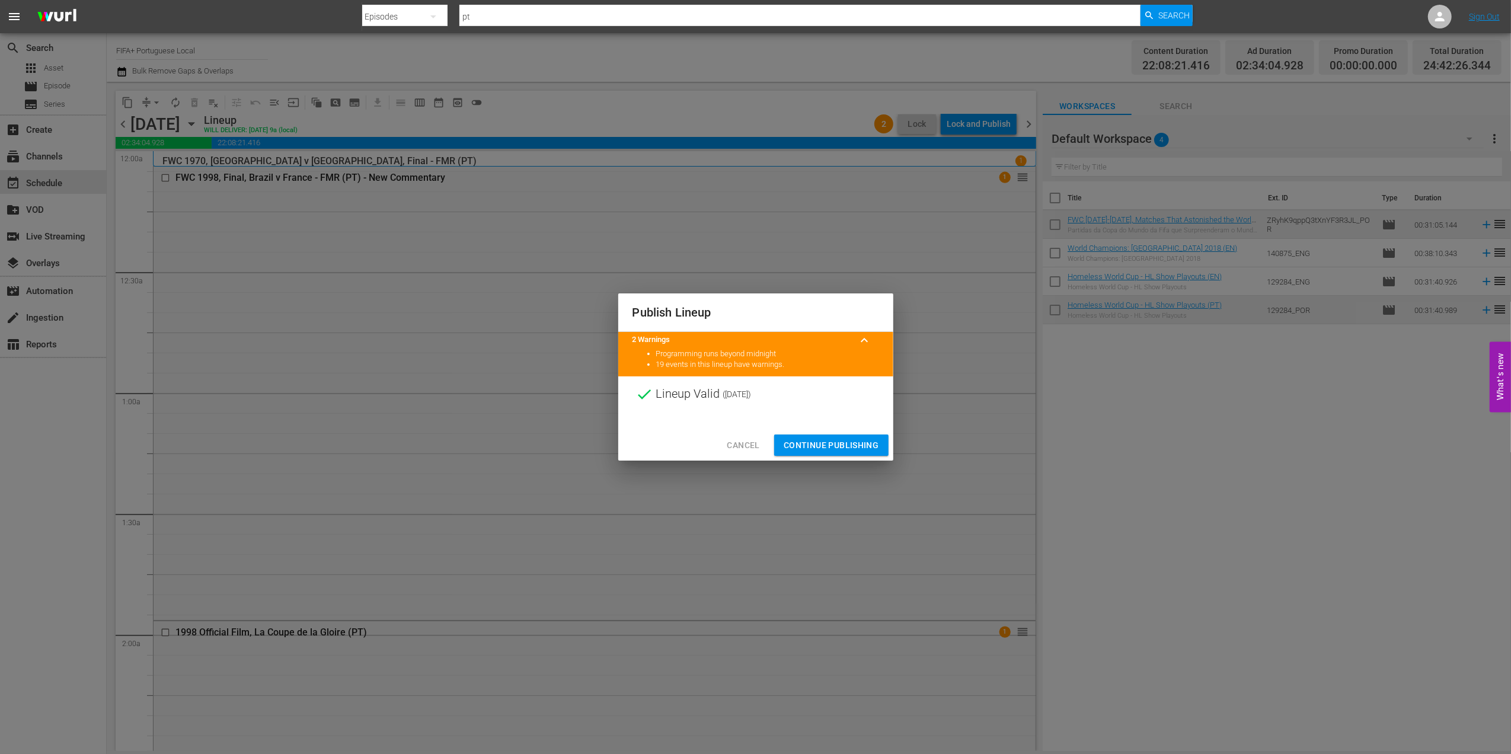
click at [809, 447] on span "Continue Publishing" at bounding box center [831, 445] width 95 height 15
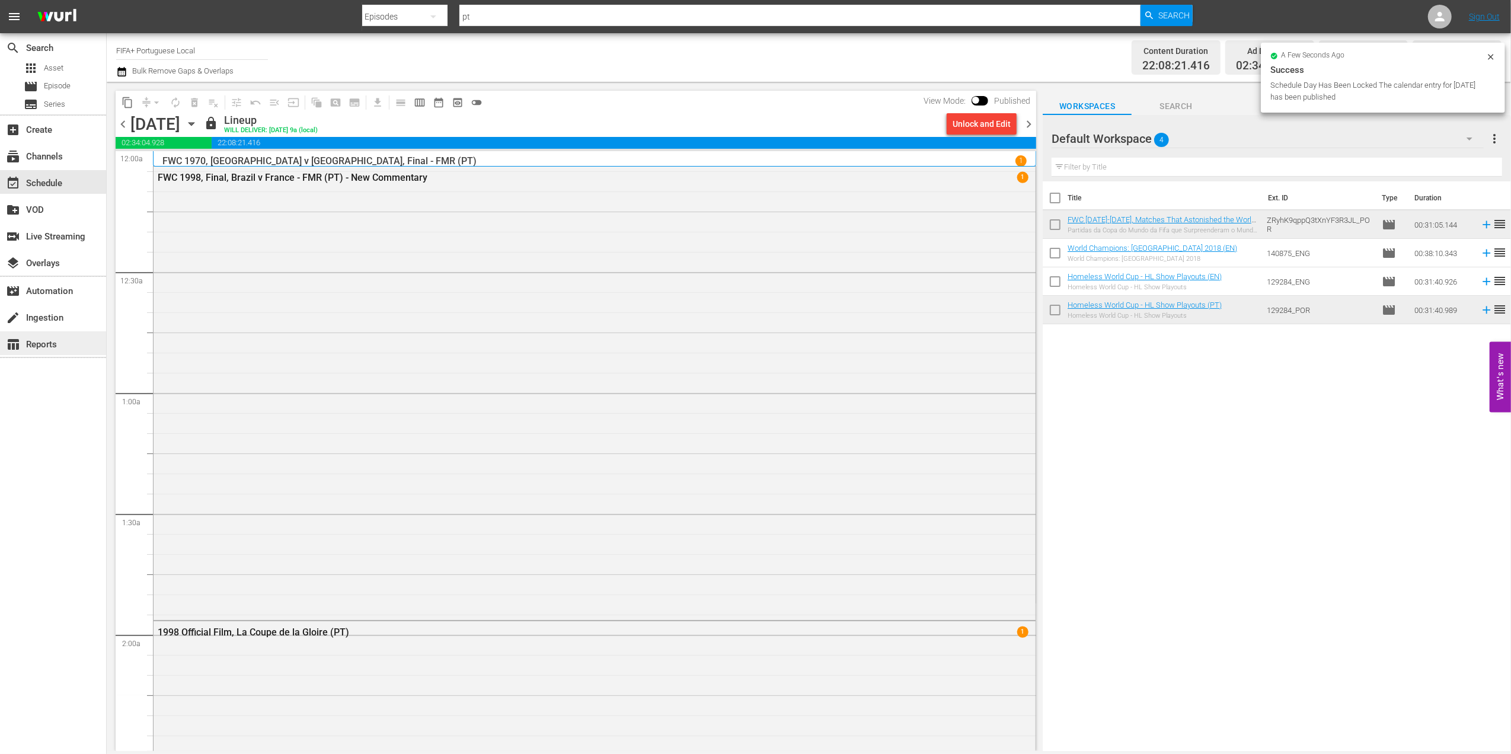
click at [47, 344] on div "table_chart Reports" at bounding box center [33, 342] width 66 height 11
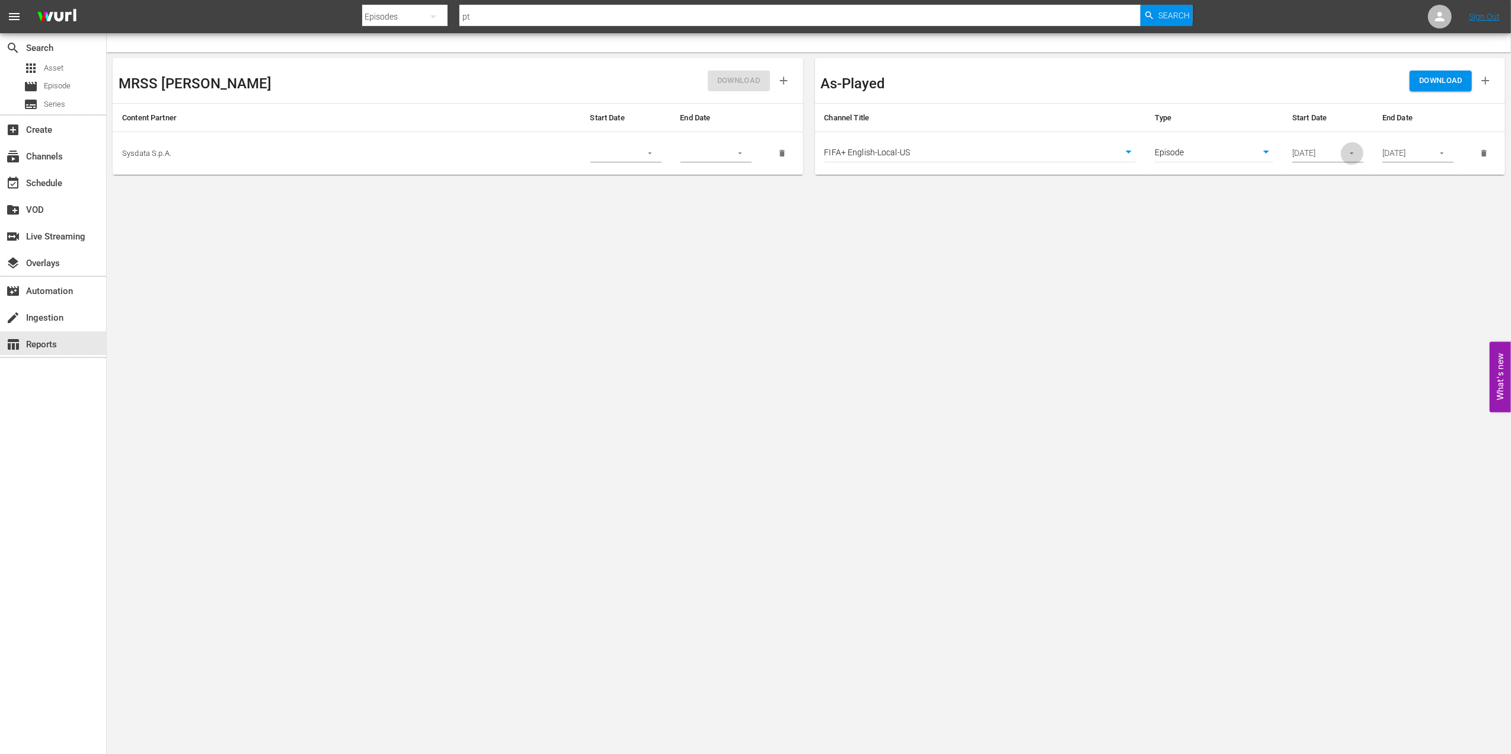
click at [1352, 153] on icon "button" at bounding box center [1352, 154] width 4 height 2
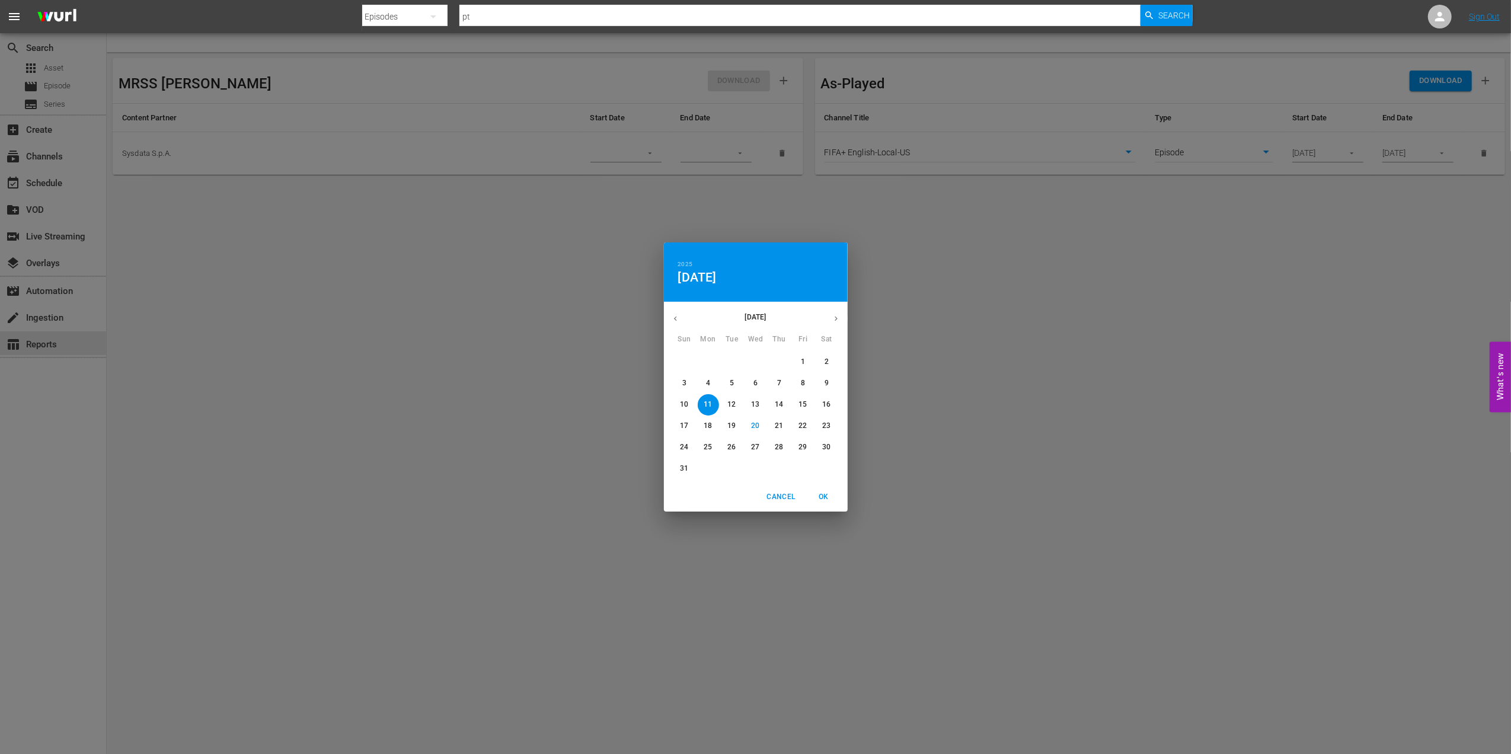
click at [704, 425] on p "18" at bounding box center [708, 426] width 8 height 10
click at [825, 495] on span "OK" at bounding box center [824, 497] width 28 height 12
type input "[DATE]"
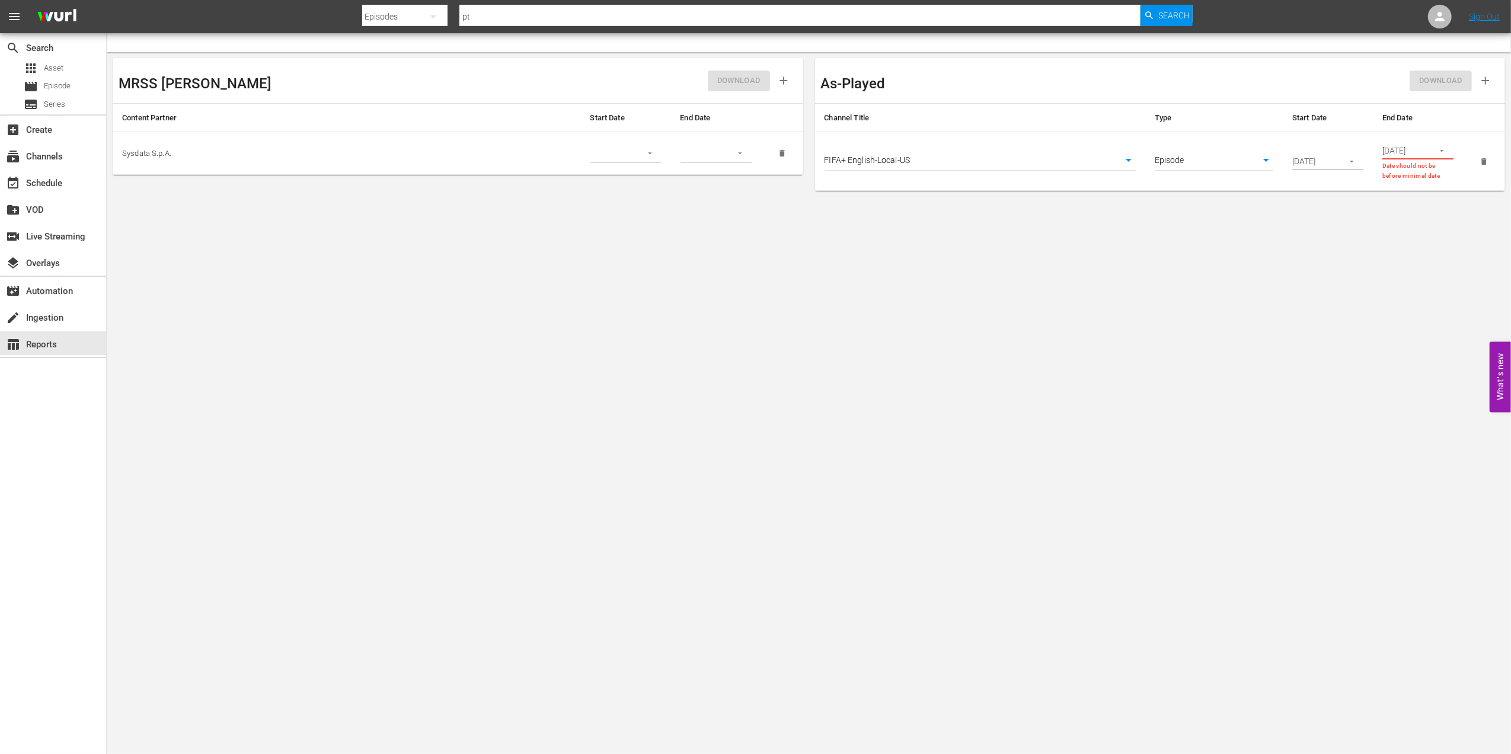
click at [1437, 152] on button "button" at bounding box center [1442, 150] width 23 height 23
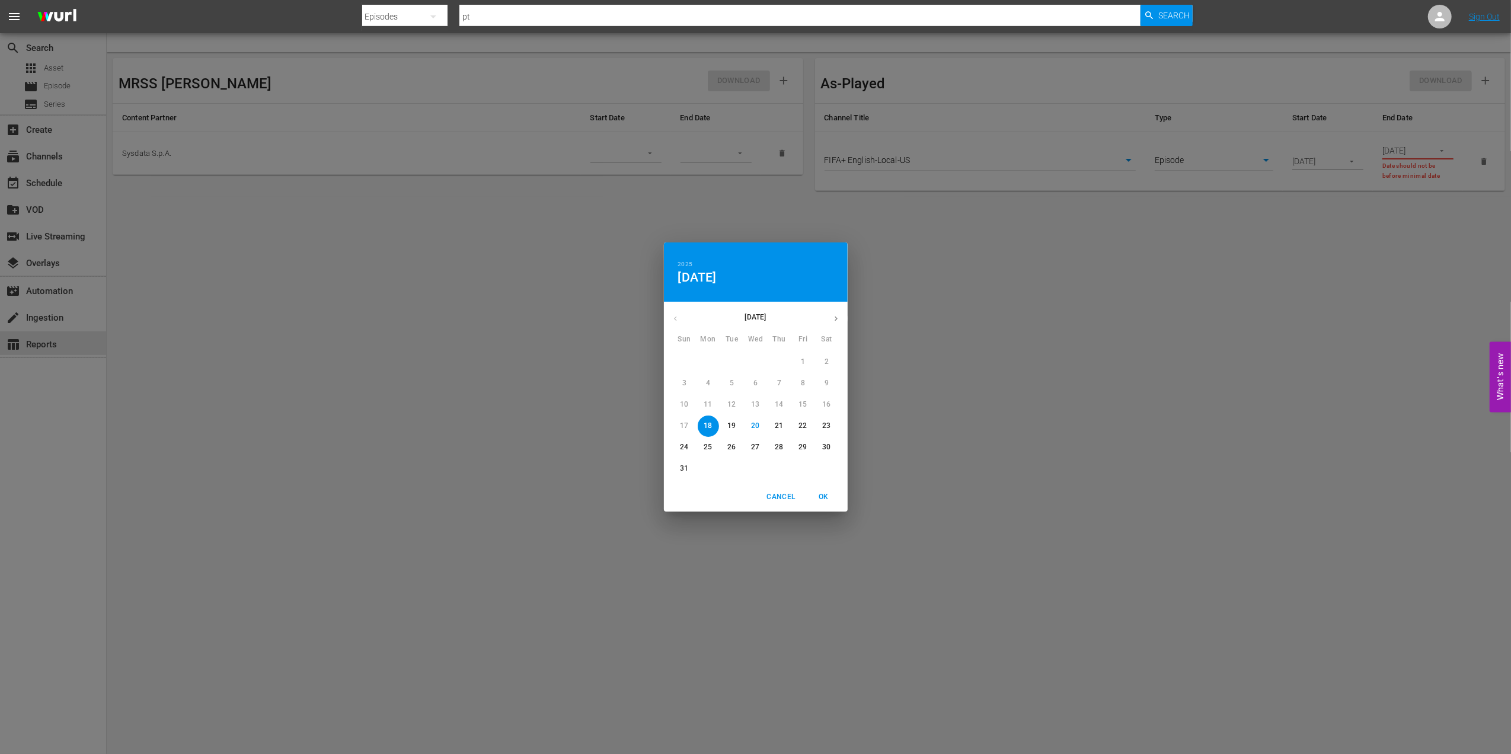
click at [688, 448] on p "24" at bounding box center [684, 447] width 8 height 10
click at [819, 495] on span "OK" at bounding box center [824, 497] width 28 height 12
type input "[DATE]"
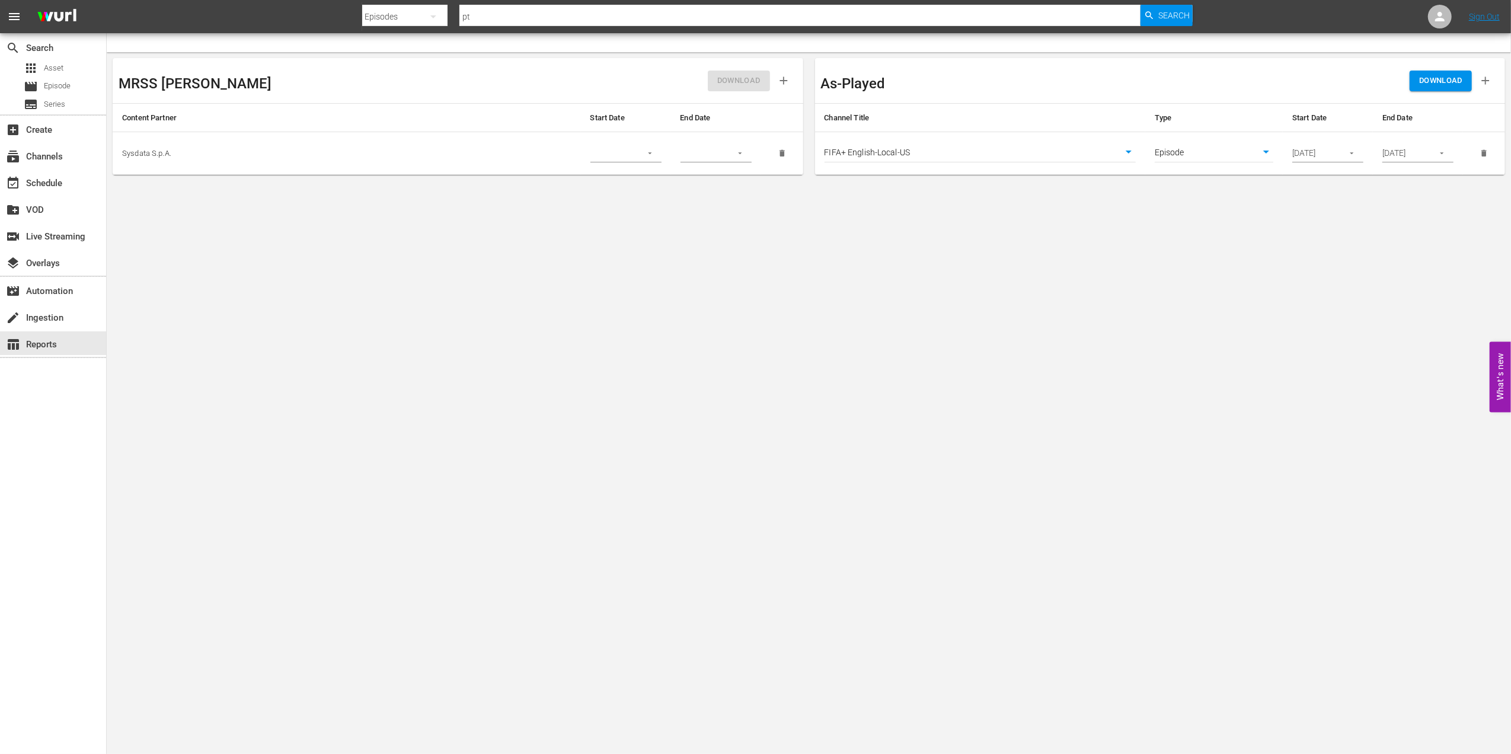
click at [1128, 148] on body "menu Search By Episodes Search ID, Title, Description, Keywords, or Category pt…" at bounding box center [755, 377] width 1511 height 754
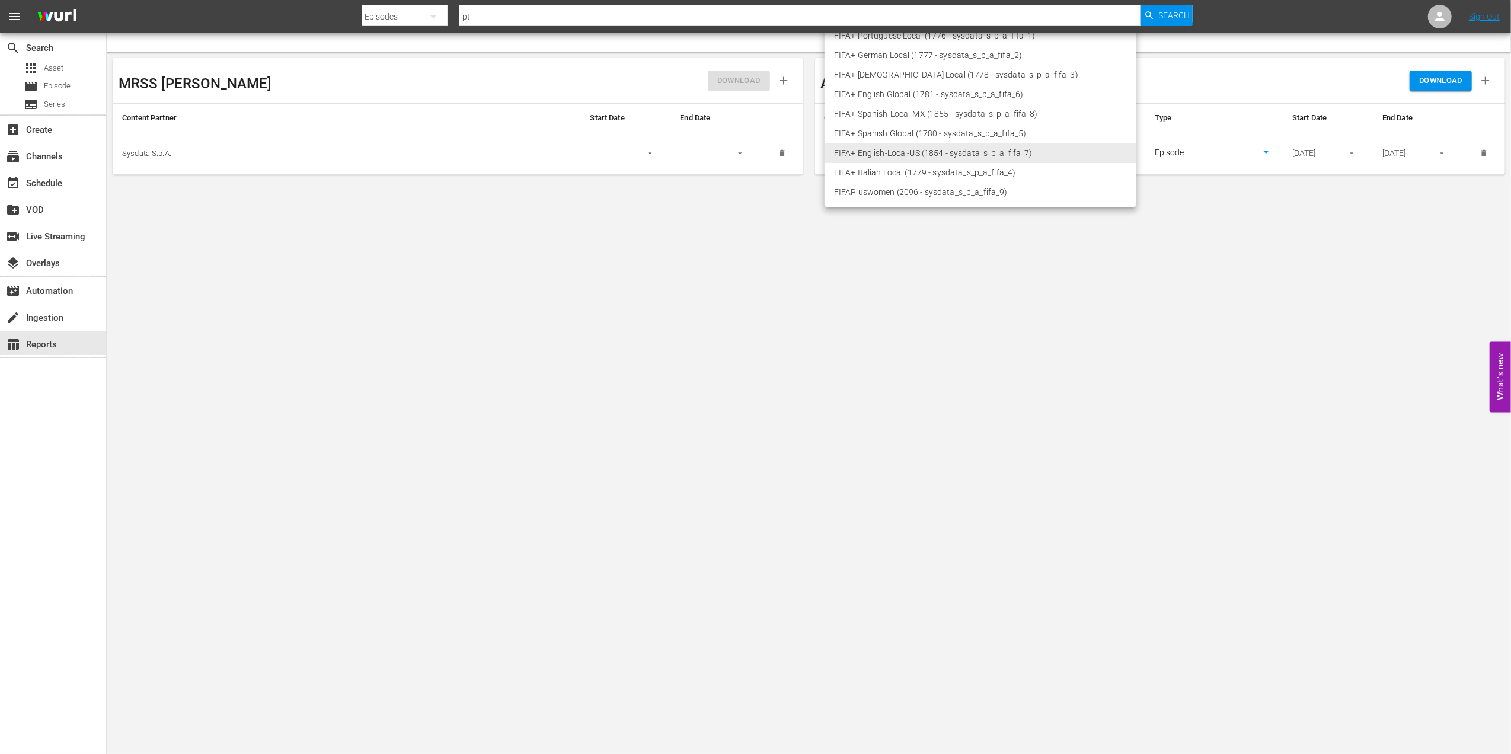
click at [1175, 292] on div at bounding box center [755, 377] width 1511 height 754
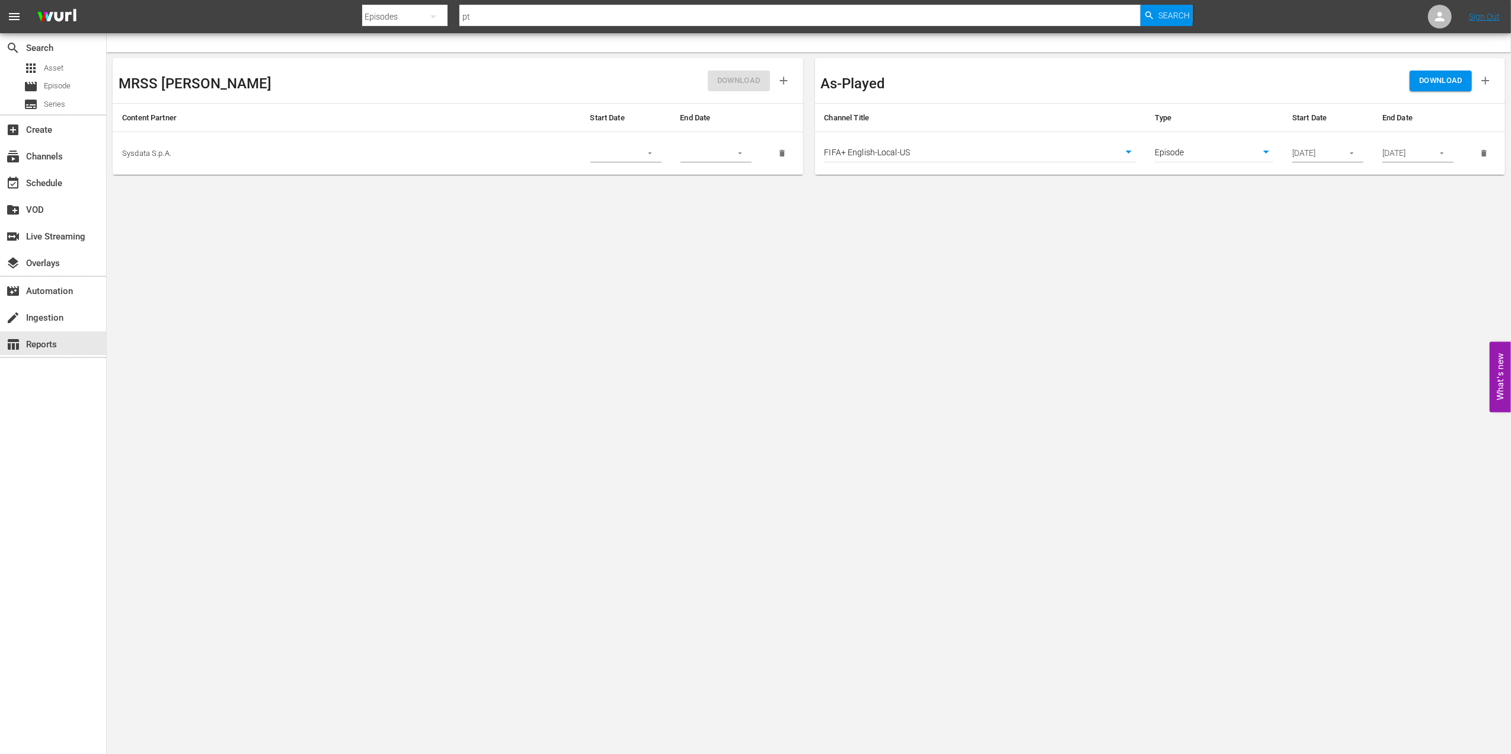
click at [1443, 85] on span "DOWNLOAD" at bounding box center [1441, 81] width 43 height 14
click at [1121, 231] on body "menu Search By Episodes Search ID, Title, Description, Keywords, or Category pt…" at bounding box center [755, 377] width 1511 height 754
click at [1127, 150] on body "menu Search By Episodes Search ID, Title, Description, Keywords, or Category pt…" at bounding box center [755, 377] width 1511 height 754
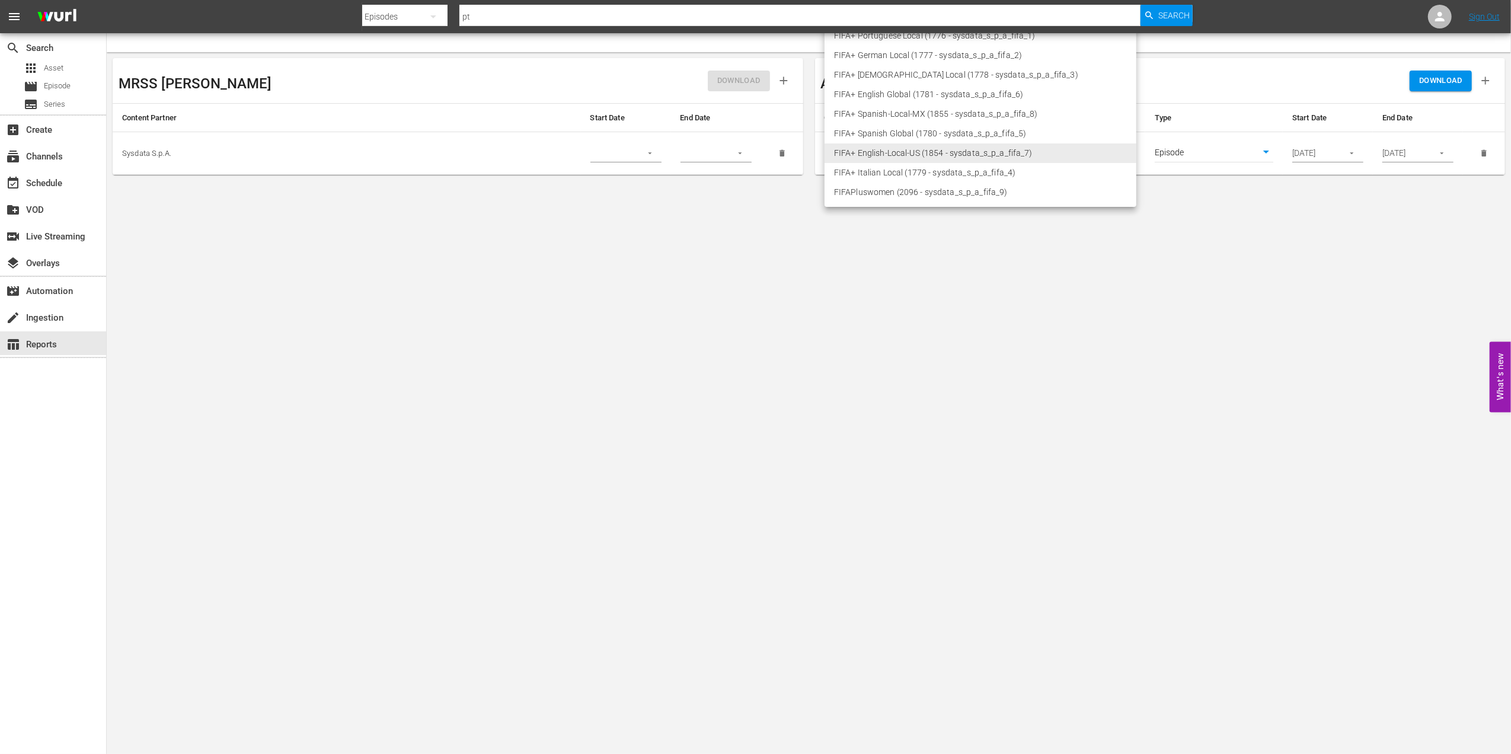
click at [909, 36] on li "FIFA+ Portuguese Local (1776 - sysdata_s_p_a_fifa_1)" at bounding box center [981, 36] width 312 height 20
type input "1776"
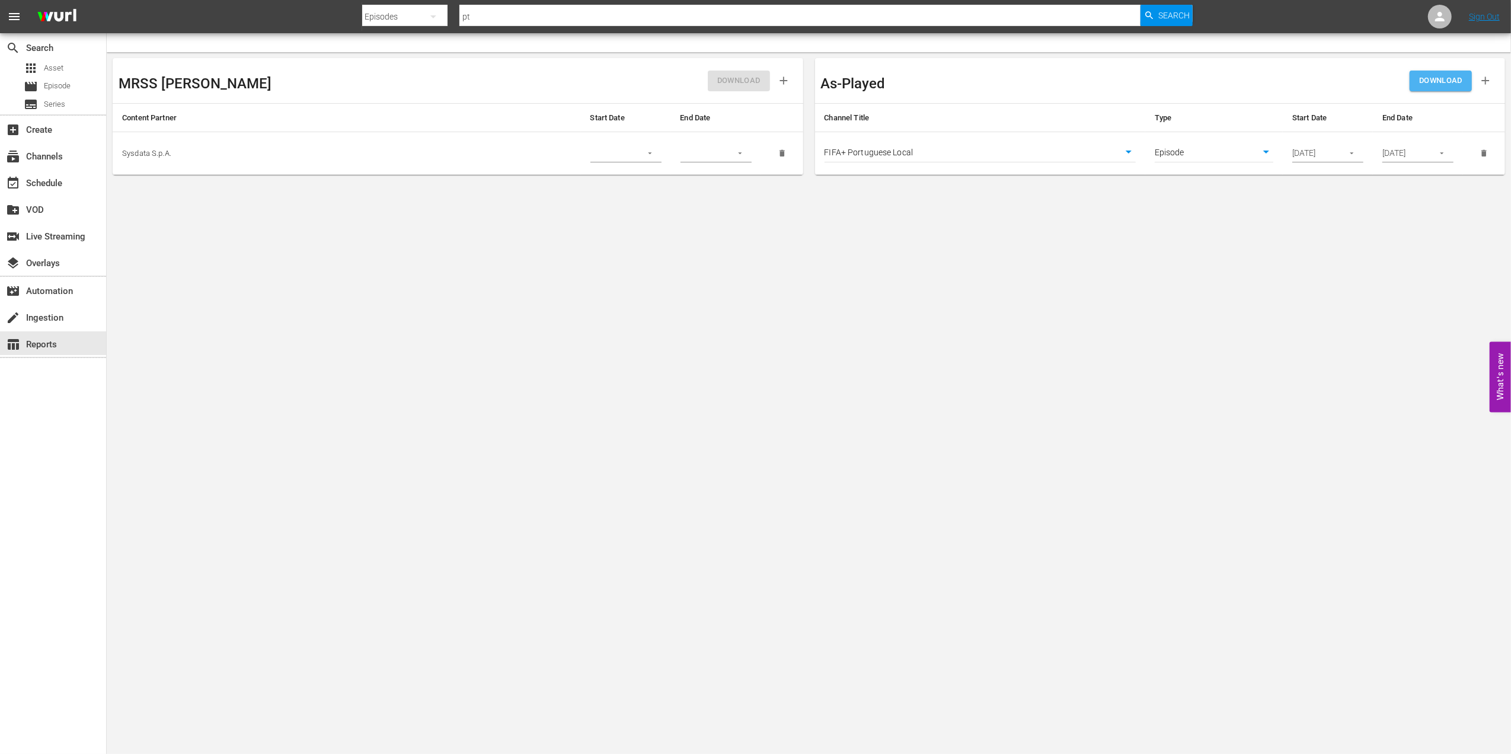
click at [1428, 81] on span "DOWNLOAD" at bounding box center [1441, 81] width 43 height 14
